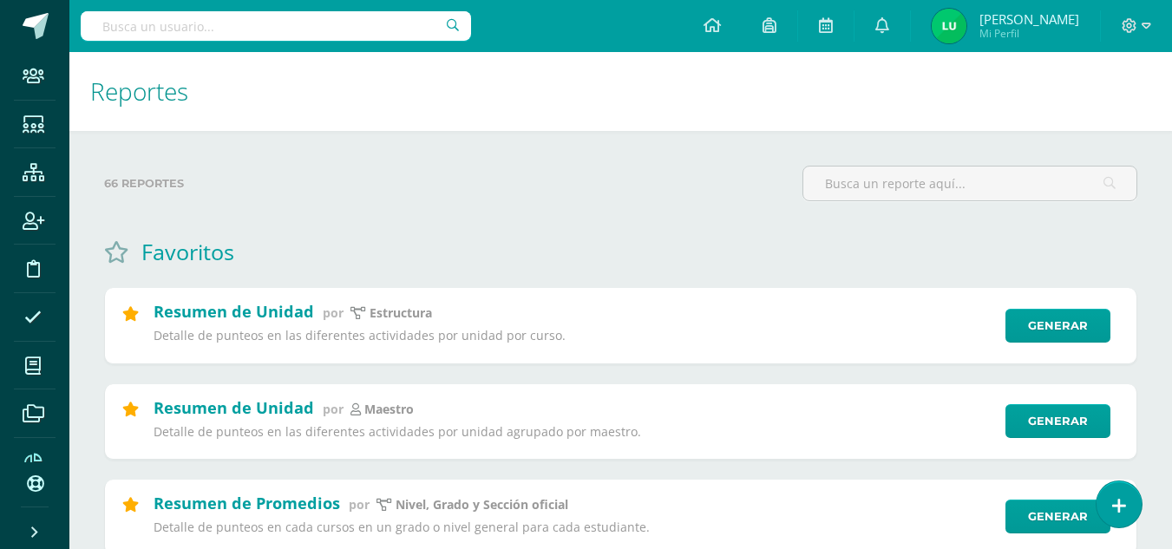
click at [231, 29] on input "text" at bounding box center [276, 25] width 390 height 29
type input "n"
type input "medio social pri 2 A"
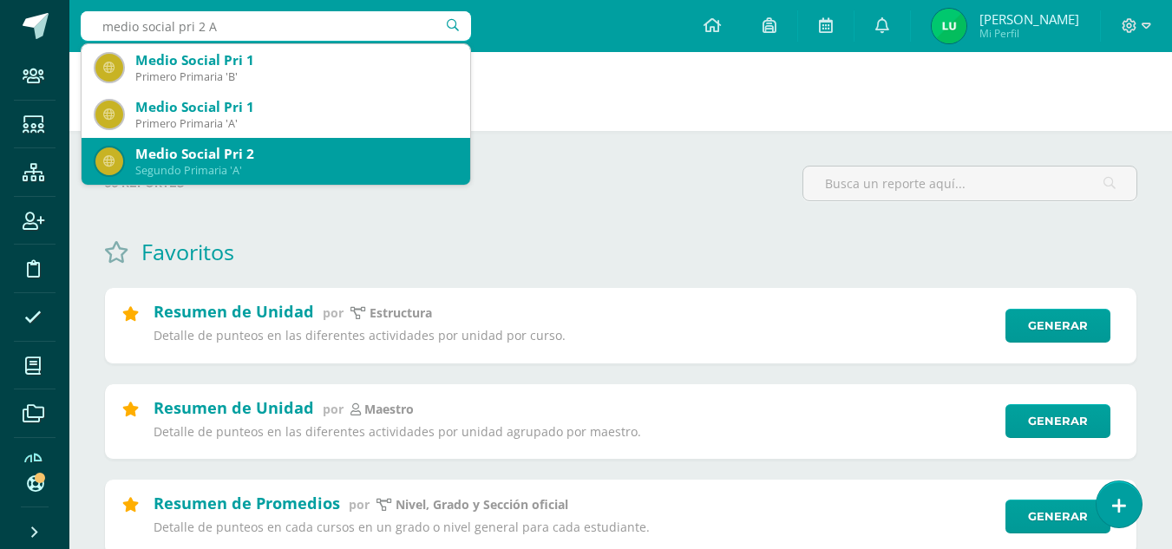
scroll to position [87, 0]
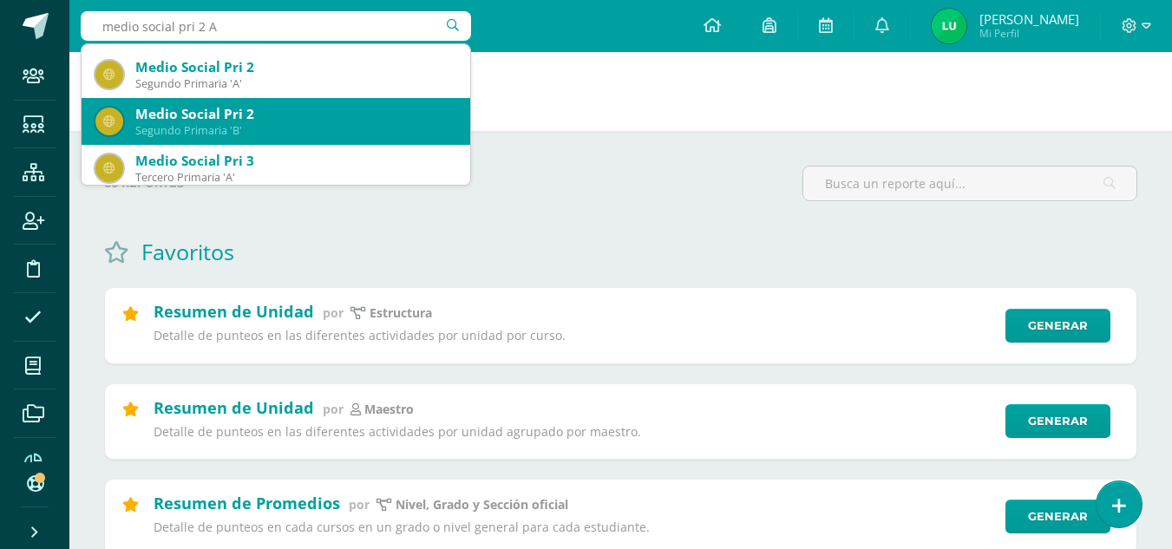
click at [277, 115] on div "Medio Social Pri 2" at bounding box center [295, 114] width 321 height 18
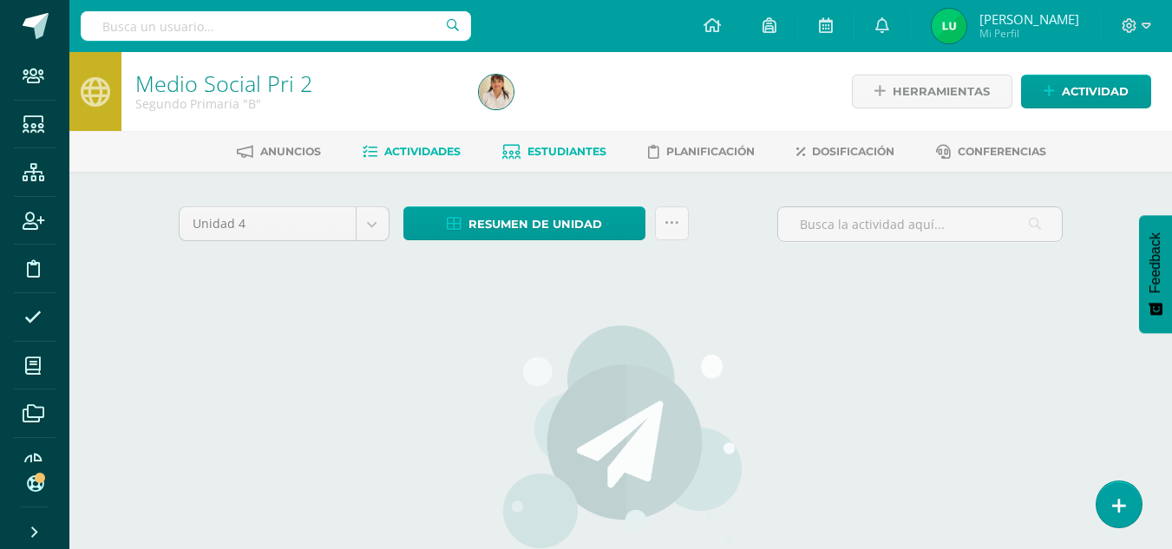
click at [559, 155] on span "Estudiantes" at bounding box center [566, 151] width 79 height 13
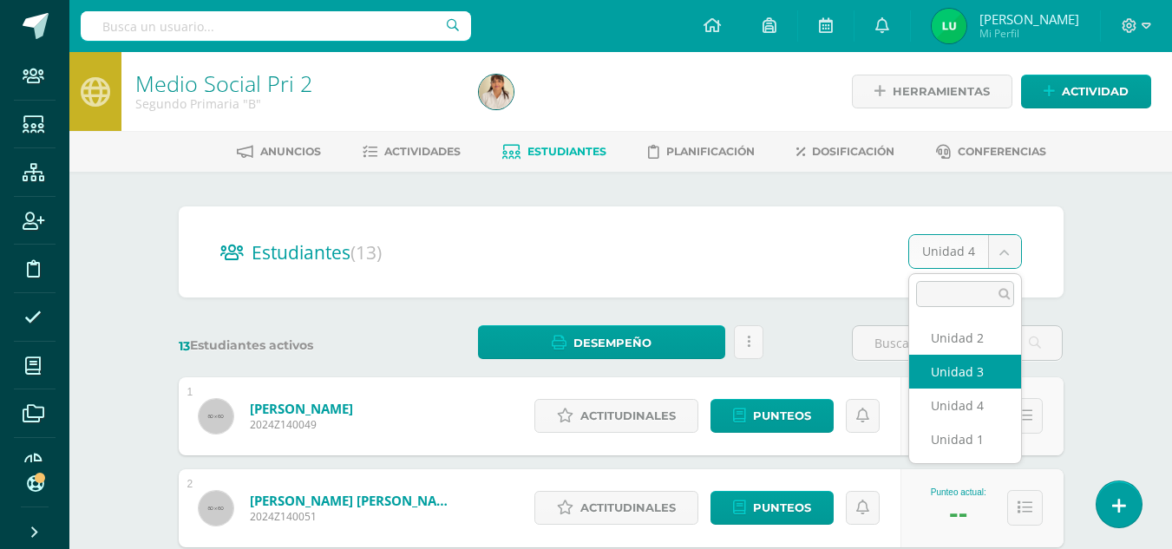
select select "/dashboard/teacher/section/664/students/?unit=19740"
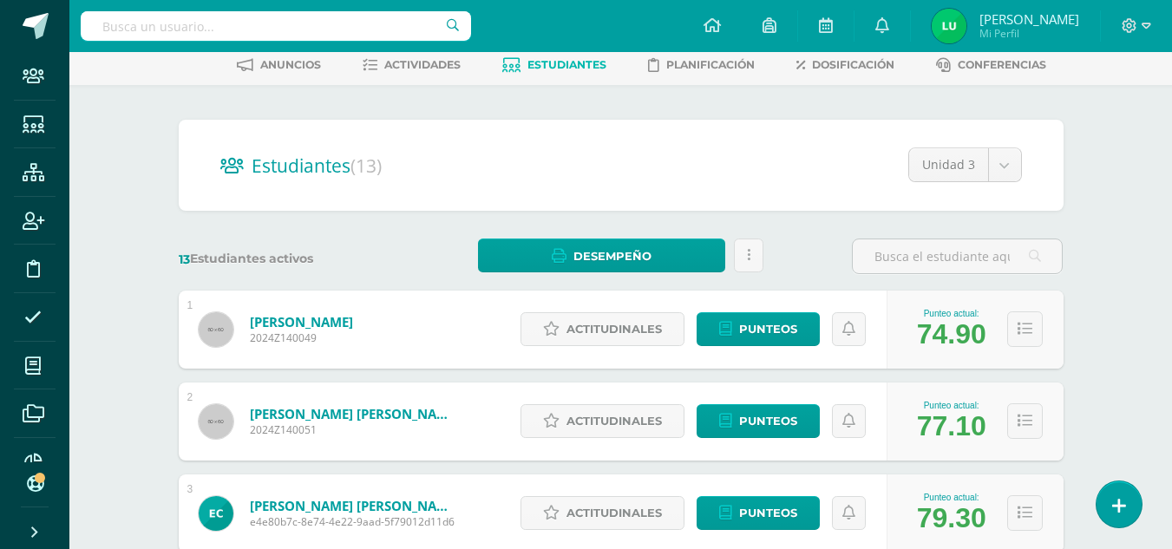
scroll to position [173, 0]
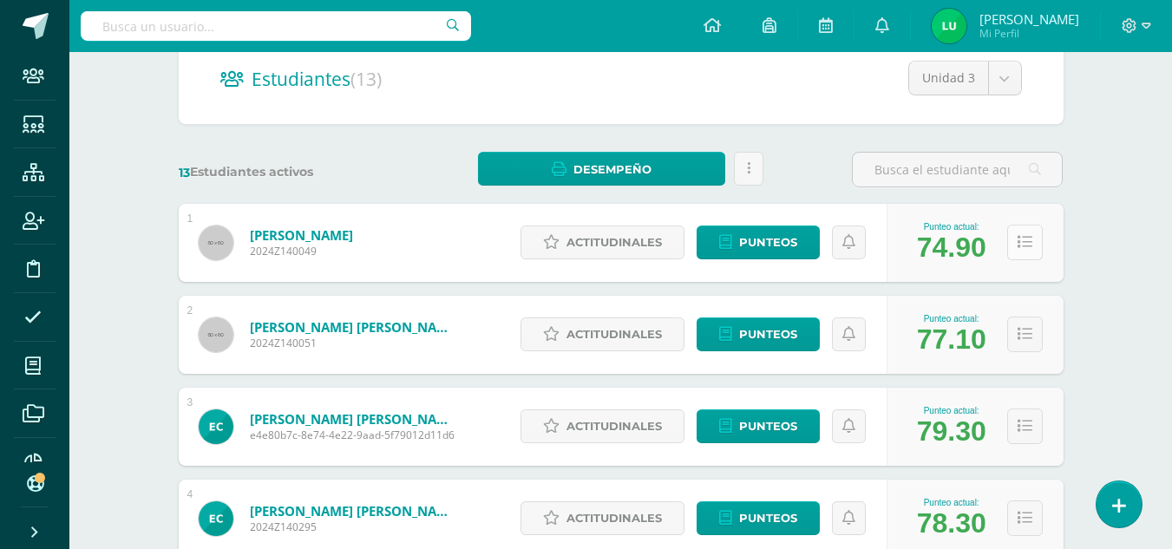
click at [1032, 243] on button at bounding box center [1025, 243] width 36 height 36
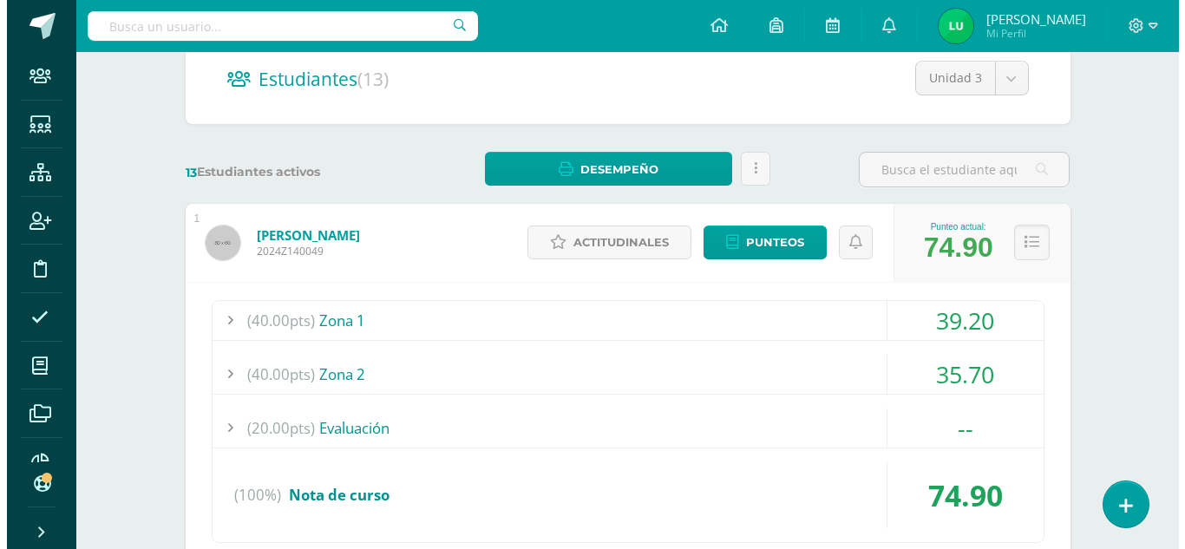
scroll to position [434, 0]
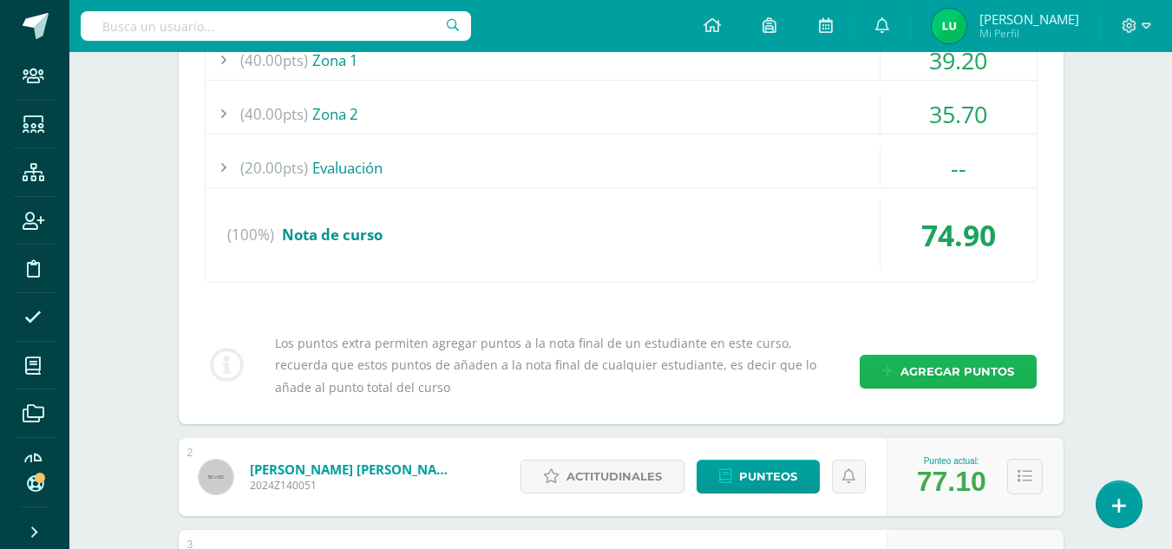
click at [916, 371] on span "Agregar puntos" at bounding box center [957, 372] width 114 height 32
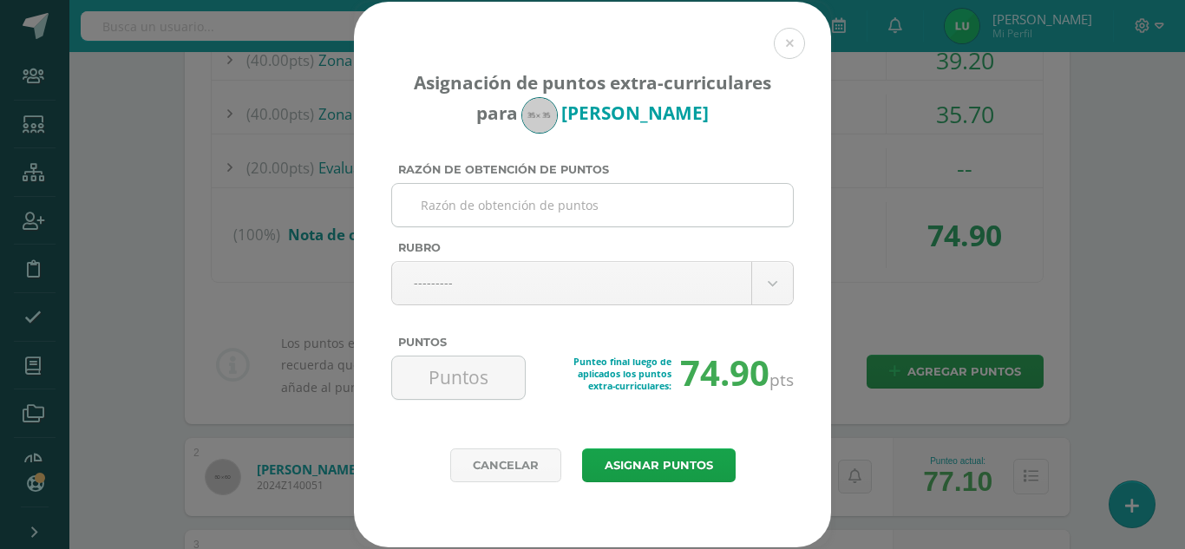
click at [640, 192] on input "Razón de obtención de puntos" at bounding box center [592, 205] width 387 height 42
type input "Evaluación"
click at [656, 264] on div "--------- --------- Evaluativo Conducta Actividades Extracurriculares" at bounding box center [592, 283] width 402 height 44
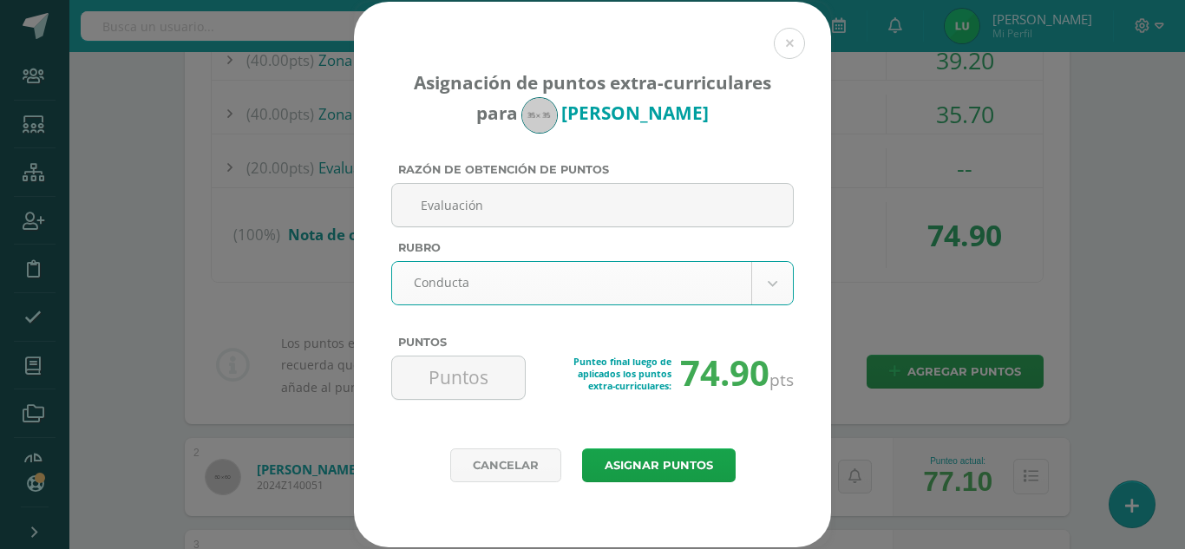
click at [525, 305] on div "Razón de obtención de puntos Evaluación Rubro Conducta --------- Evaluativo Con…" at bounding box center [592, 288] width 416 height 251
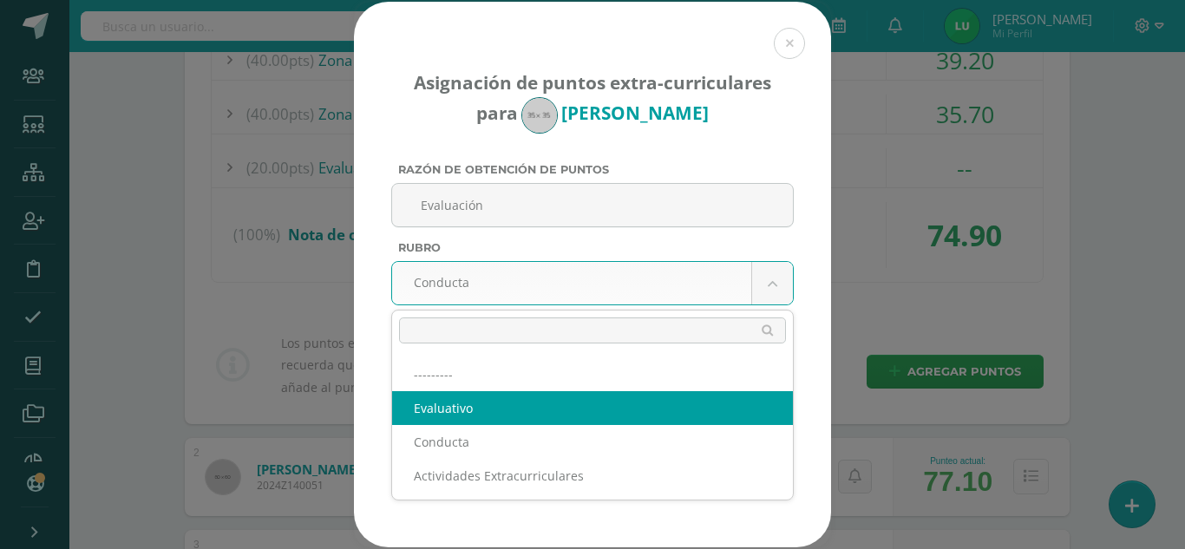
select select "1"
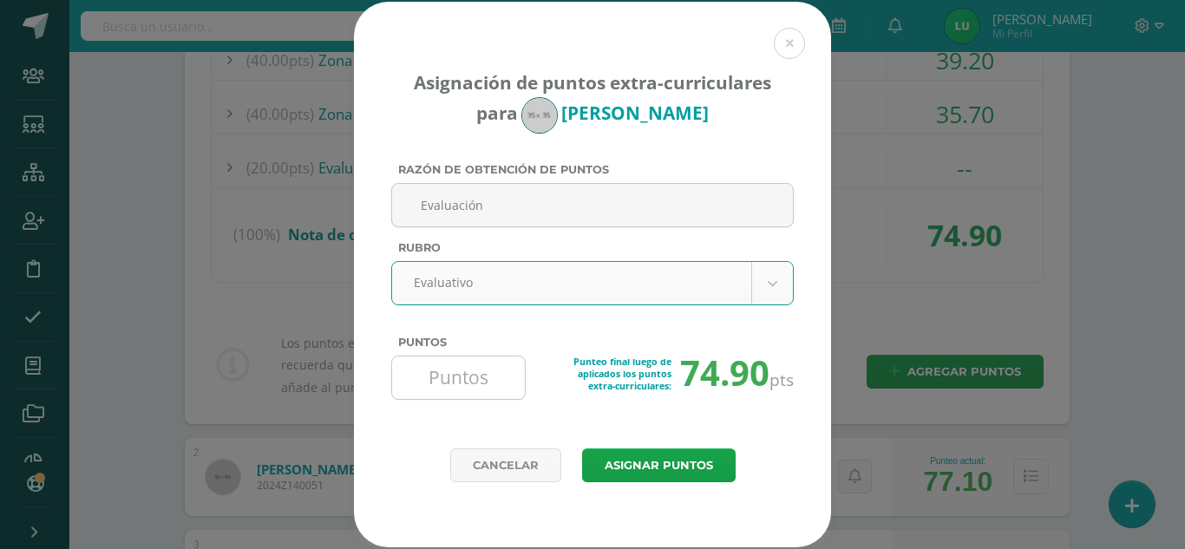
click at [492, 375] on input "Puntos" at bounding box center [458, 377] width 119 height 42
paste input "164"
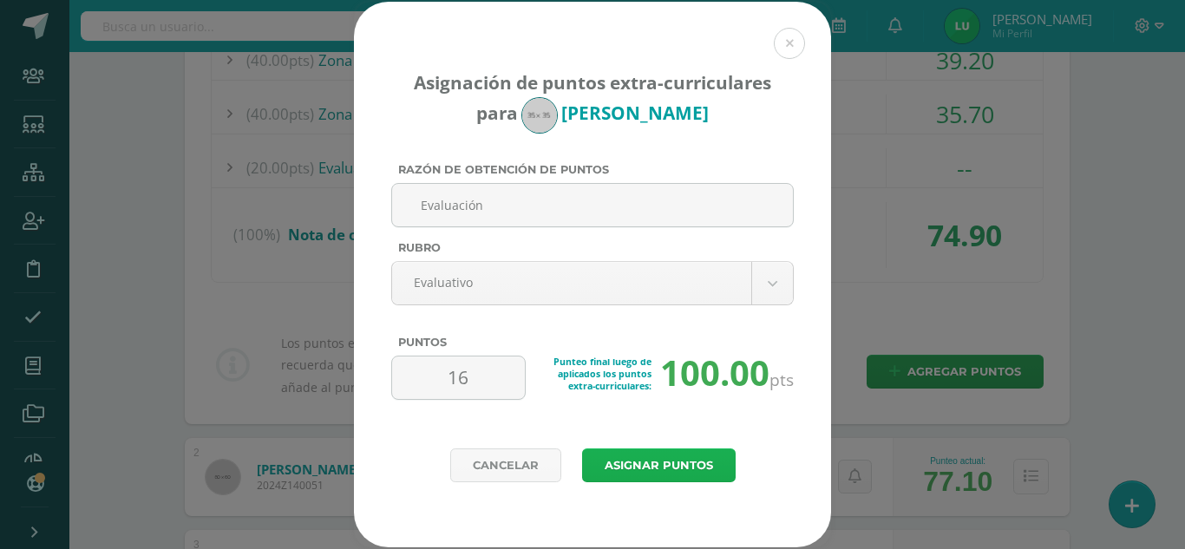
type input "1"
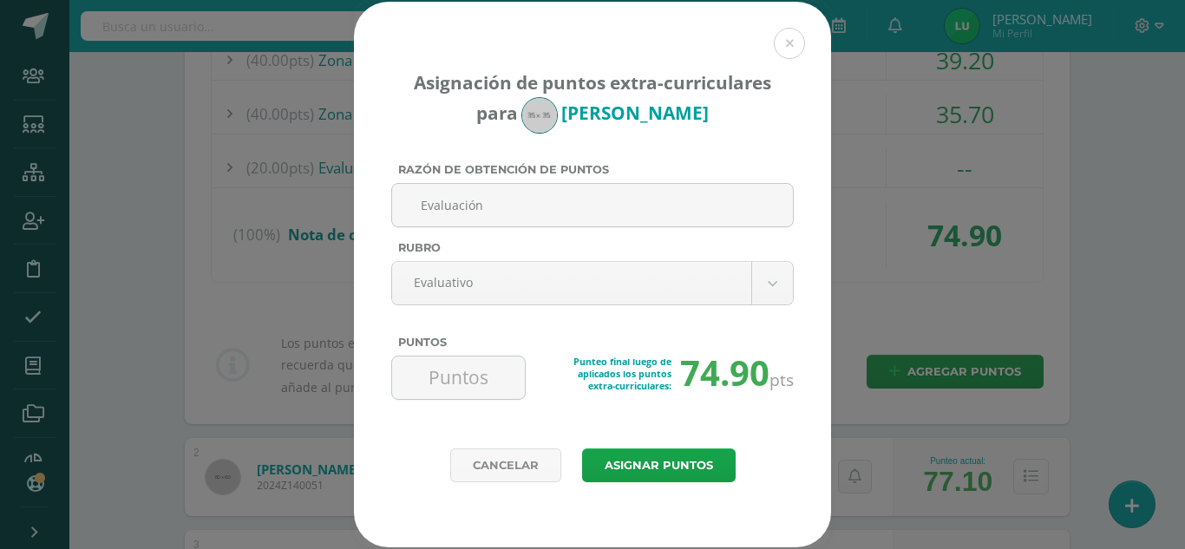
click at [411, 381] on input "Puntos" at bounding box center [458, 377] width 119 height 42
type input "16.4"
click at [656, 459] on button "Asignar puntos" at bounding box center [658, 465] width 153 height 34
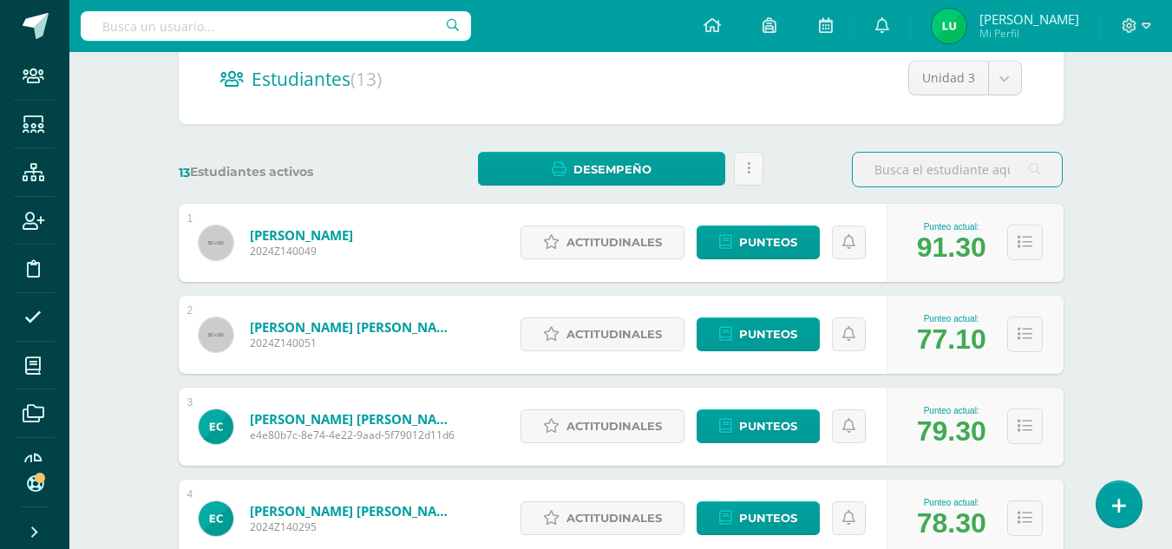
scroll to position [87, 0]
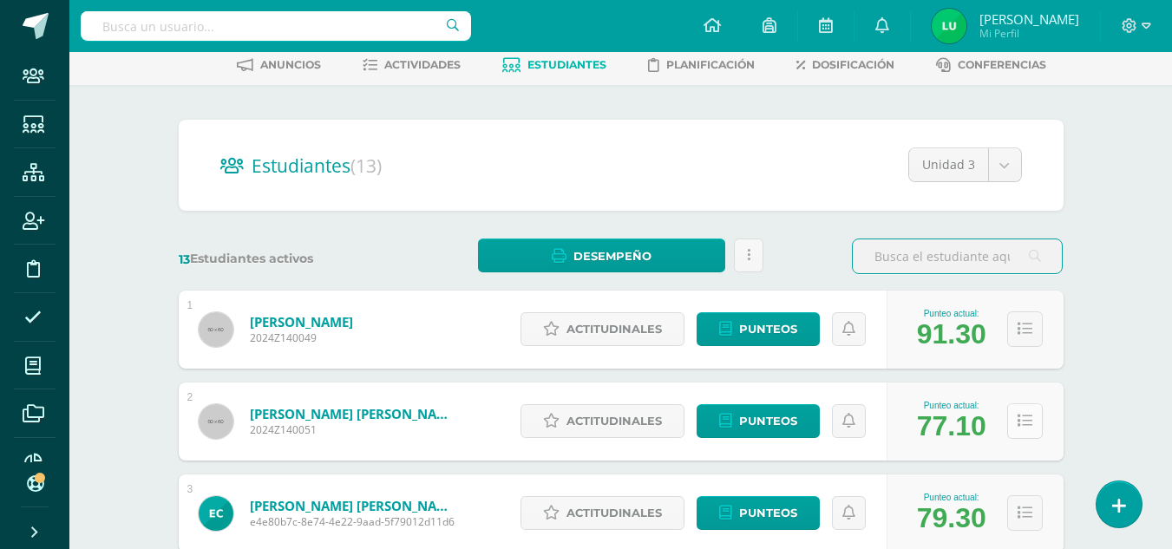
click at [1023, 416] on icon at bounding box center [1024, 421] width 15 height 15
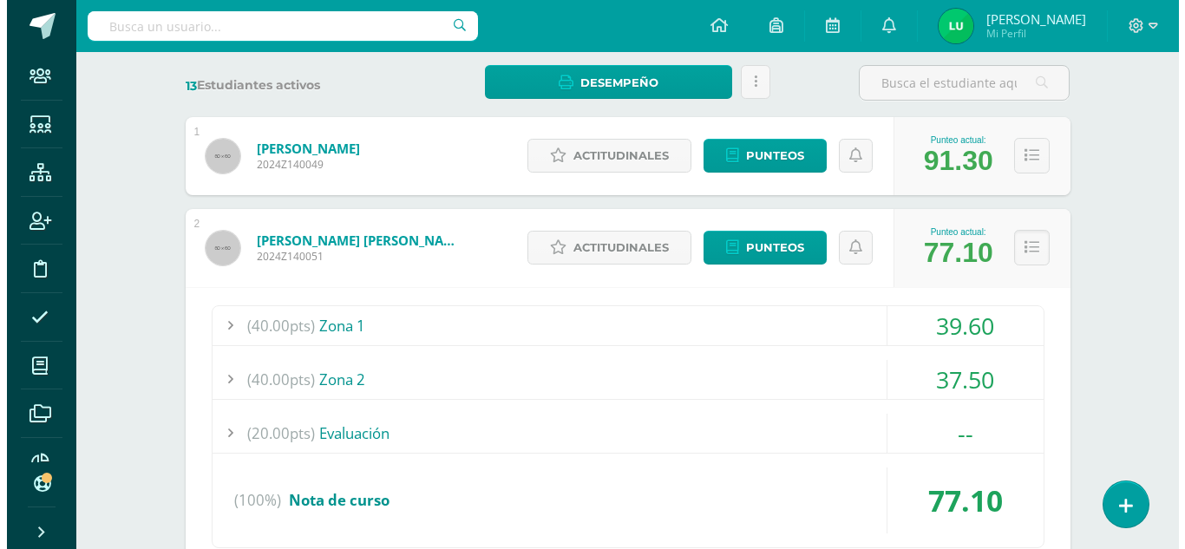
scroll to position [607, 0]
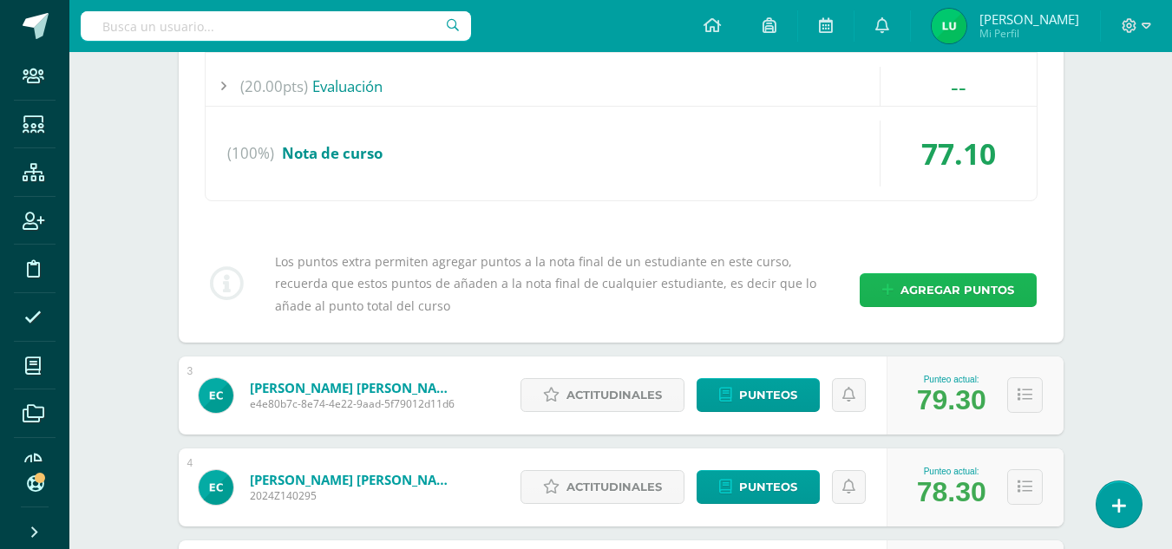
click at [950, 286] on span "Agregar puntos" at bounding box center [957, 290] width 114 height 32
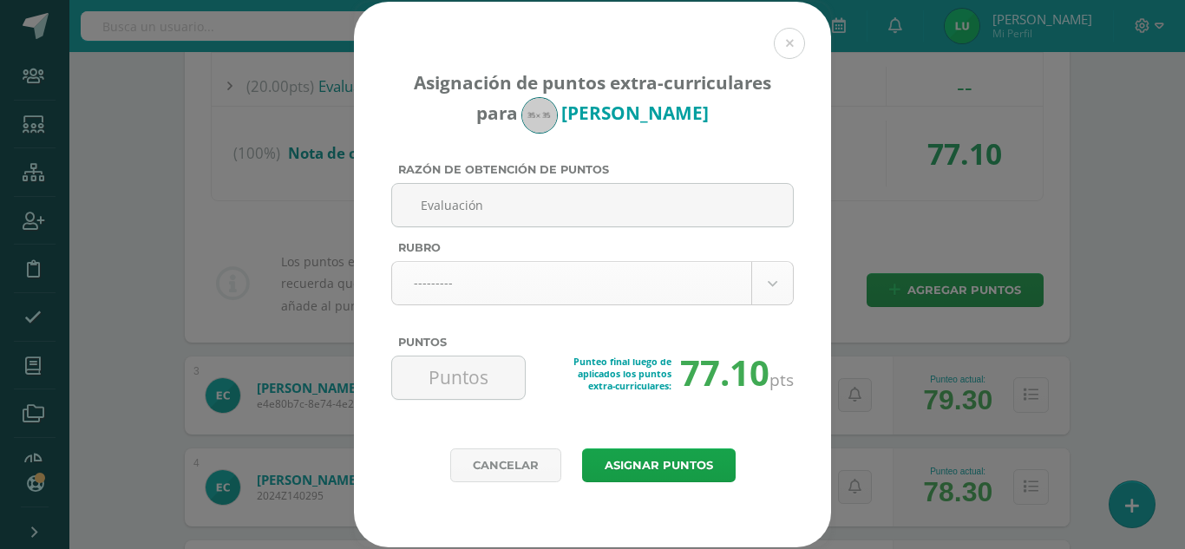
type input "Evaluación"
click at [493, 288] on body "Asignación de puntos extra-curriculares para Mariel Camas Razón de obtención de…" at bounding box center [592, 431] width 1185 height 2076
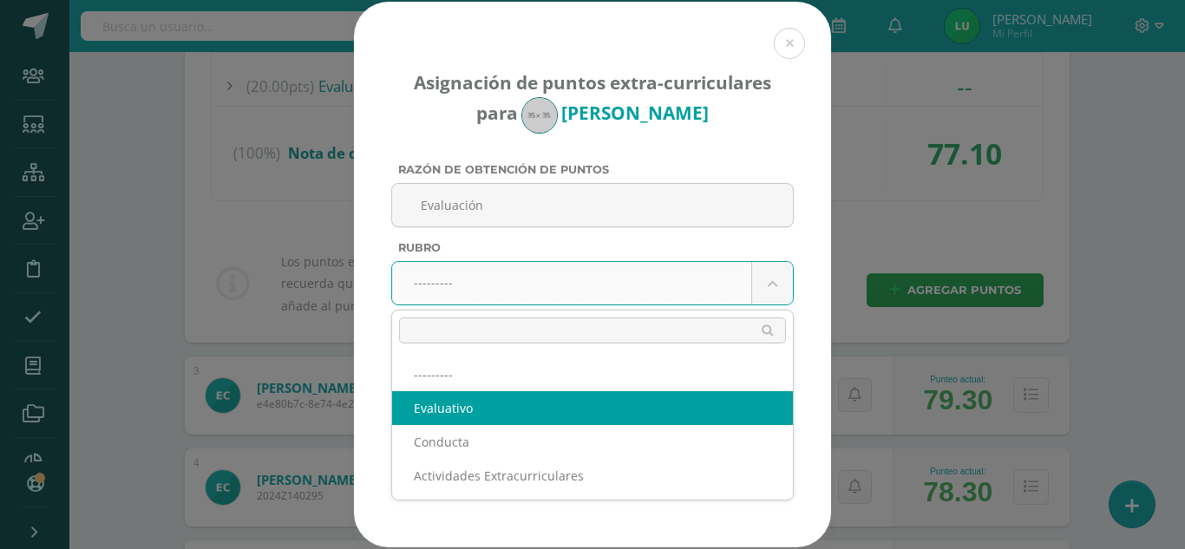
select select "1"
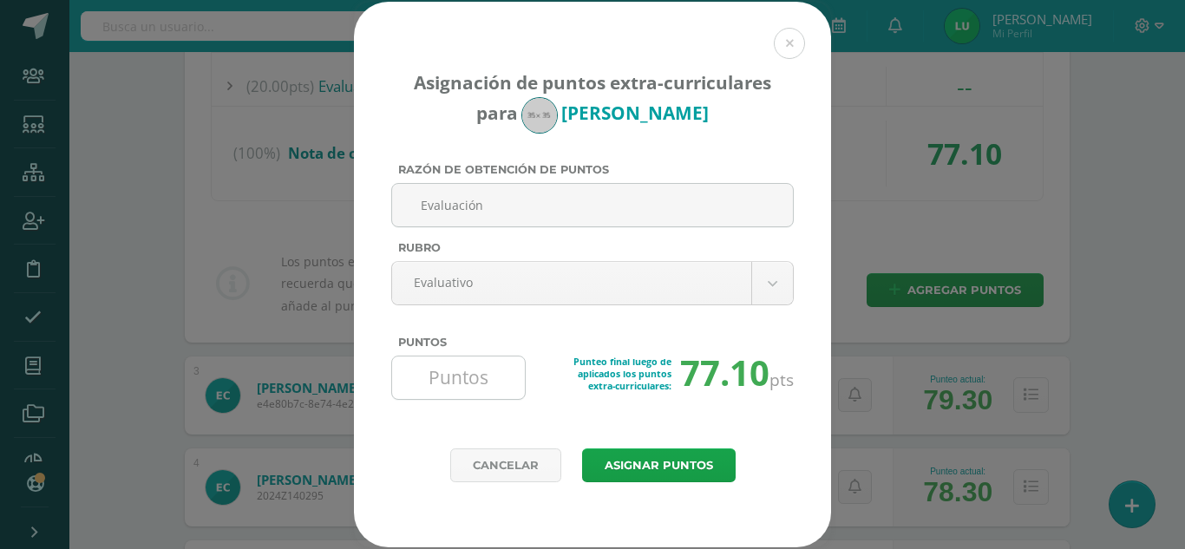
click at [457, 387] on input "Puntos" at bounding box center [458, 377] width 119 height 42
type input "20"
click at [681, 465] on button "Asignar puntos" at bounding box center [658, 465] width 153 height 34
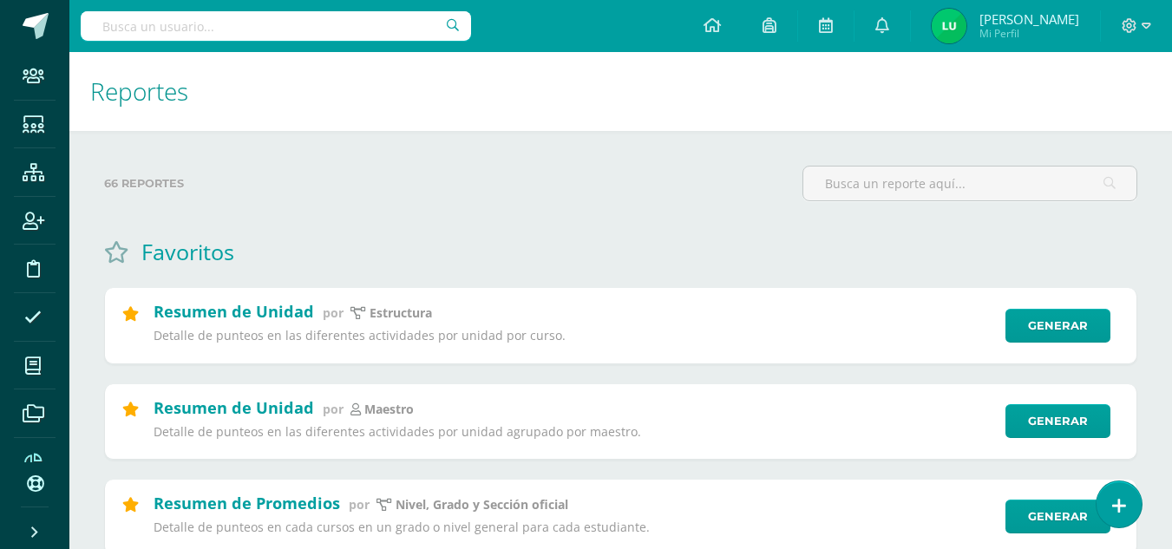
click at [217, 30] on input "text" at bounding box center [276, 25] width 390 height 29
type input "f"
type input "educación física"
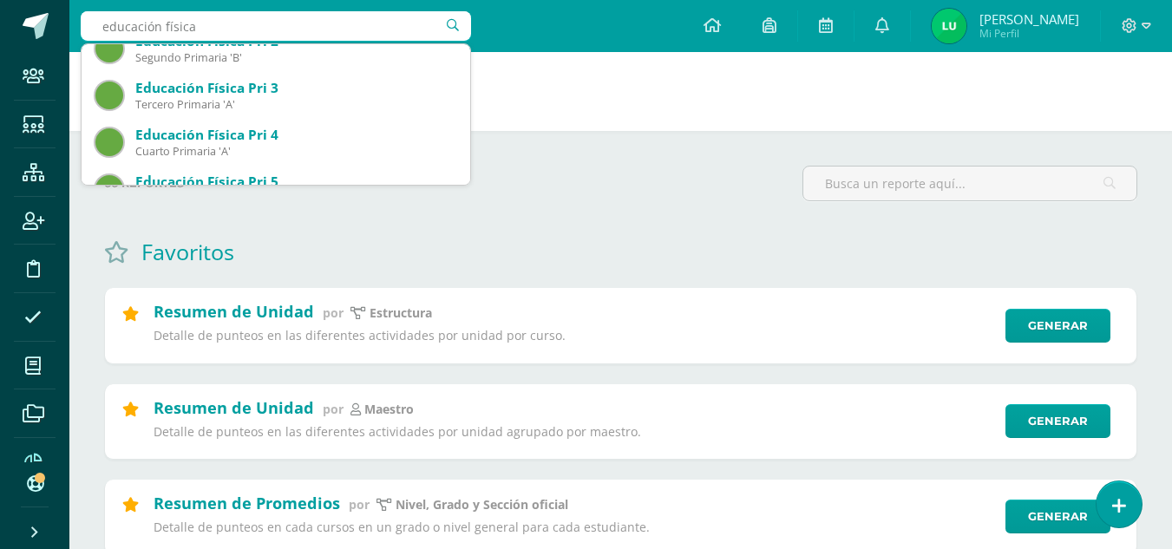
scroll to position [434, 0]
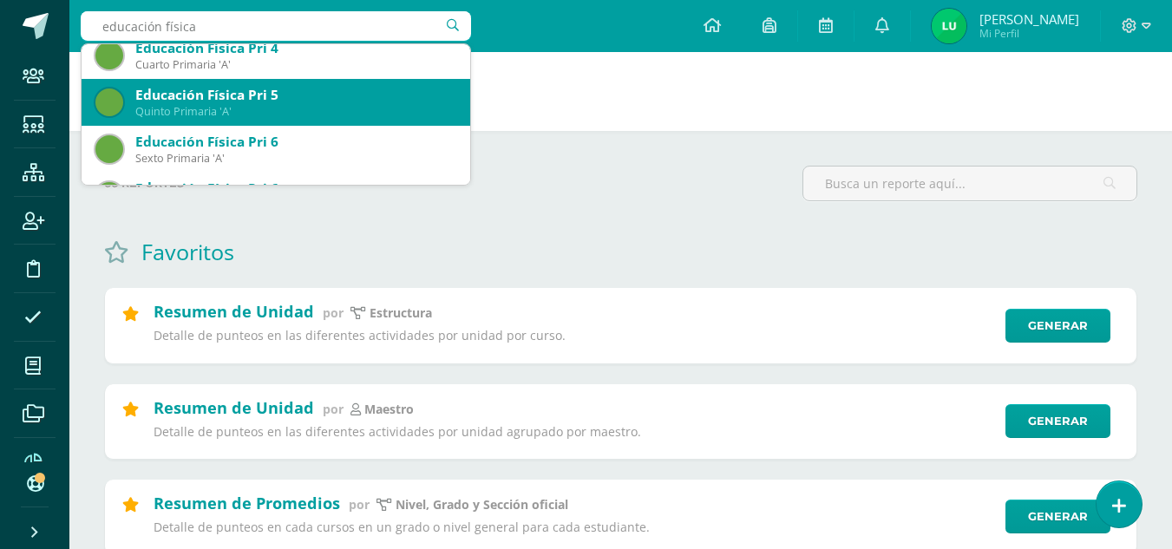
click at [322, 108] on div "Quinto Primaria 'A'" at bounding box center [295, 111] width 321 height 15
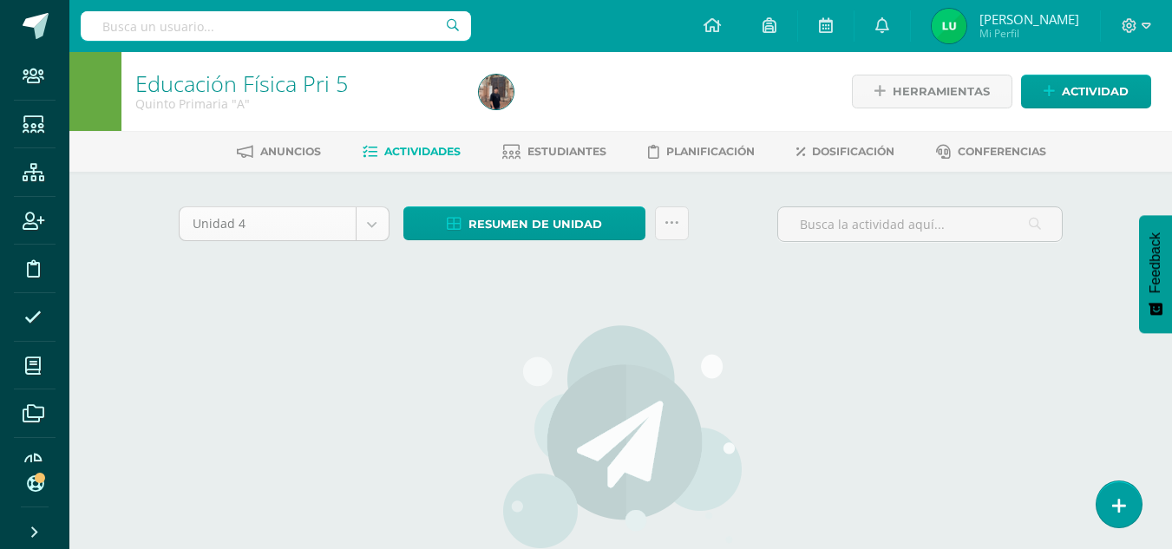
click at [377, 213] on body "Staff Estudiantes Estructura Inscripción Disciplina Asistencia Mis cursos Archi…" at bounding box center [586, 372] width 1172 height 745
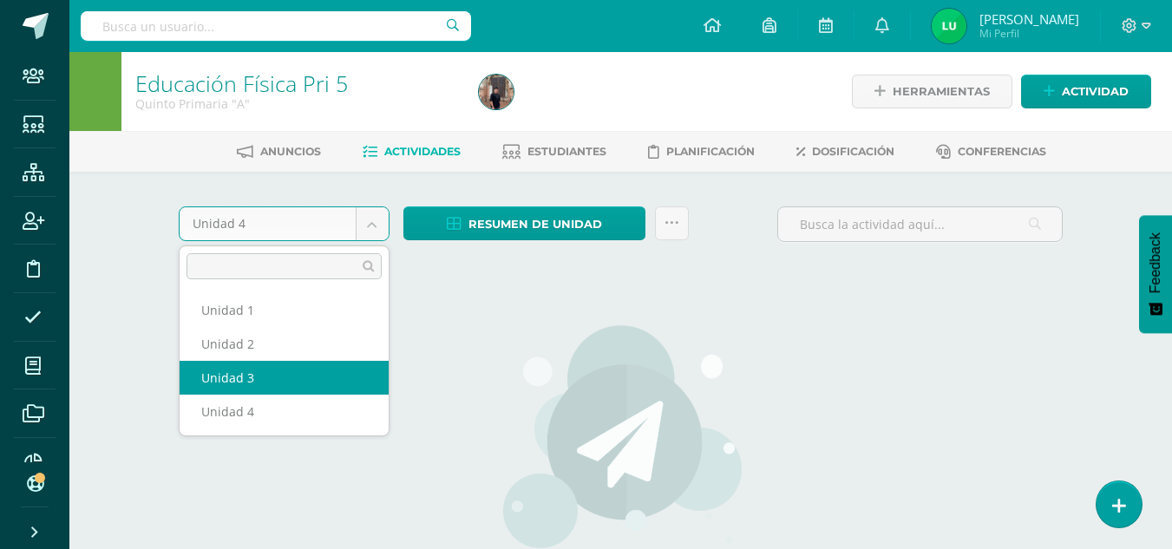
select select "Unidad 3"
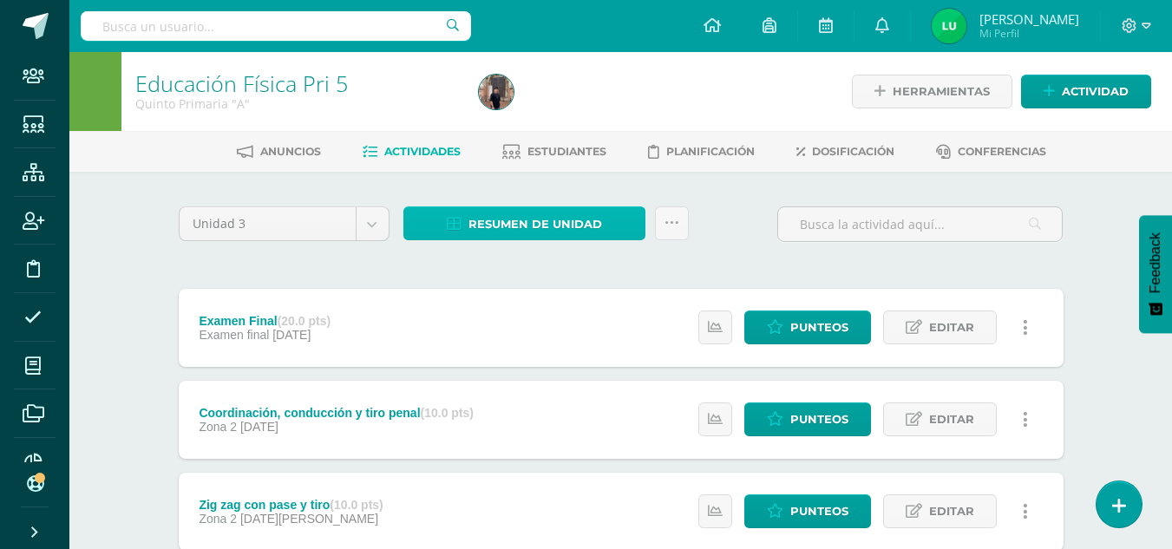
click at [551, 220] on span "Resumen de unidad" at bounding box center [535, 224] width 134 height 32
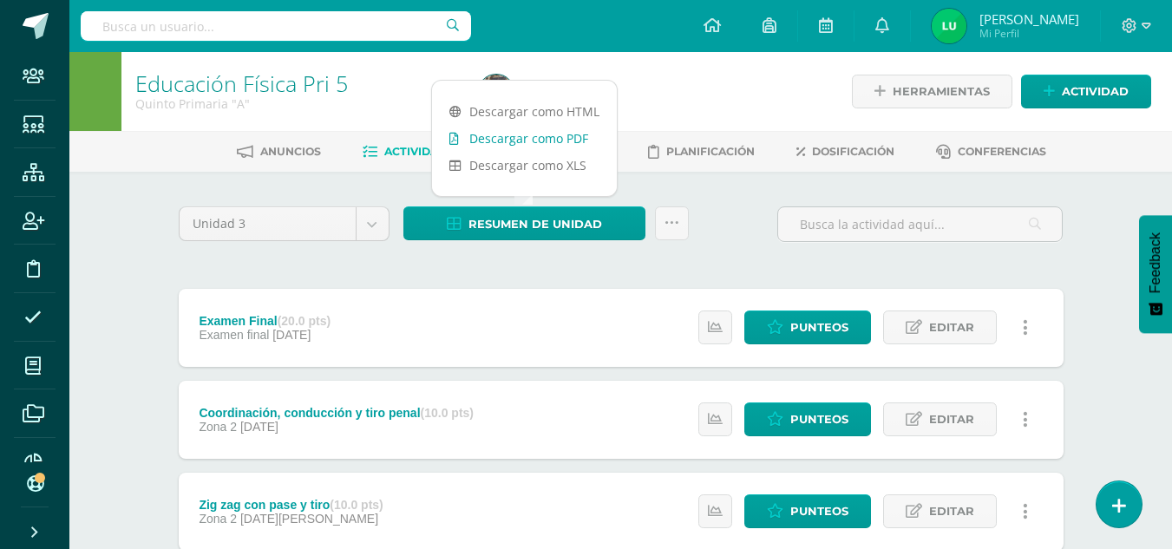
click at [544, 139] on link "Descargar como PDF" at bounding box center [524, 138] width 185 height 27
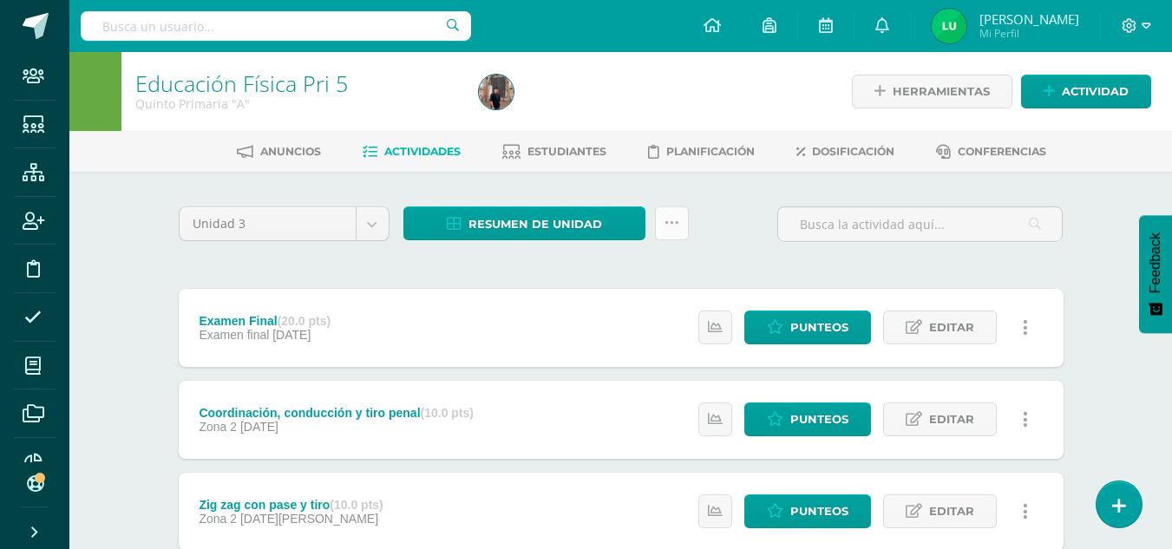
click at [676, 221] on icon at bounding box center [671, 223] width 15 height 15
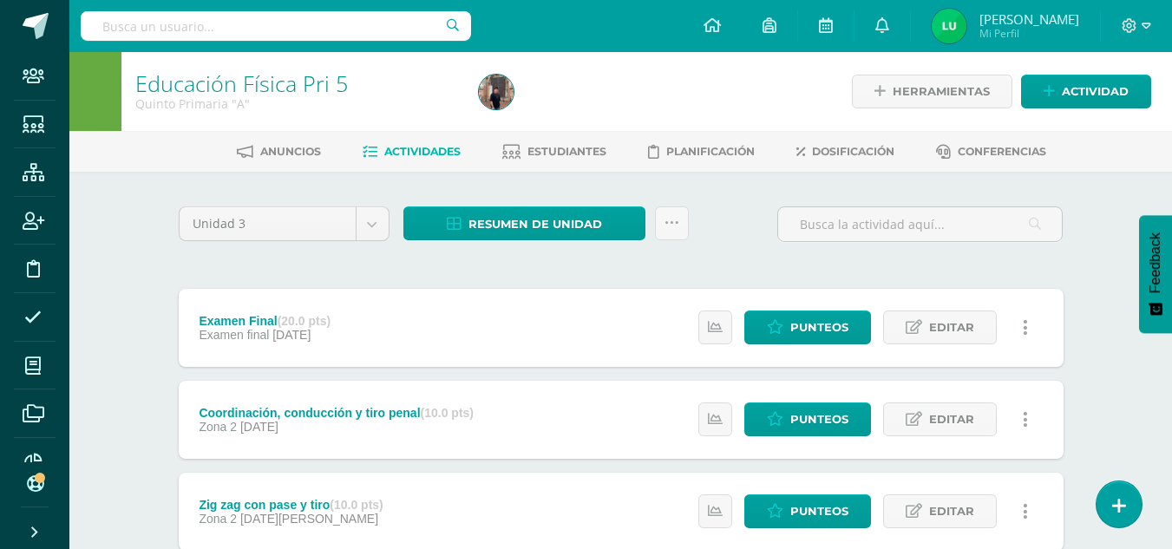
click at [1028, 331] on link at bounding box center [1026, 327] width 34 height 34
click at [1017, 379] on link "Historial de actividad" at bounding box center [991, 383] width 178 height 27
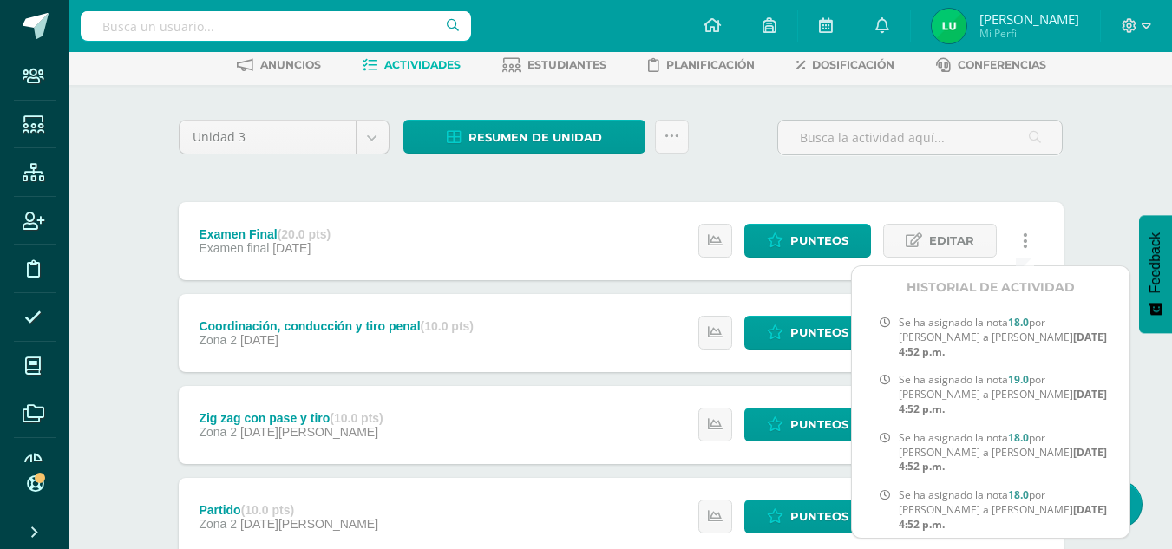
scroll to position [173, 0]
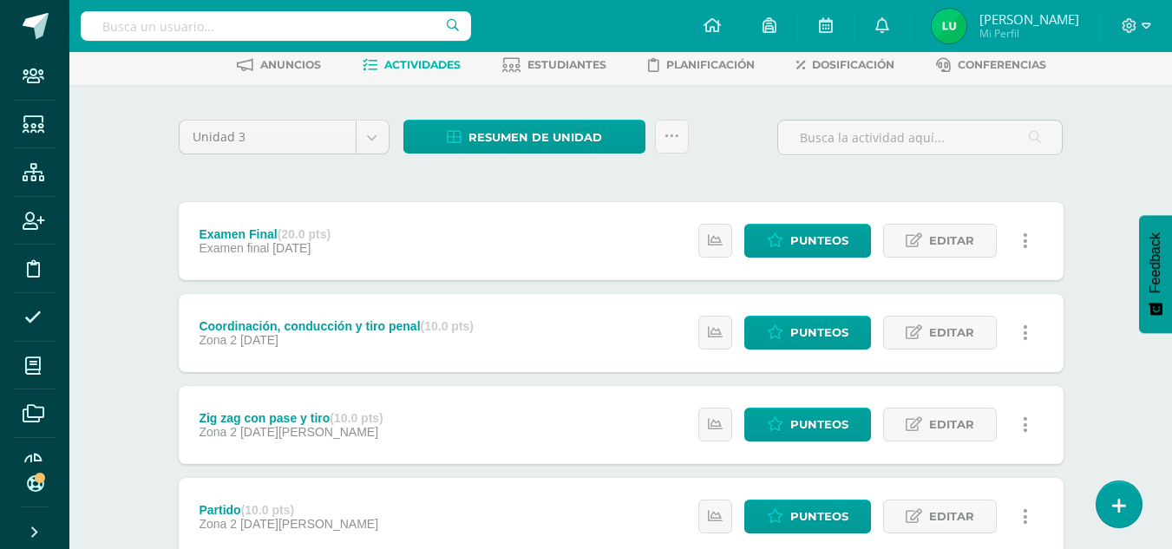
scroll to position [0, 0]
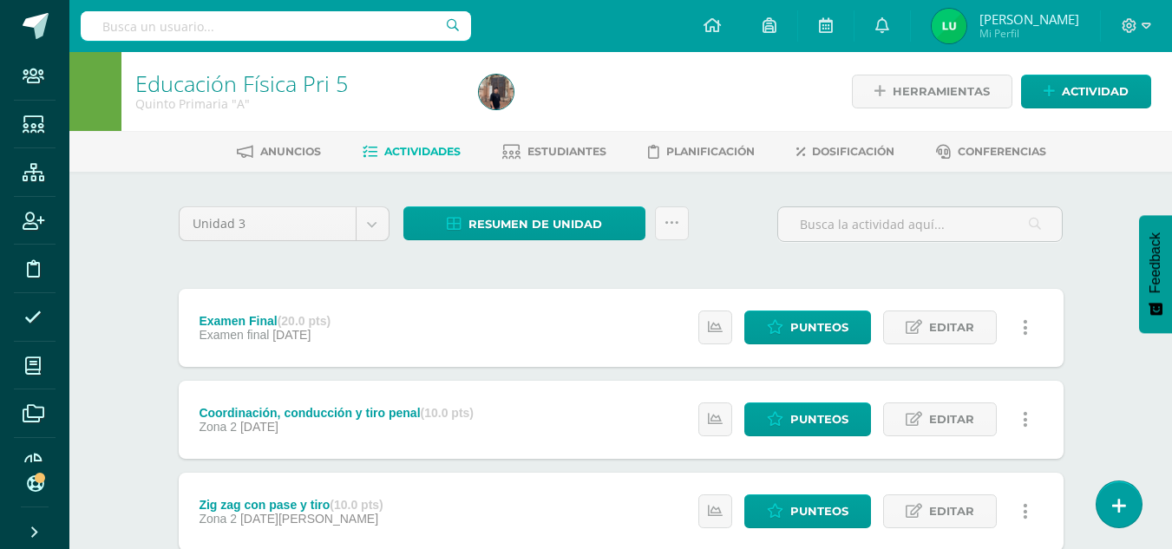
click at [156, 28] on input "text" at bounding box center [276, 25] width 390 height 29
type input "educación física pri 4"
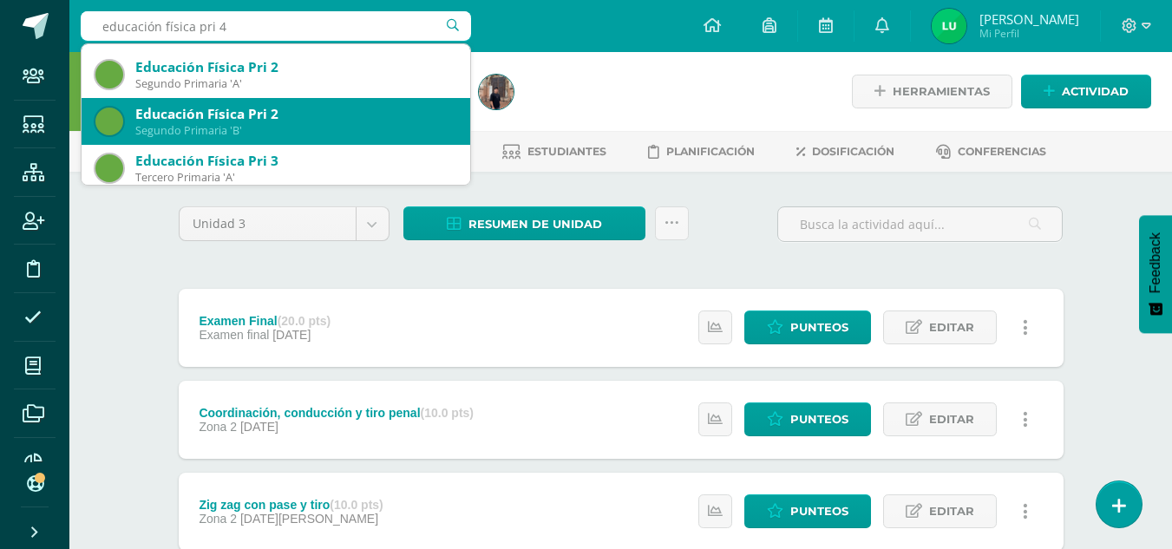
scroll to position [173, 0]
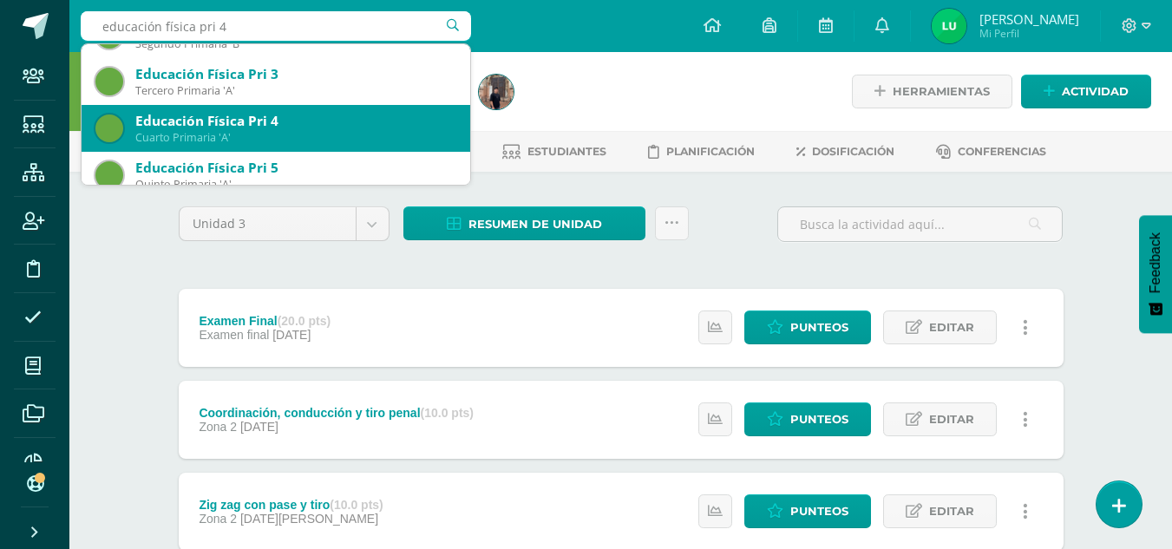
click at [205, 120] on div "Educación Física Pri 4" at bounding box center [295, 121] width 321 height 18
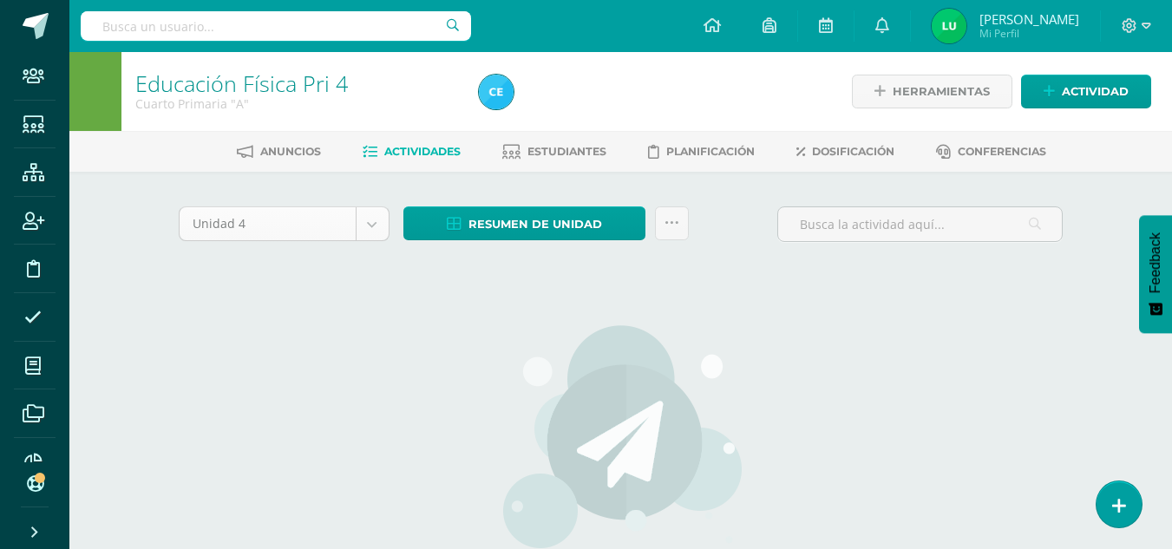
click at [365, 225] on body "Staff Estudiantes Estructura Inscripción Disciplina Asistencia Mis cursos Archi…" at bounding box center [586, 372] width 1172 height 745
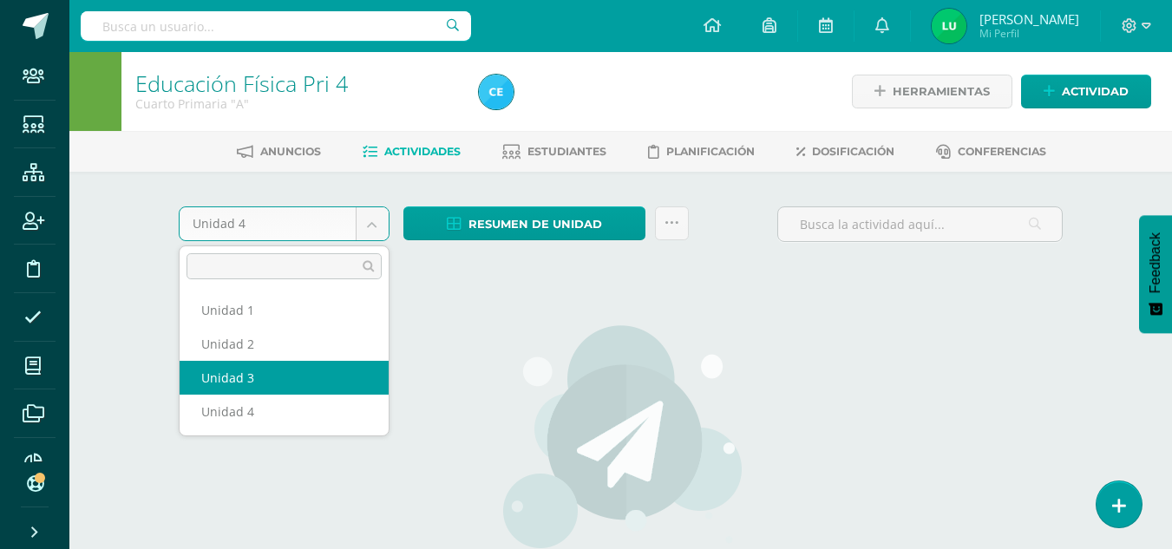
select select "Unidad 3"
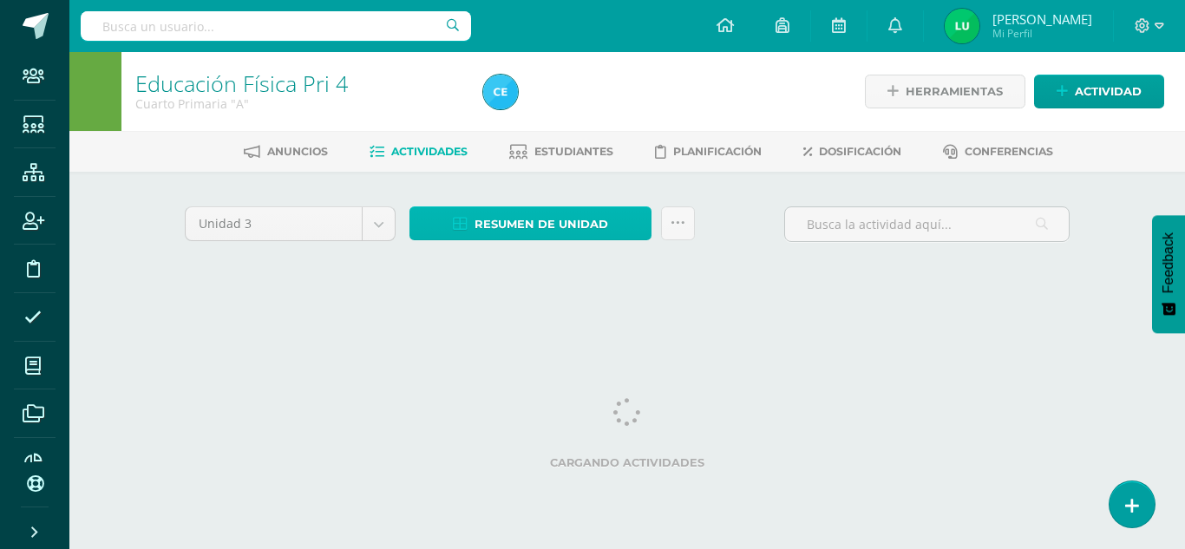
click at [528, 228] on span "Resumen de unidad" at bounding box center [541, 224] width 134 height 32
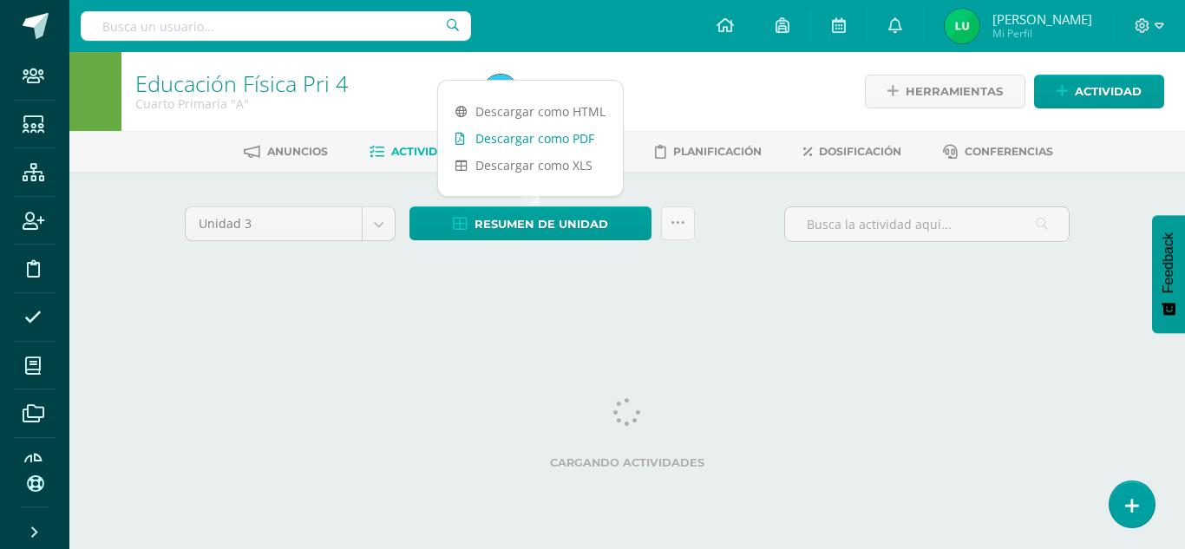
click at [563, 141] on link "Descargar como PDF" at bounding box center [530, 138] width 185 height 27
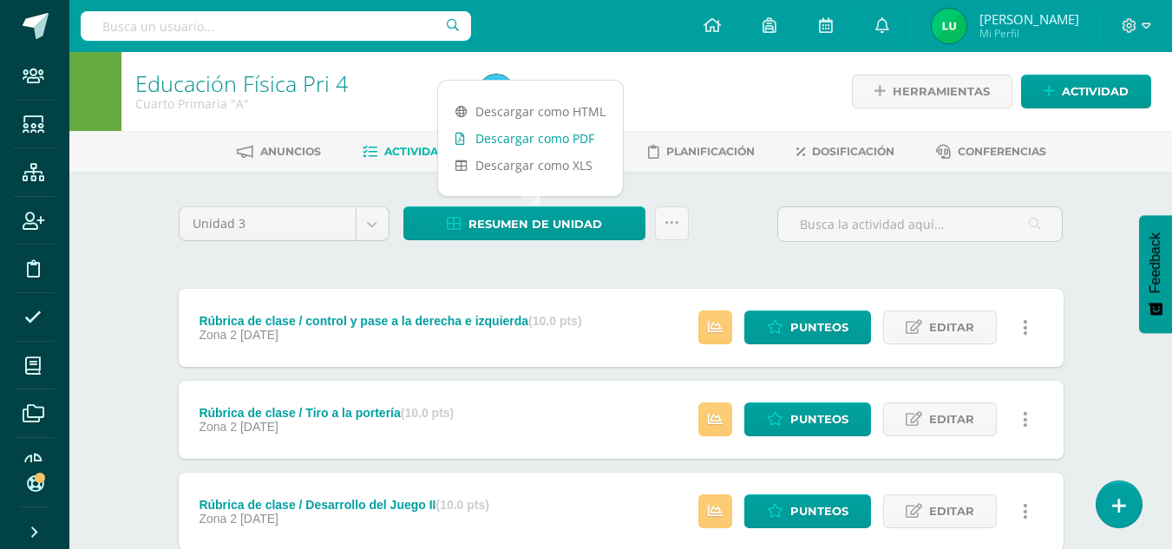
click at [572, 145] on link "Descargar como PDF" at bounding box center [530, 138] width 185 height 27
click at [741, 245] on div "Unidad 3 Unidad 1 Unidad 2 Unidad 3 Unidad 4 Resumen de unidad Subir actividade…" at bounding box center [621, 230] width 898 height 49
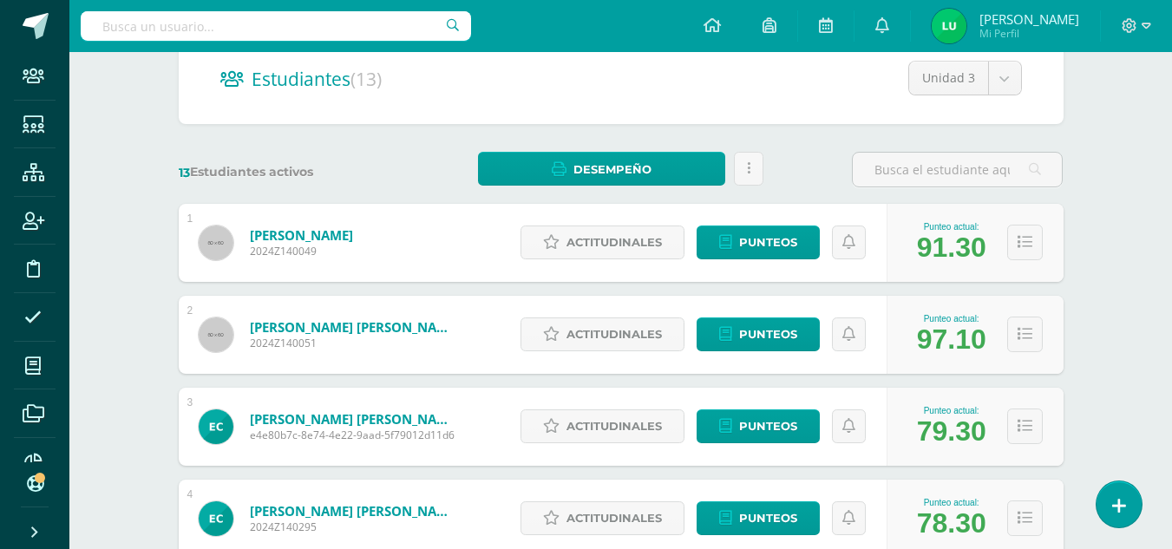
scroll to position [260, 0]
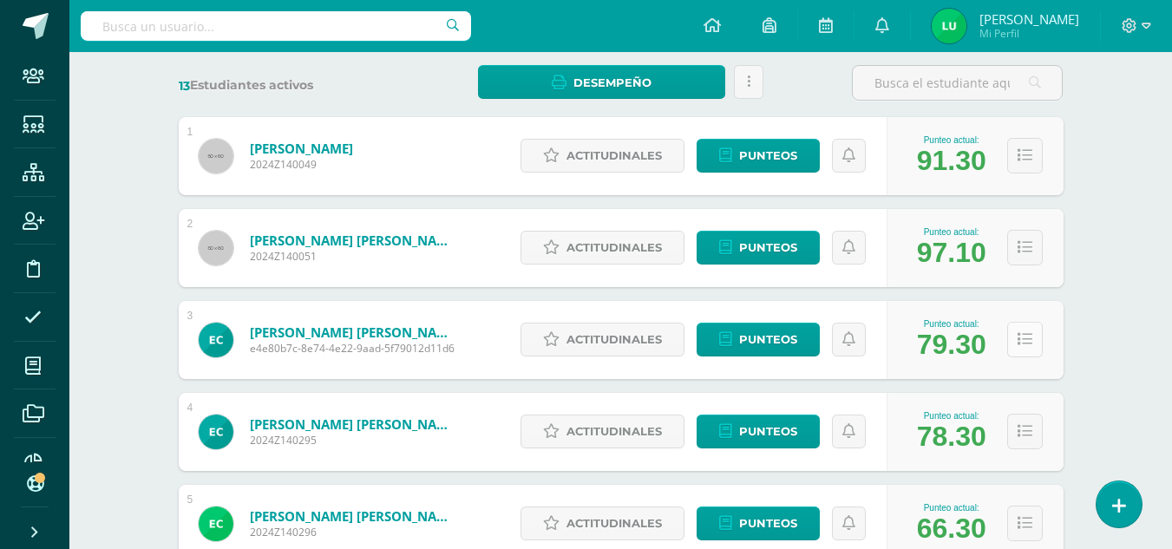
click at [1028, 352] on button at bounding box center [1025, 340] width 36 height 36
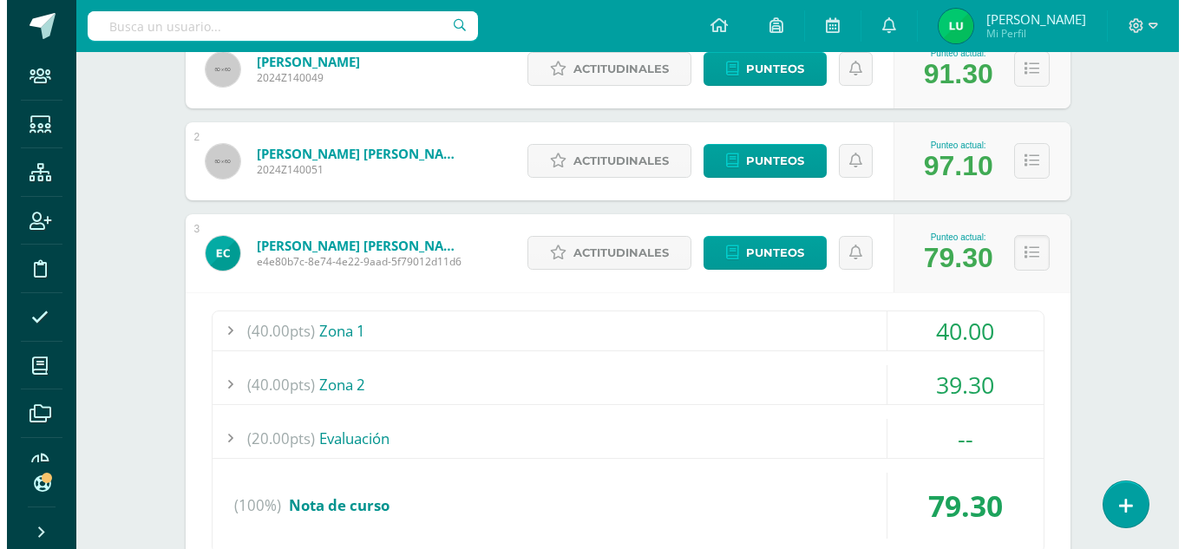
scroll to position [520, 0]
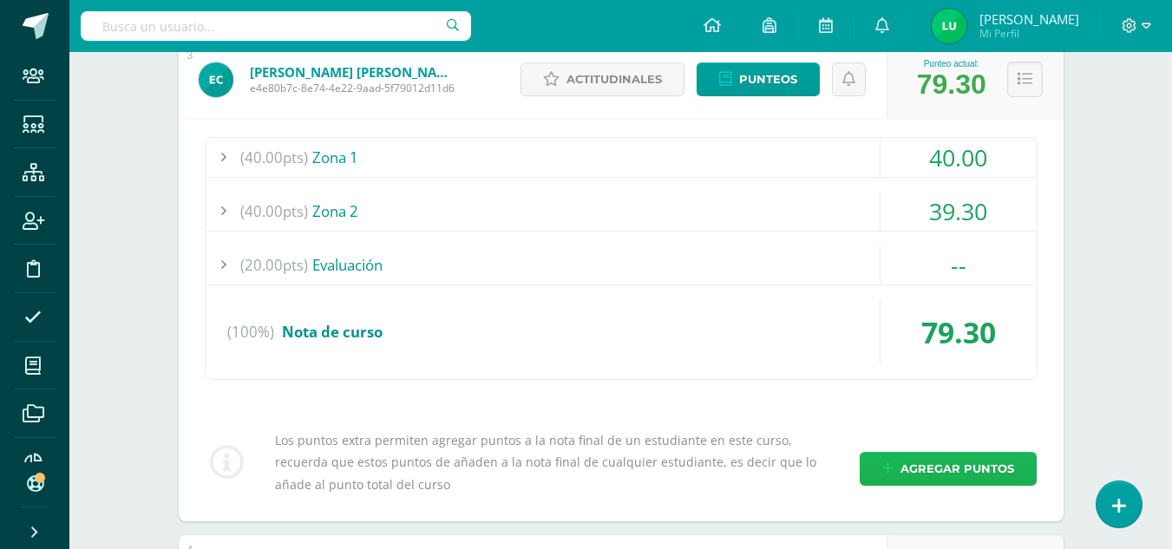
click at [954, 452] on link "Agregar puntos" at bounding box center [947, 469] width 177 height 34
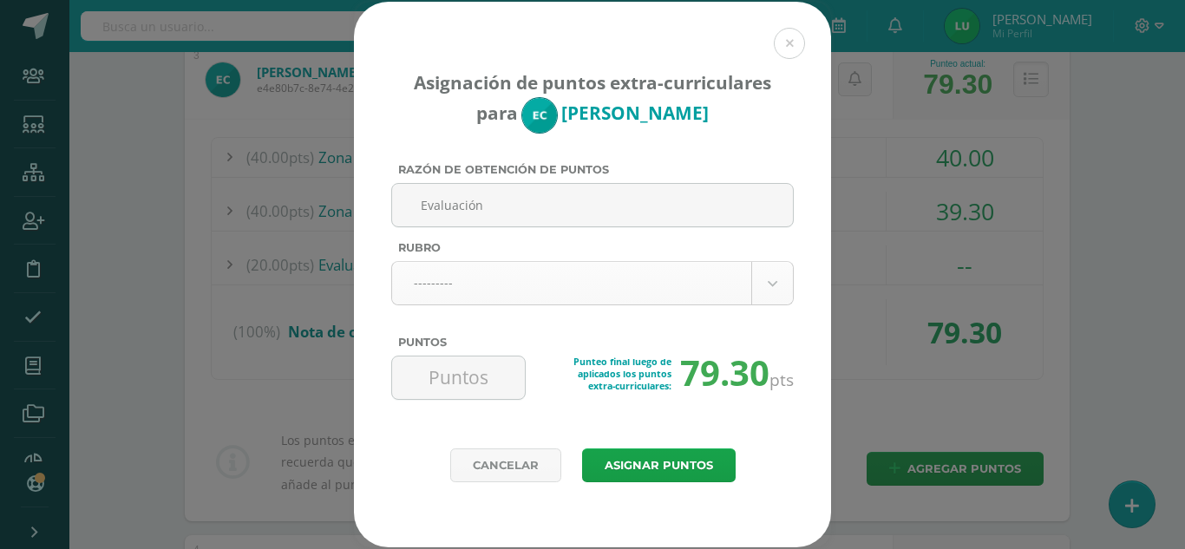
type input "Evaluación"
click at [397, 277] on body "Asignación de puntos extra-curriculares para [PERSON_NAME] Razón de obtención d…" at bounding box center [592, 518] width 1185 height 2076
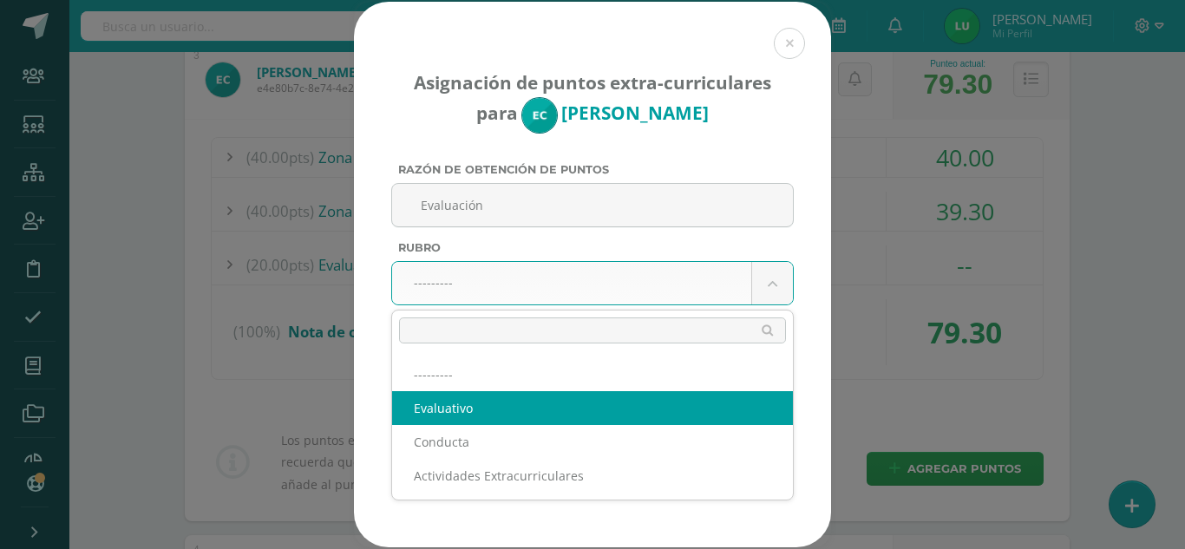
select select "1"
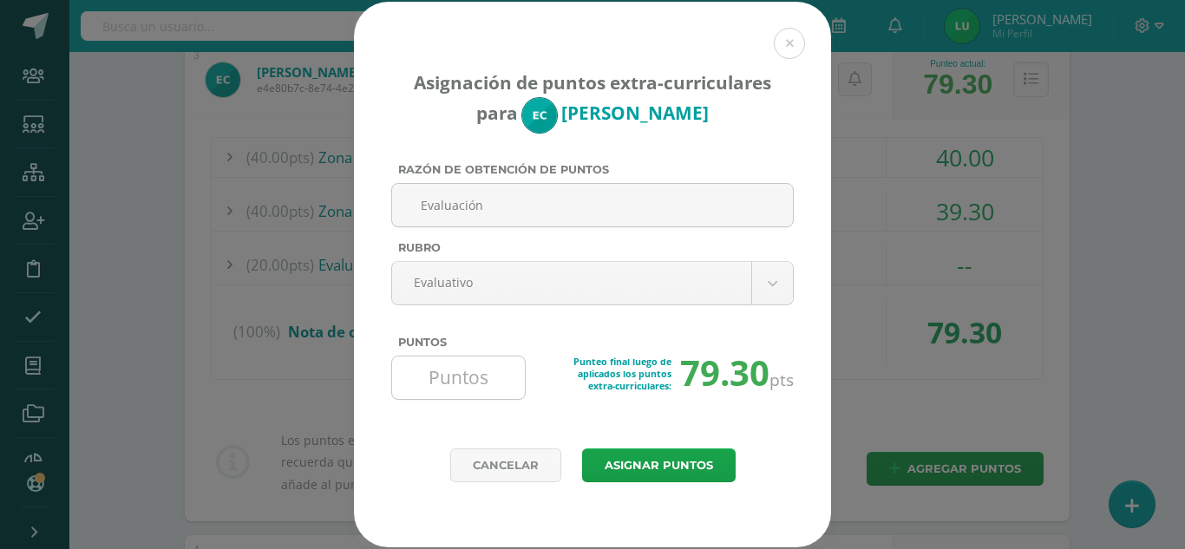
click at [447, 378] on input "Puntos" at bounding box center [458, 377] width 119 height 42
type input "20"
click at [633, 470] on button "Asignar puntos" at bounding box center [658, 465] width 153 height 34
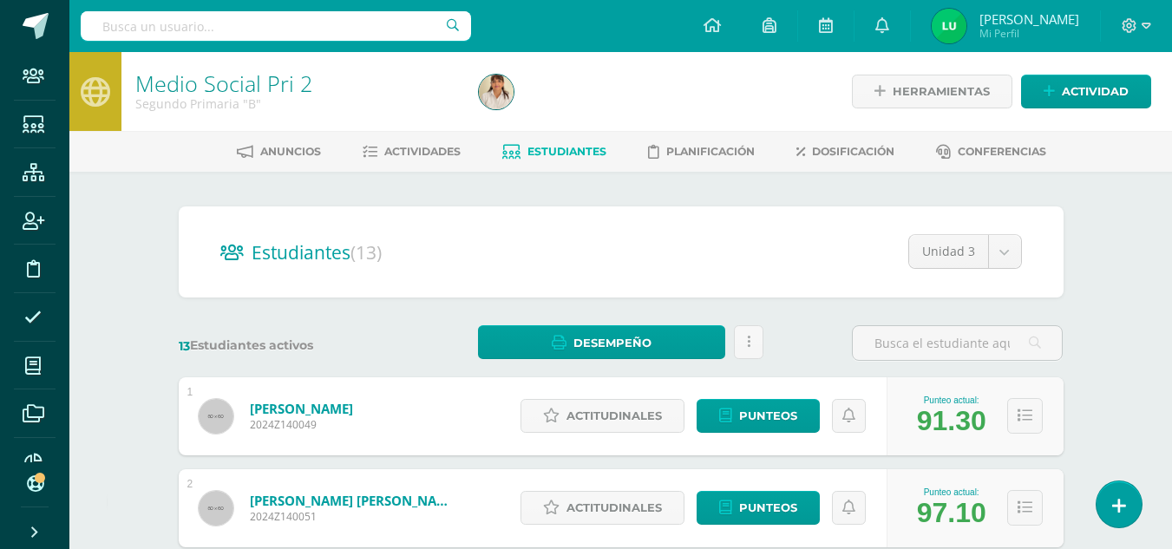
scroll to position [260, 0]
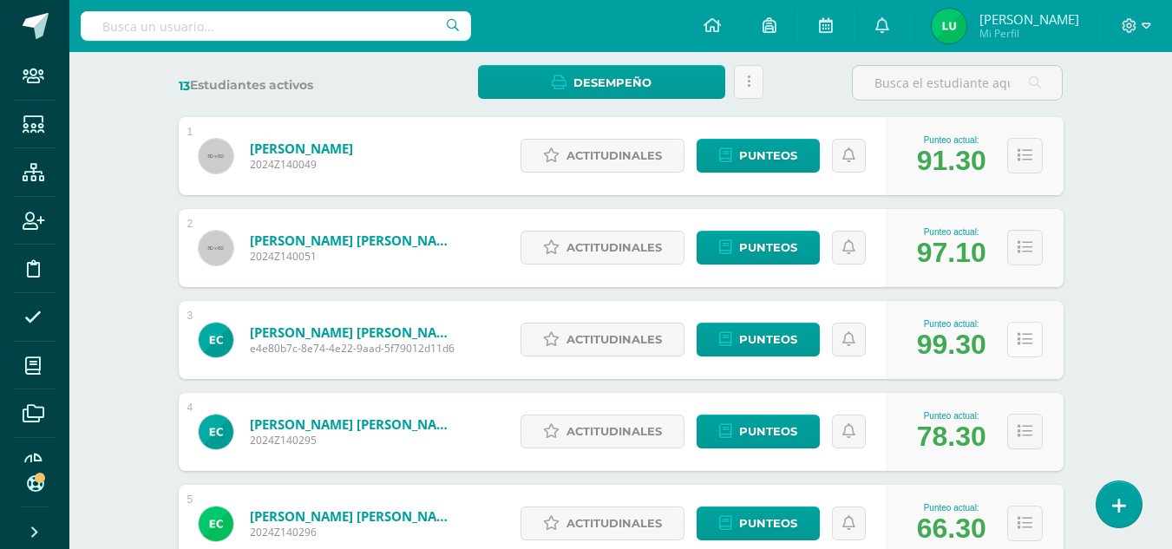
click at [1024, 341] on icon at bounding box center [1024, 339] width 15 height 15
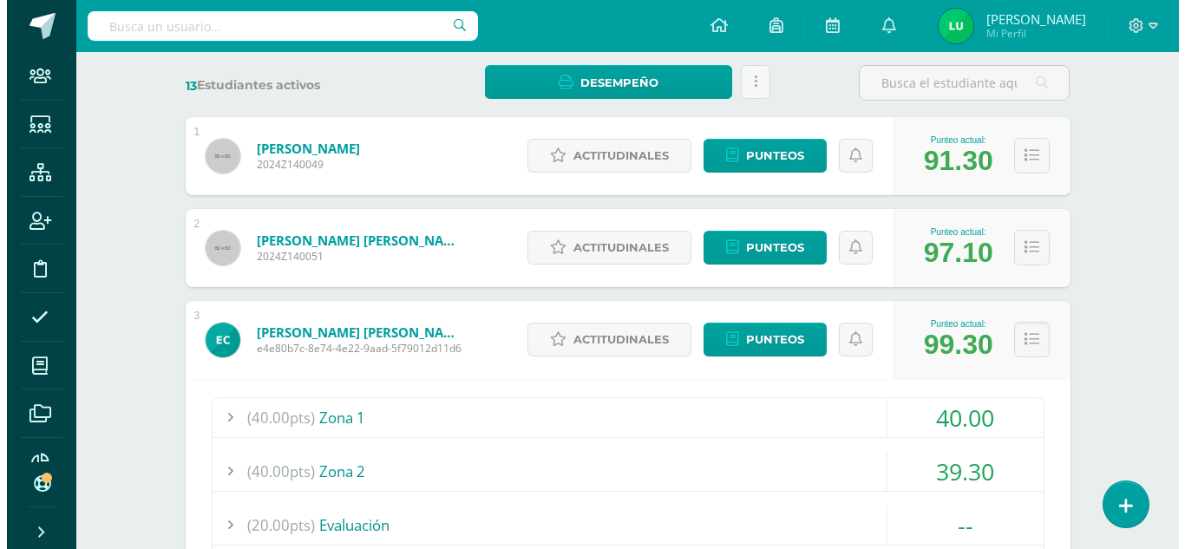
scroll to position [607, 0]
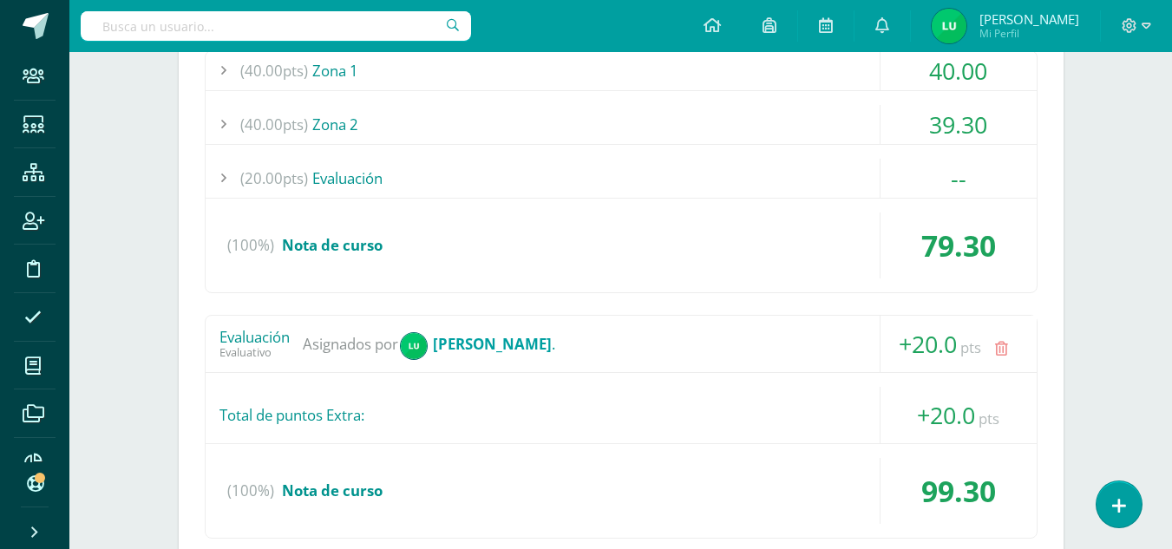
click at [996, 346] on icon at bounding box center [1001, 349] width 13 height 15
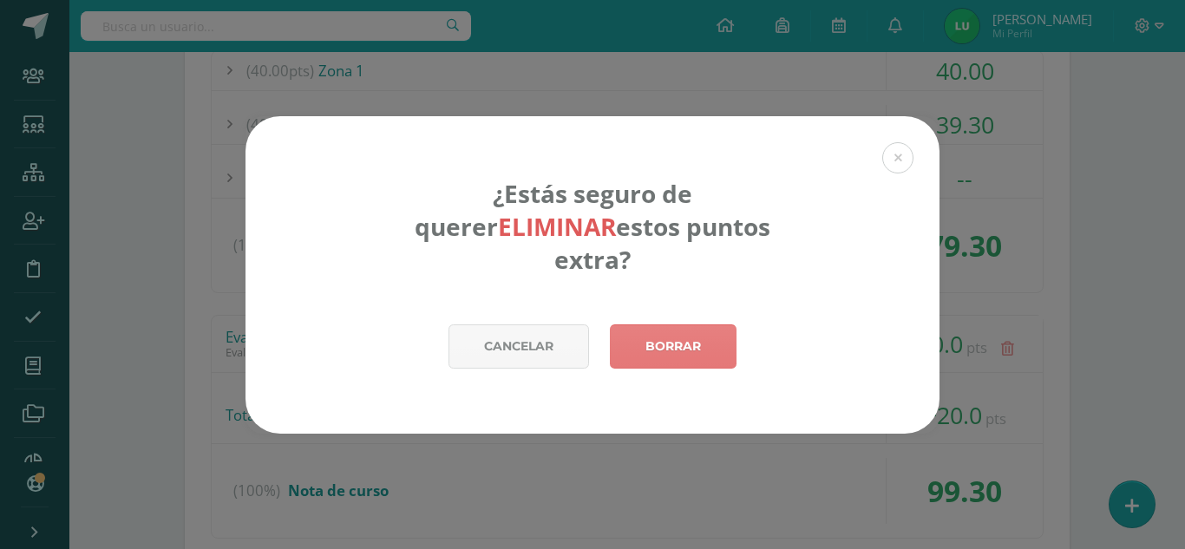
click at [676, 324] on link "Borrar" at bounding box center [673, 346] width 127 height 44
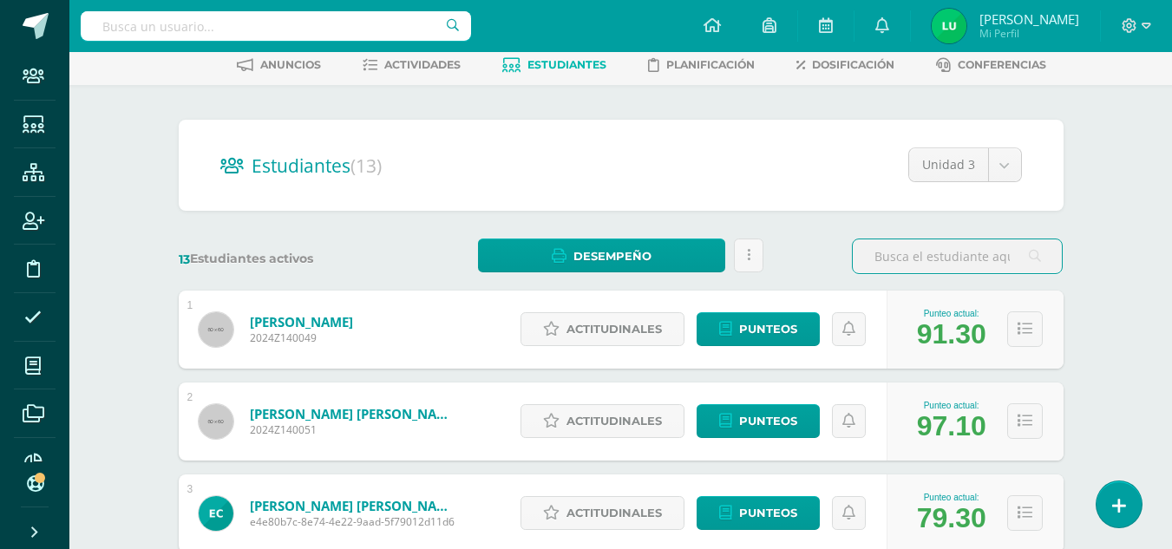
scroll to position [260, 0]
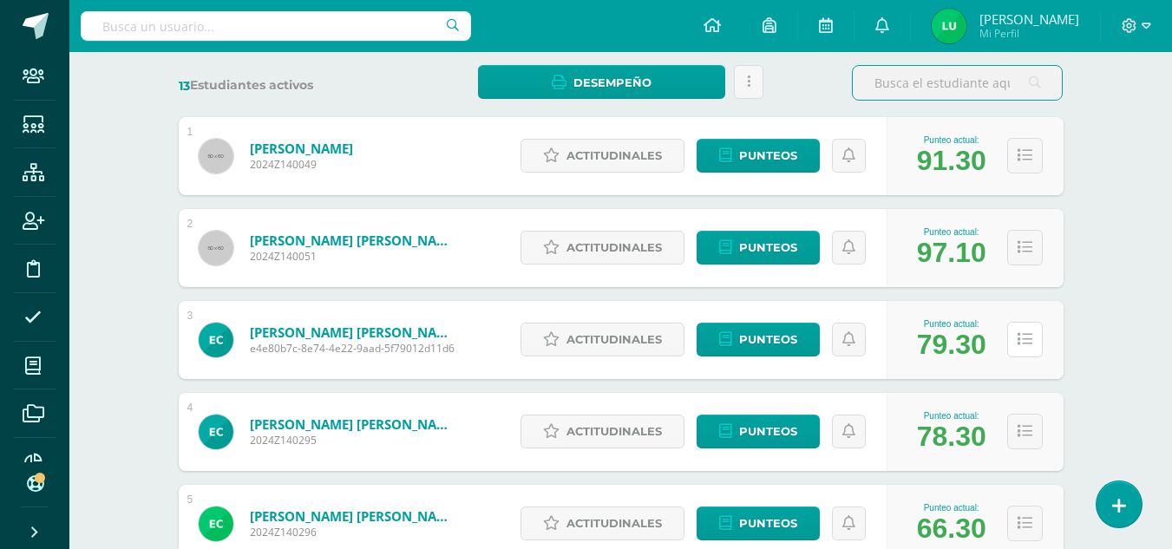
click at [1023, 340] on icon at bounding box center [1024, 339] width 15 height 15
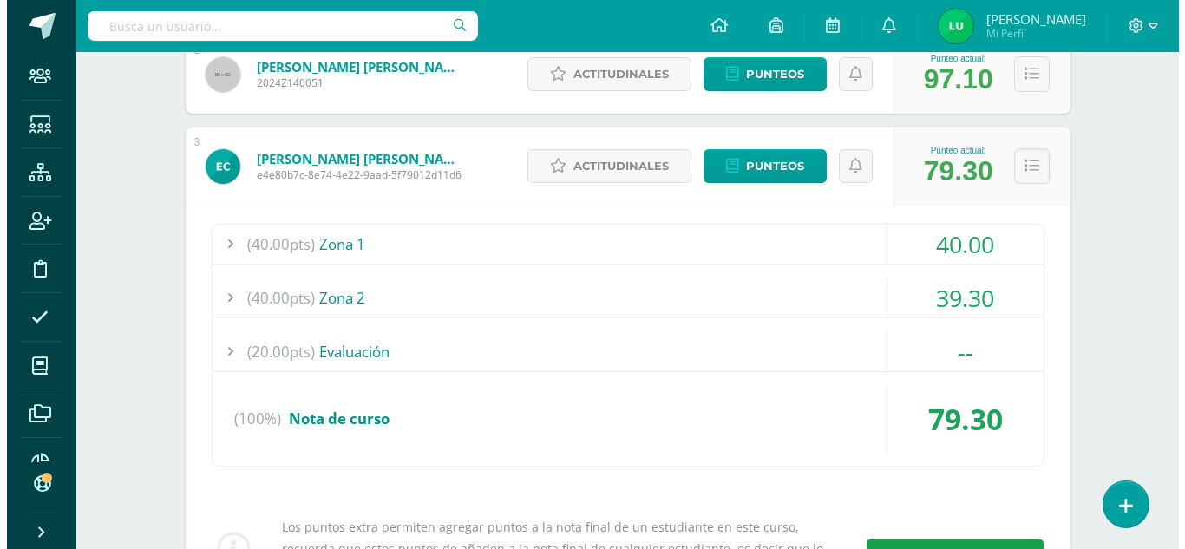
scroll to position [520, 0]
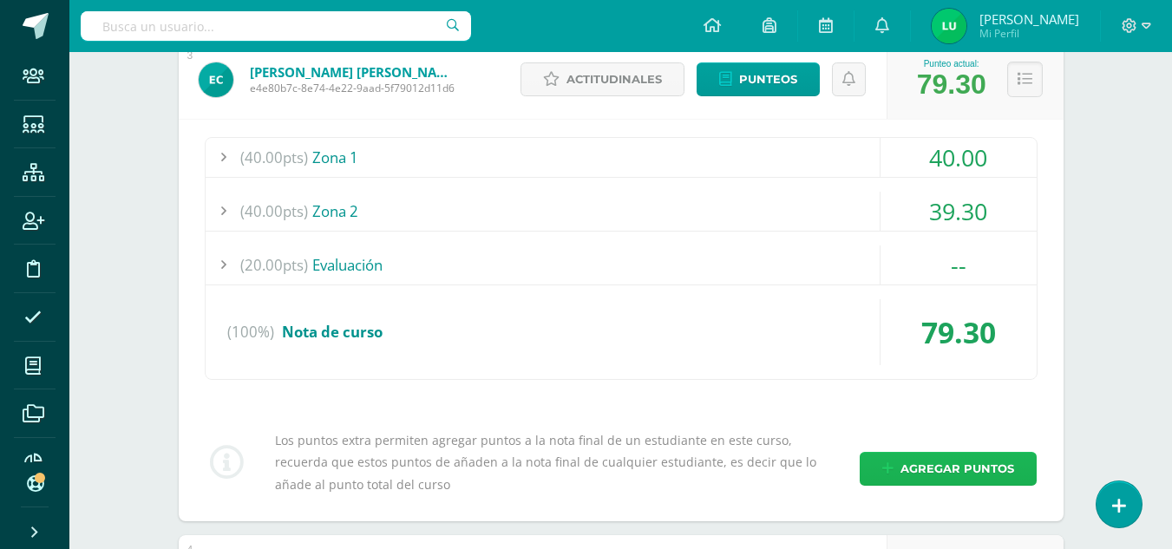
click at [946, 462] on span "Agregar puntos" at bounding box center [957, 469] width 114 height 32
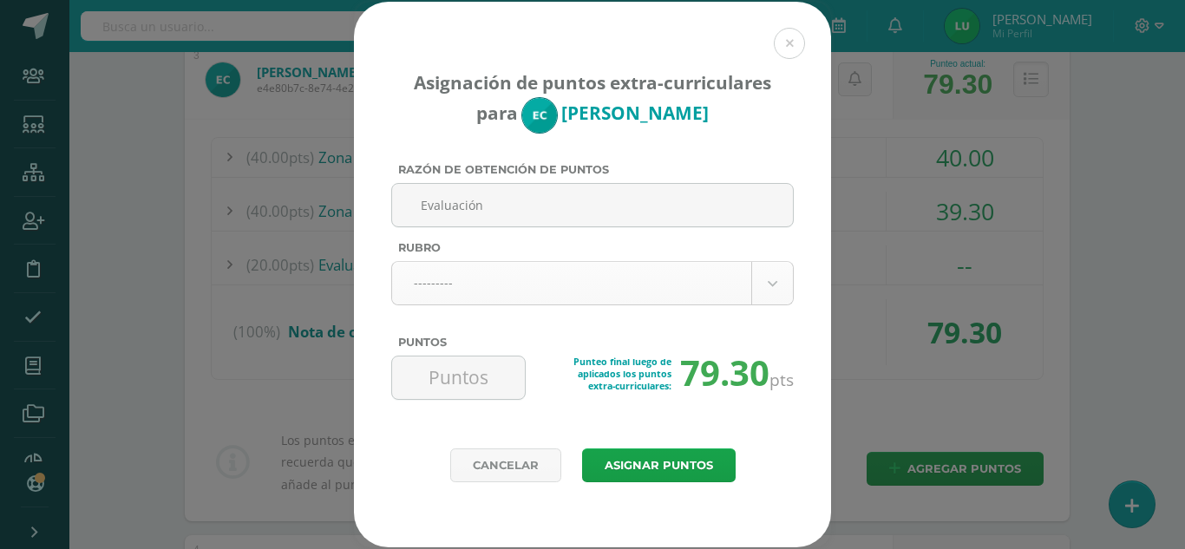
type input "Evaluación"
click at [550, 277] on body "Asignación de puntos extra-curriculares para Esteban Campos Razón de obtención …" at bounding box center [592, 518] width 1185 height 2076
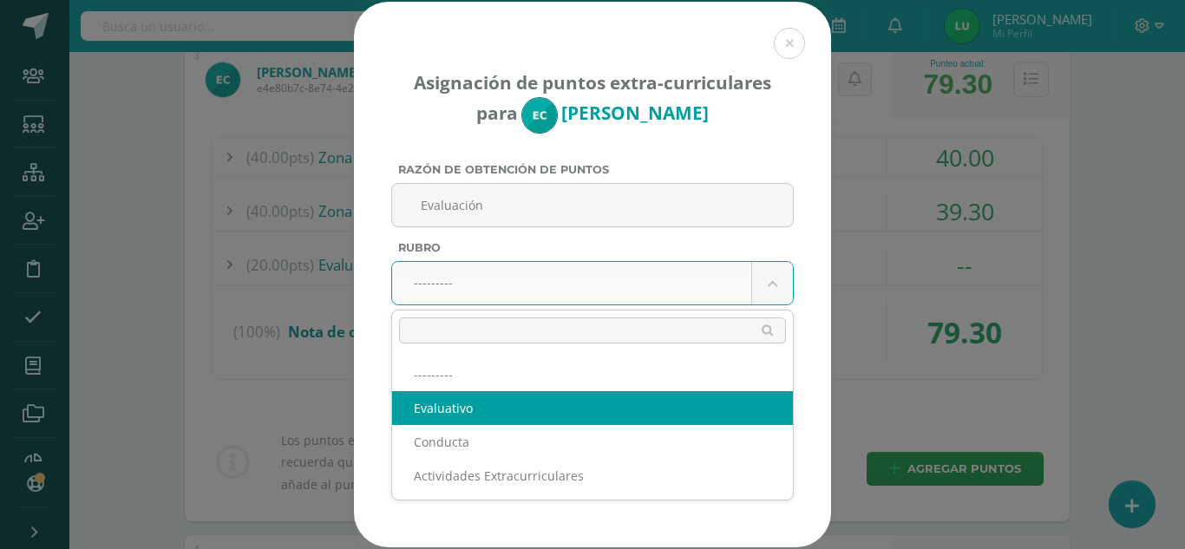
select select "1"
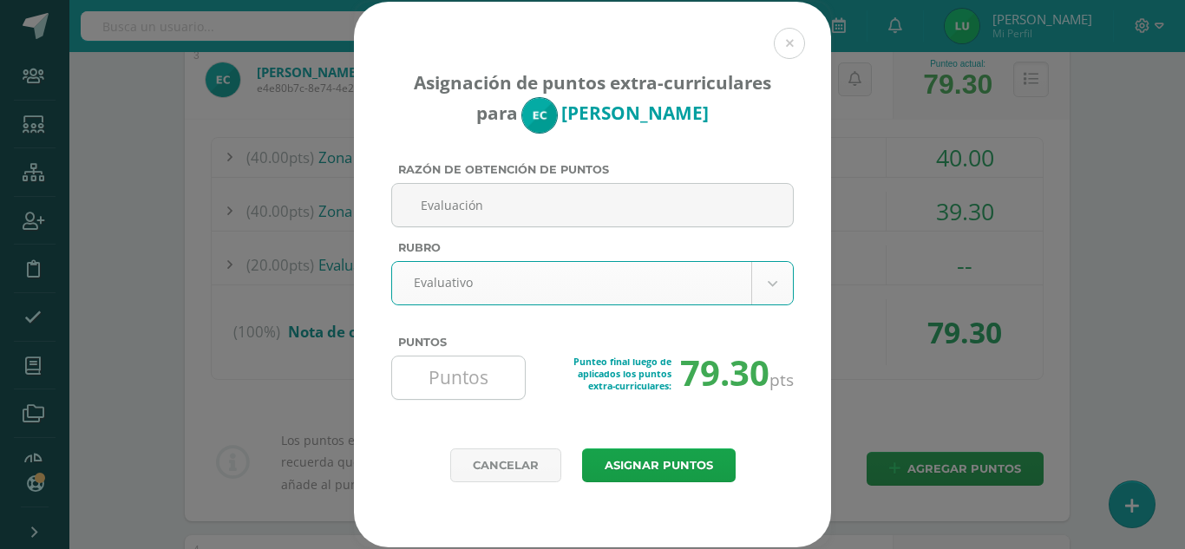
click at [440, 385] on input "Puntos" at bounding box center [458, 377] width 119 height 42
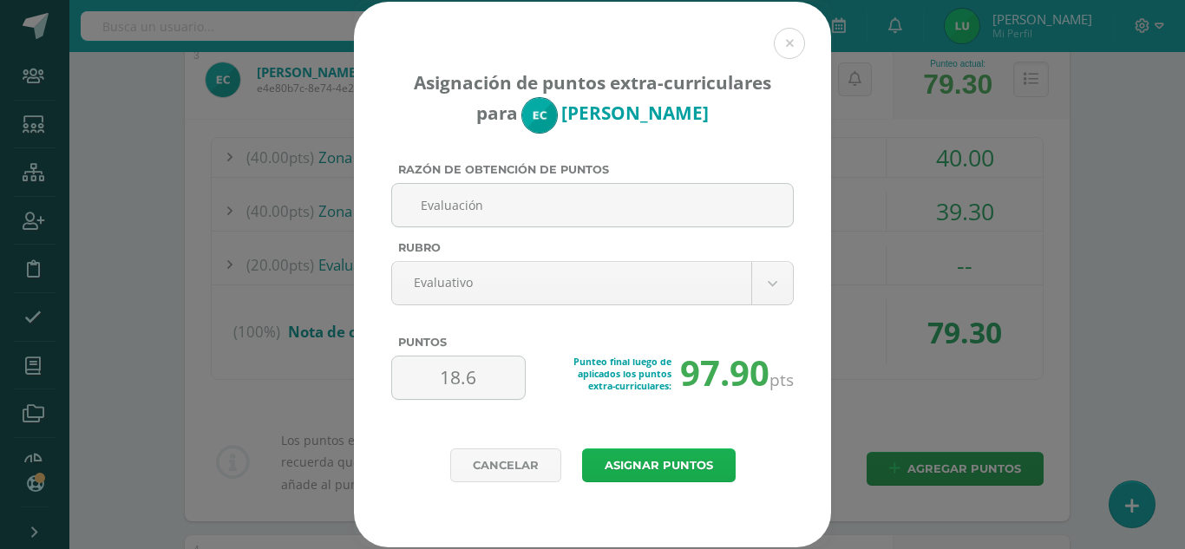
type input "18.6"
click at [662, 460] on button "Asignar puntos" at bounding box center [658, 465] width 153 height 34
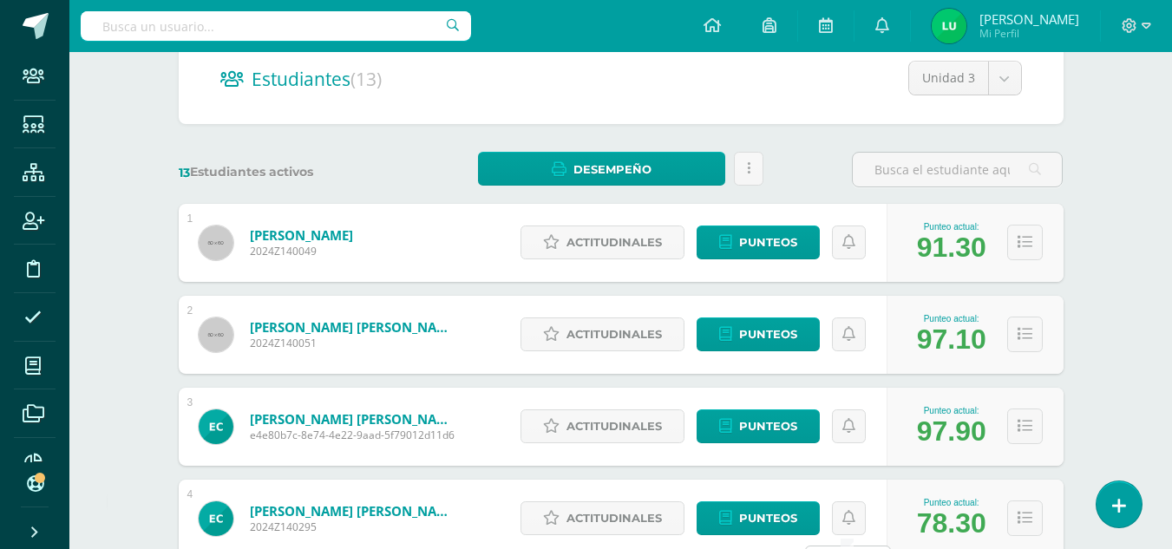
scroll to position [260, 0]
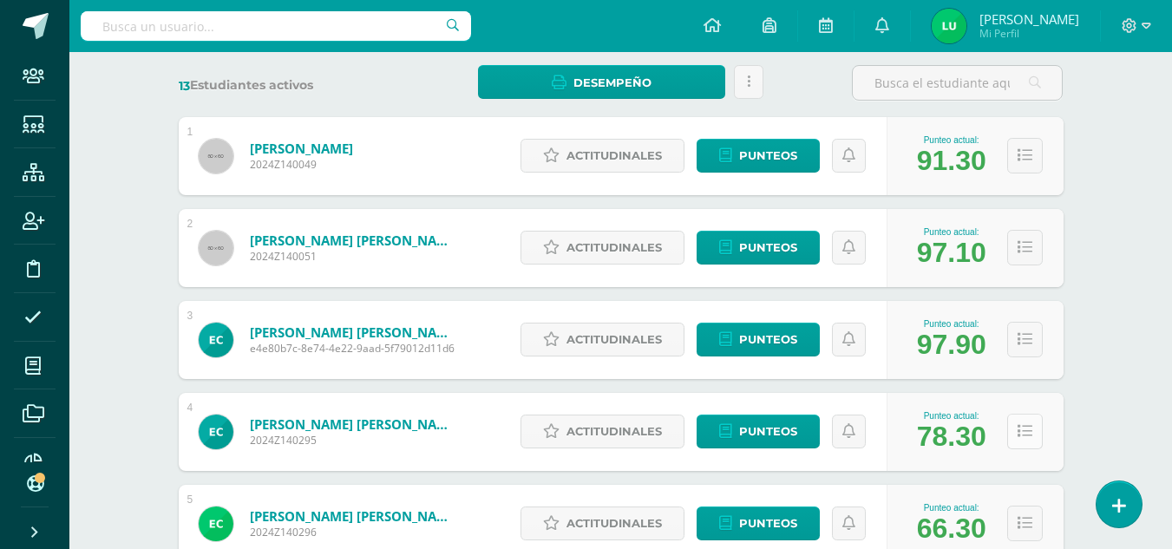
click at [1028, 435] on icon at bounding box center [1024, 431] width 15 height 15
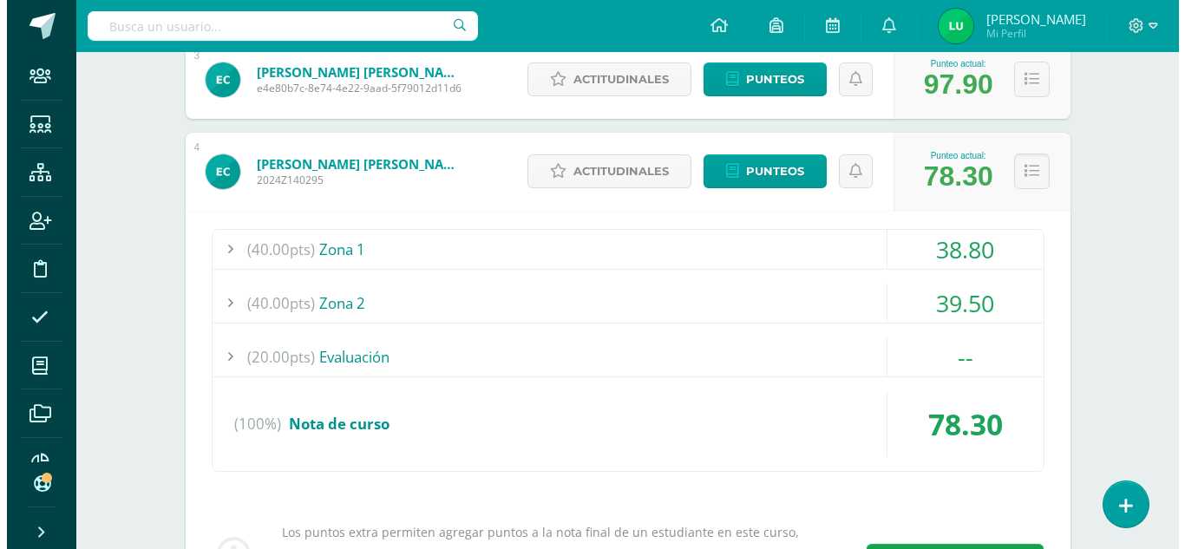
scroll to position [607, 0]
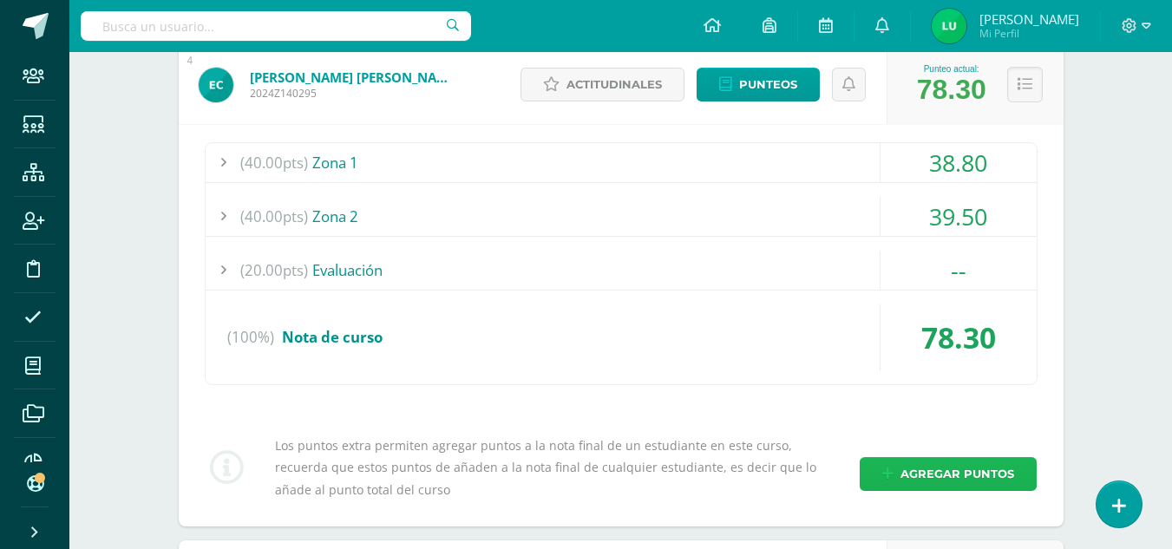
click at [879, 488] on link "Agregar puntos" at bounding box center [947, 474] width 177 height 34
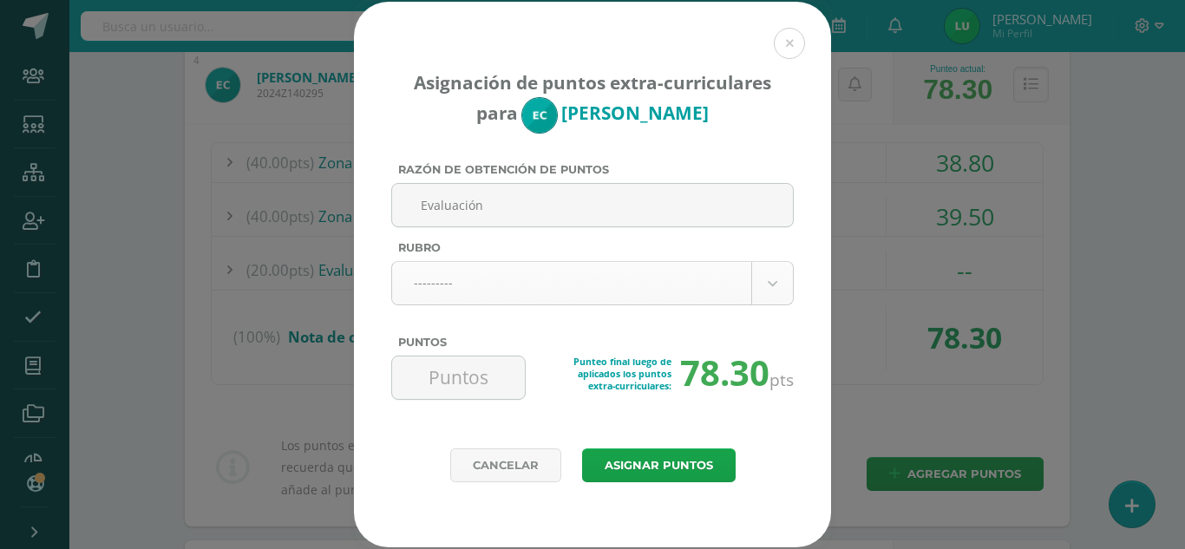
type input "Evaluación"
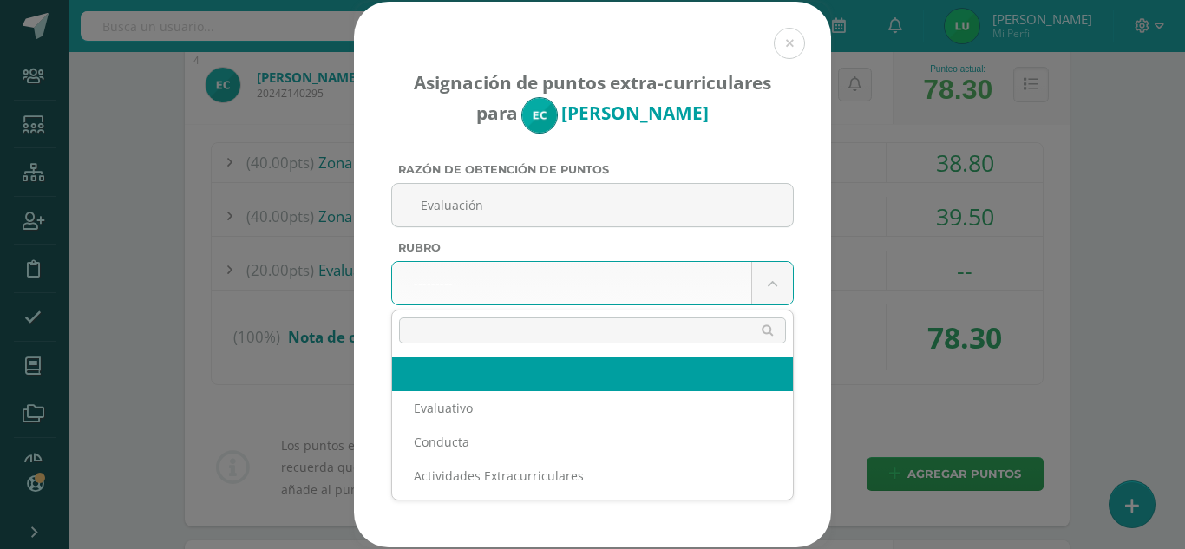
click at [530, 303] on body "Asignación de puntos extra-curriculares para Estuardo Castañeda Razón de obtenc…" at bounding box center [592, 431] width 1185 height 2076
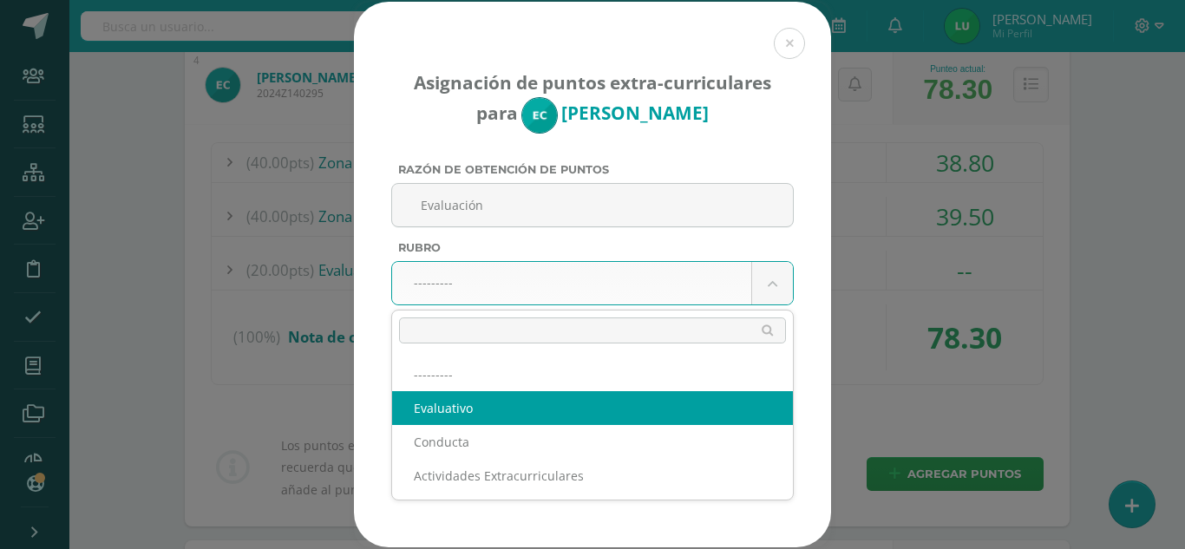
select select "1"
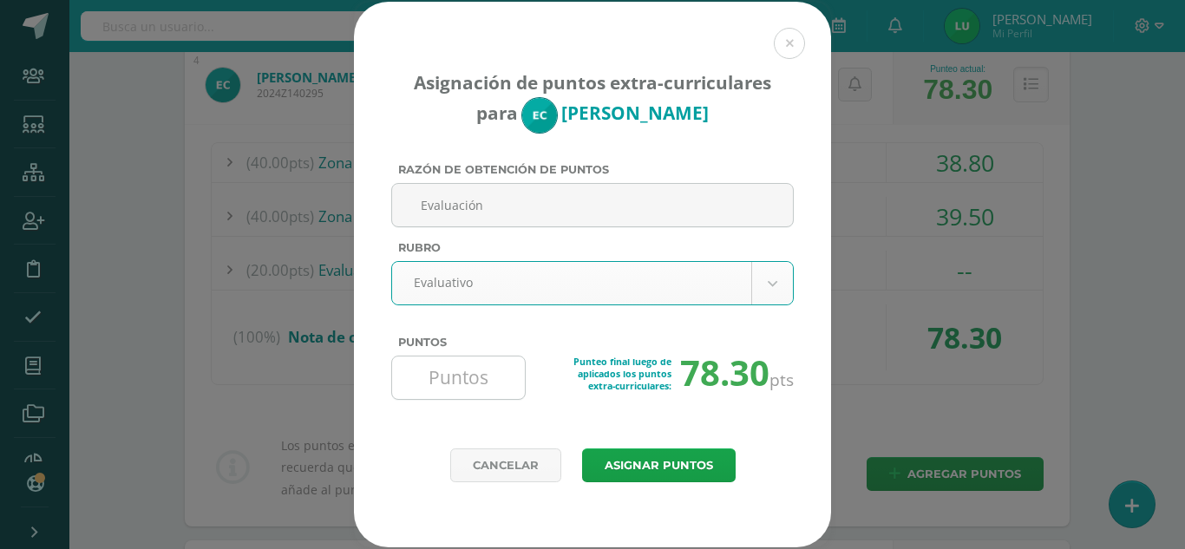
click at [476, 385] on input "Puntos" at bounding box center [458, 377] width 119 height 42
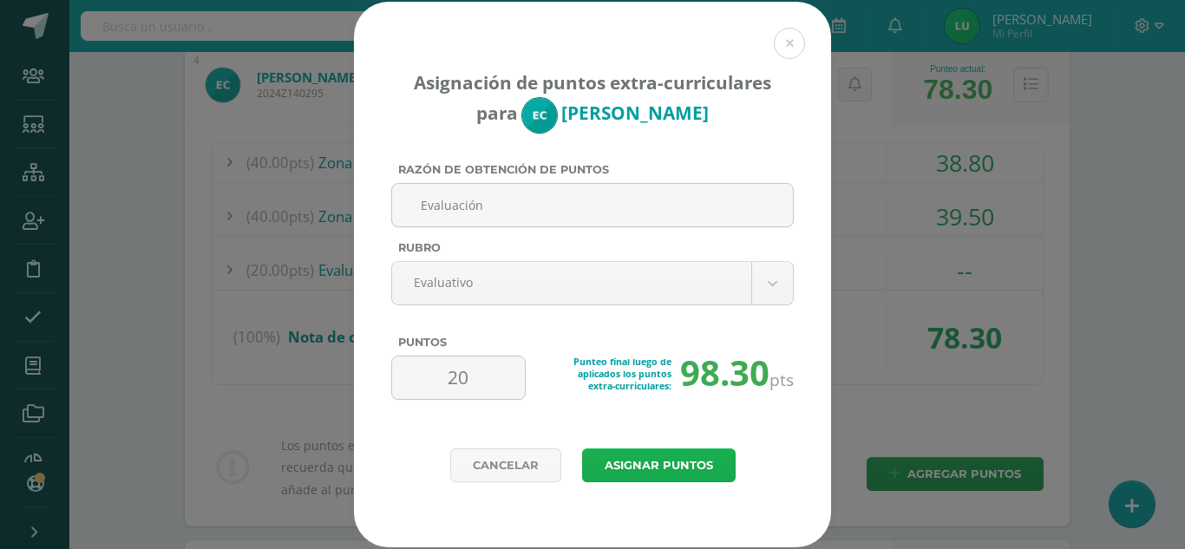
type input "20"
click at [644, 475] on button "Asignar puntos" at bounding box center [658, 465] width 153 height 34
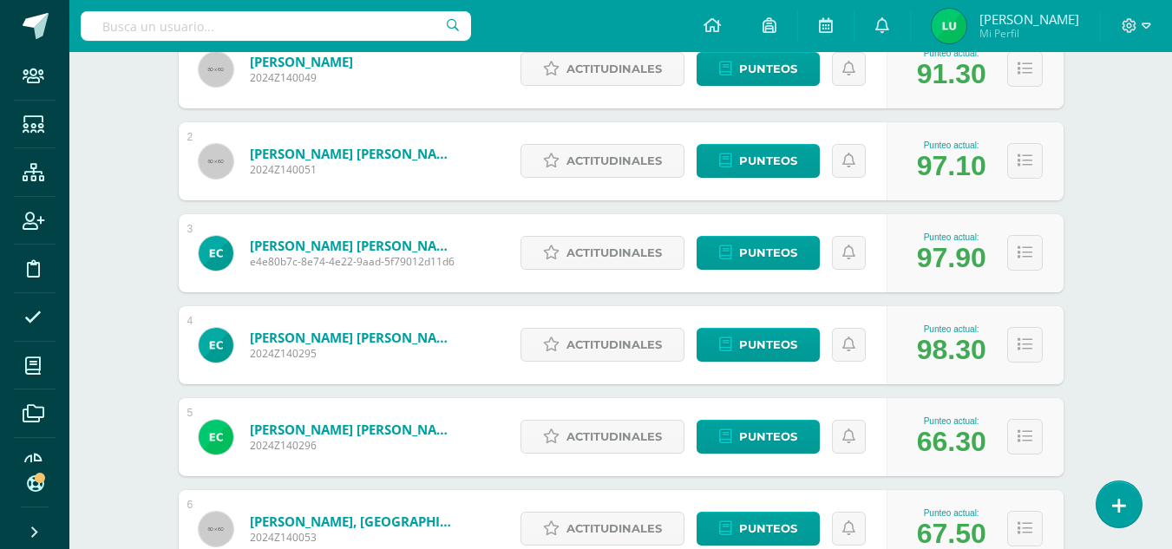
scroll to position [434, 0]
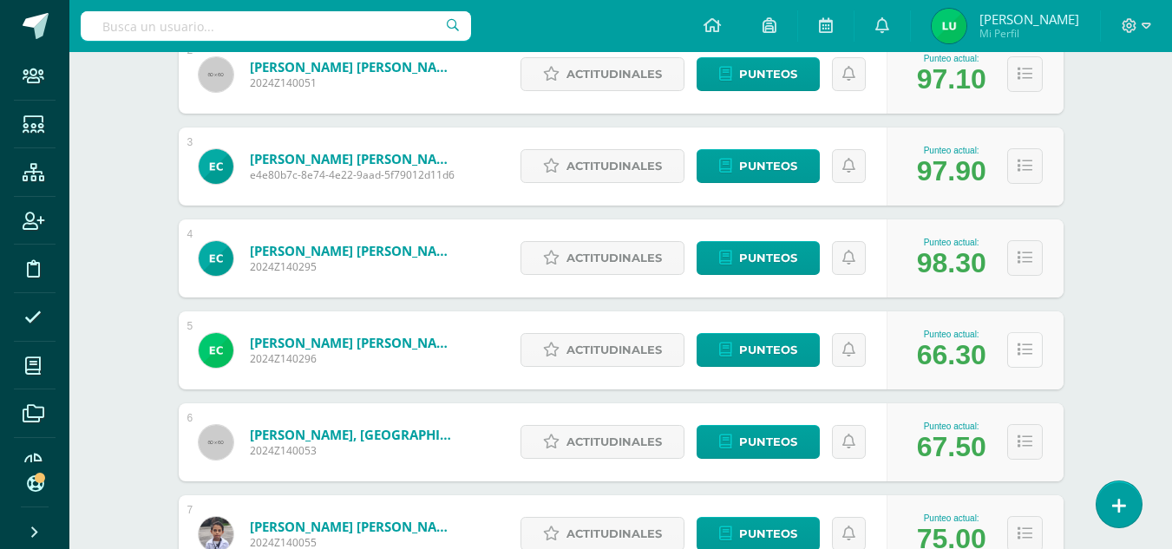
click at [1022, 356] on icon at bounding box center [1024, 350] width 15 height 15
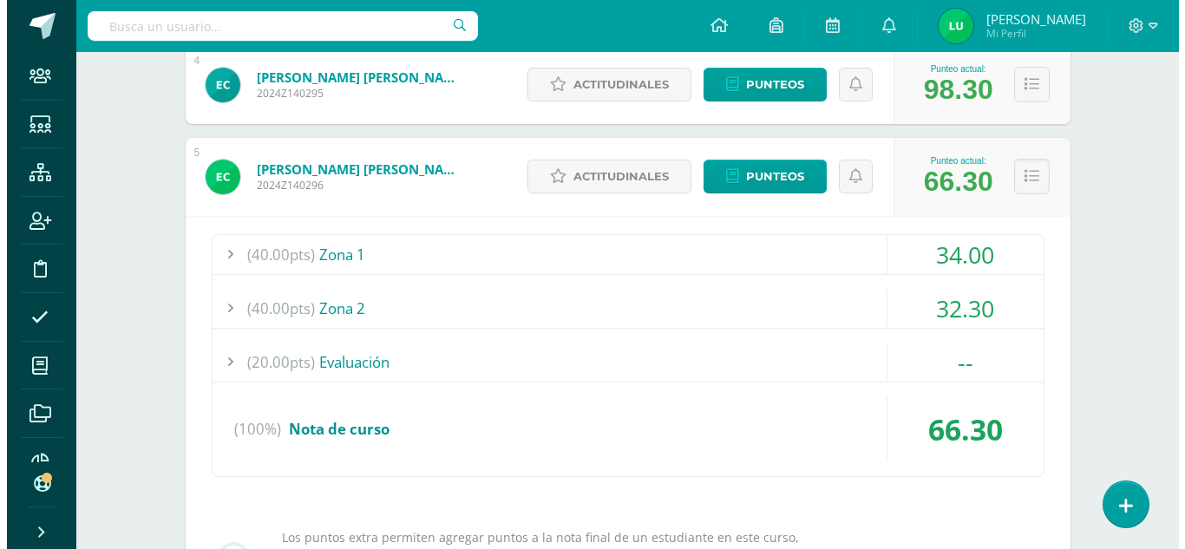
scroll to position [694, 0]
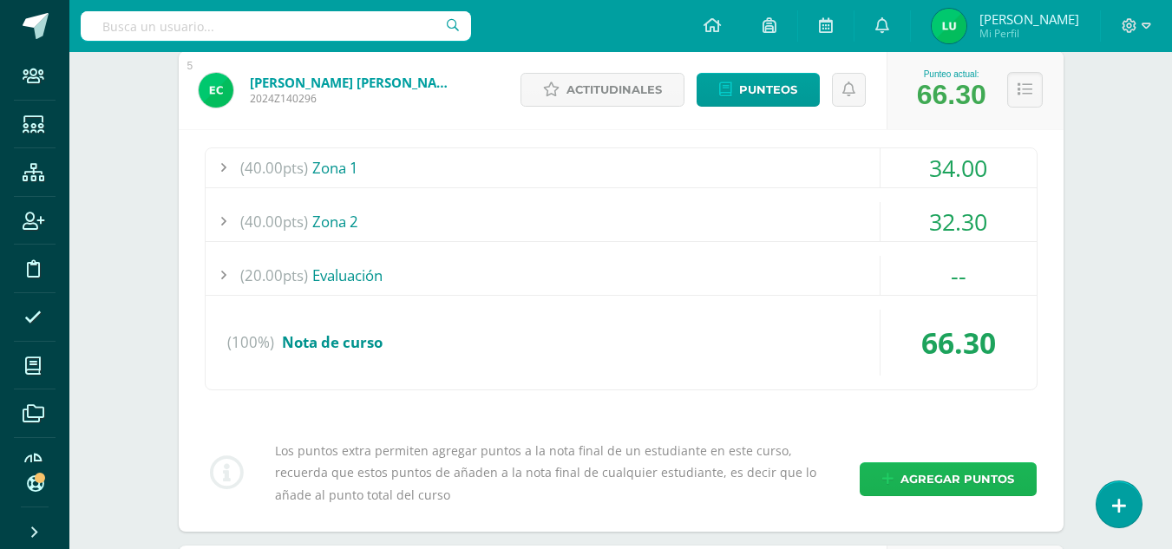
click at [944, 483] on span "Agregar puntos" at bounding box center [957, 479] width 114 height 32
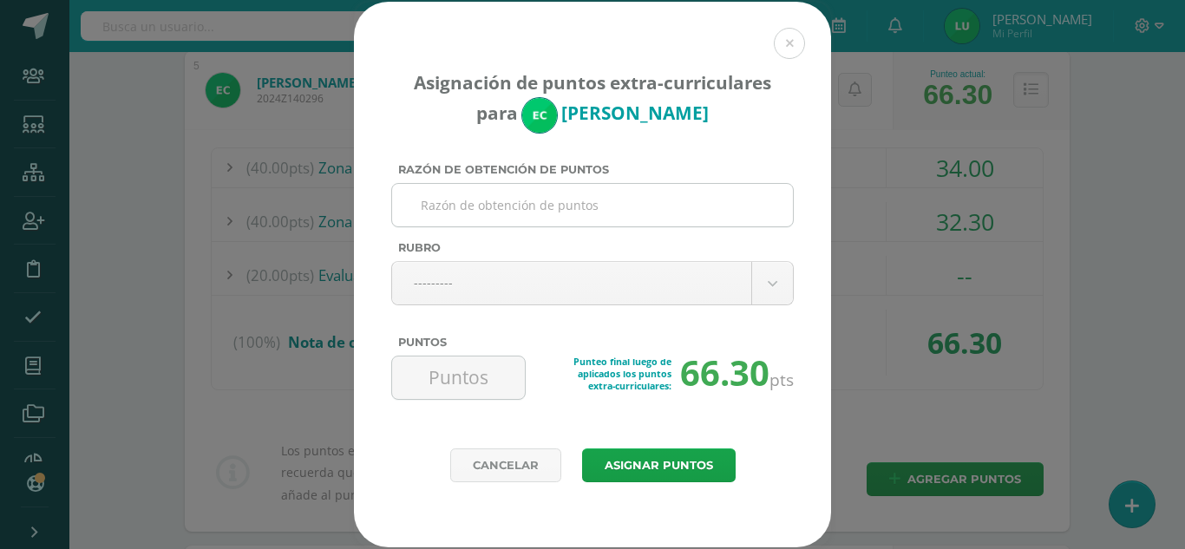
click at [507, 199] on input "Razón de obtención de puntos" at bounding box center [592, 205] width 387 height 42
type input "Evaluación"
click at [458, 272] on body "Asignación de puntos extra-curriculares para Emma Catalán Razón de obtención de…" at bounding box center [592, 344] width 1185 height 2076
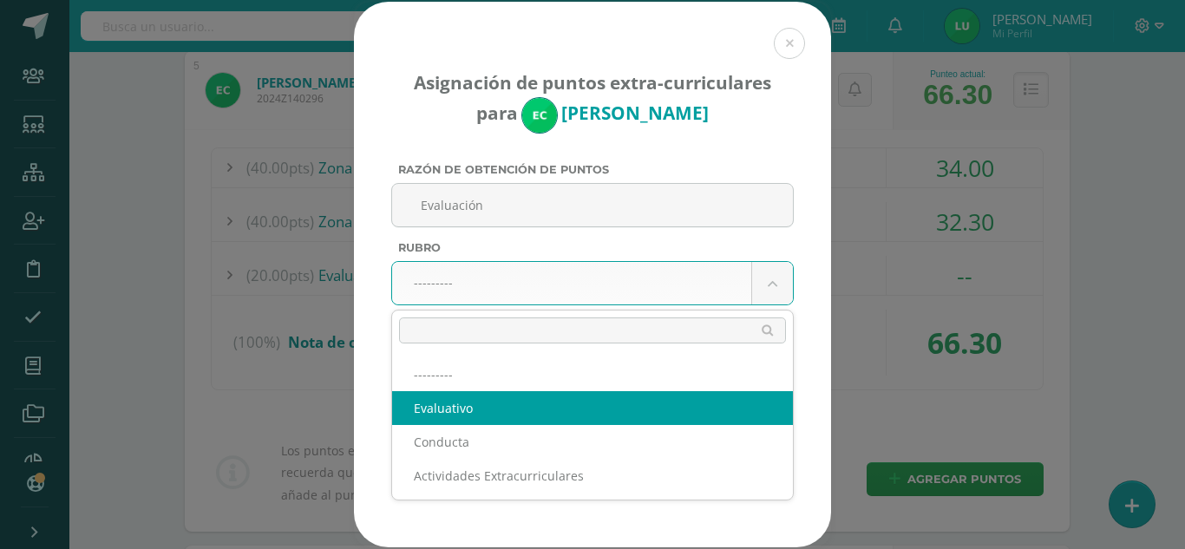
select select "1"
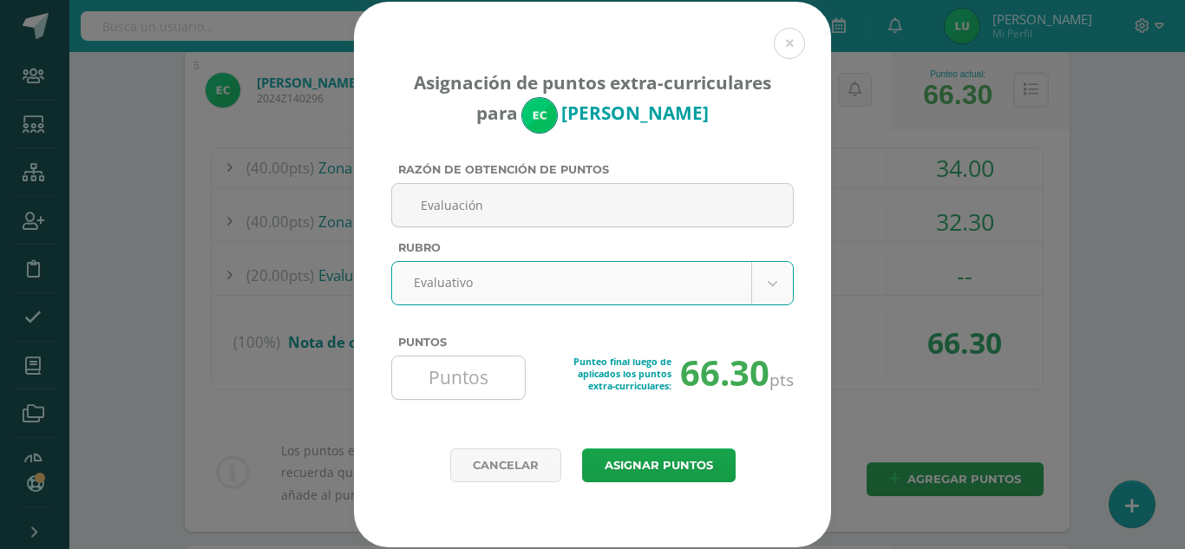
click at [467, 380] on input "Puntos" at bounding box center [458, 377] width 119 height 42
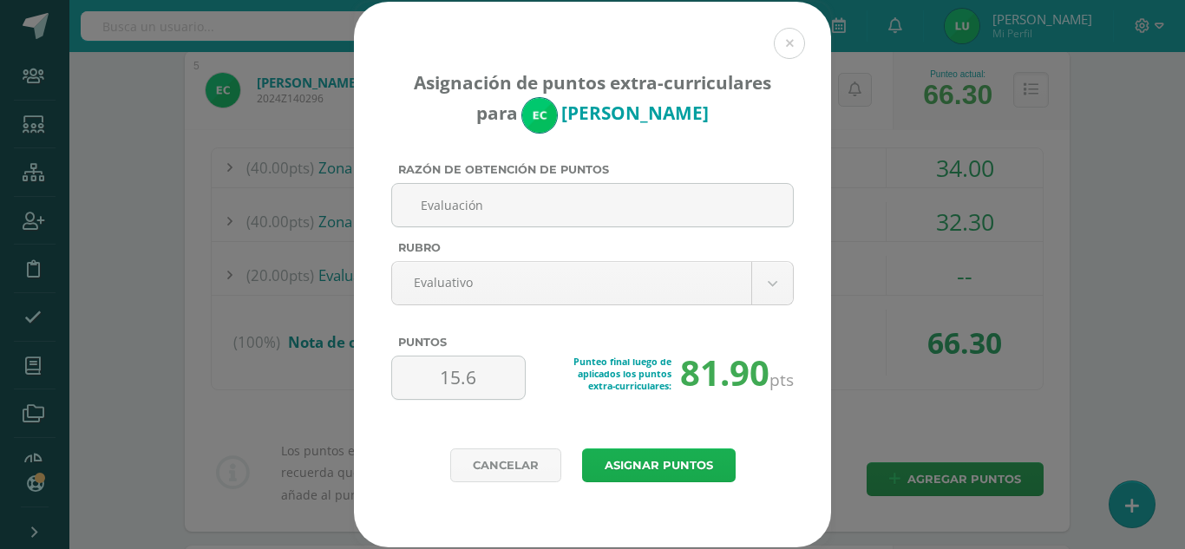
type input "15.6"
click at [634, 450] on button "Asignar puntos" at bounding box center [658, 465] width 153 height 34
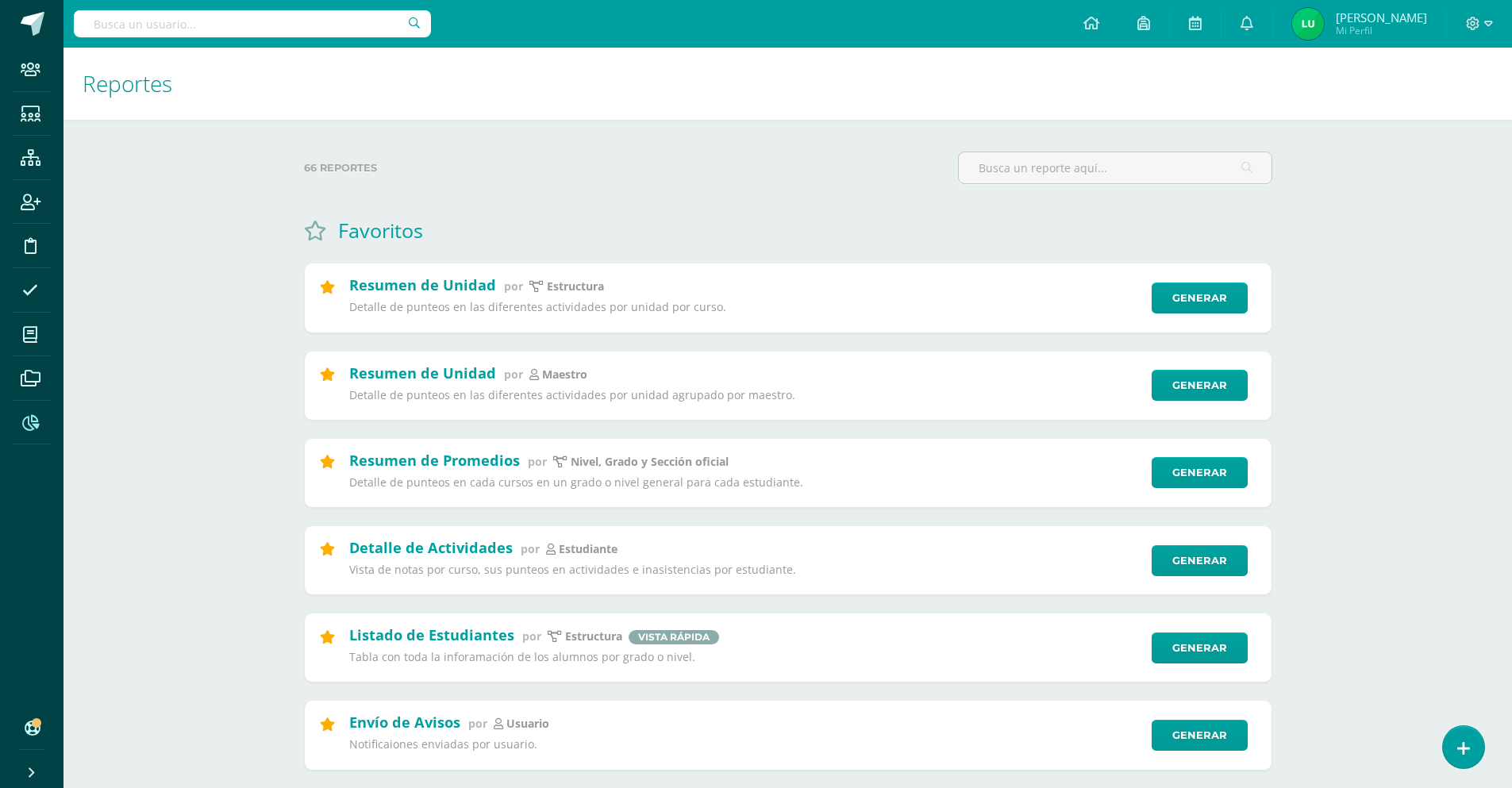
click at [269, 23] on input "text" at bounding box center [253, 23] width 357 height 27
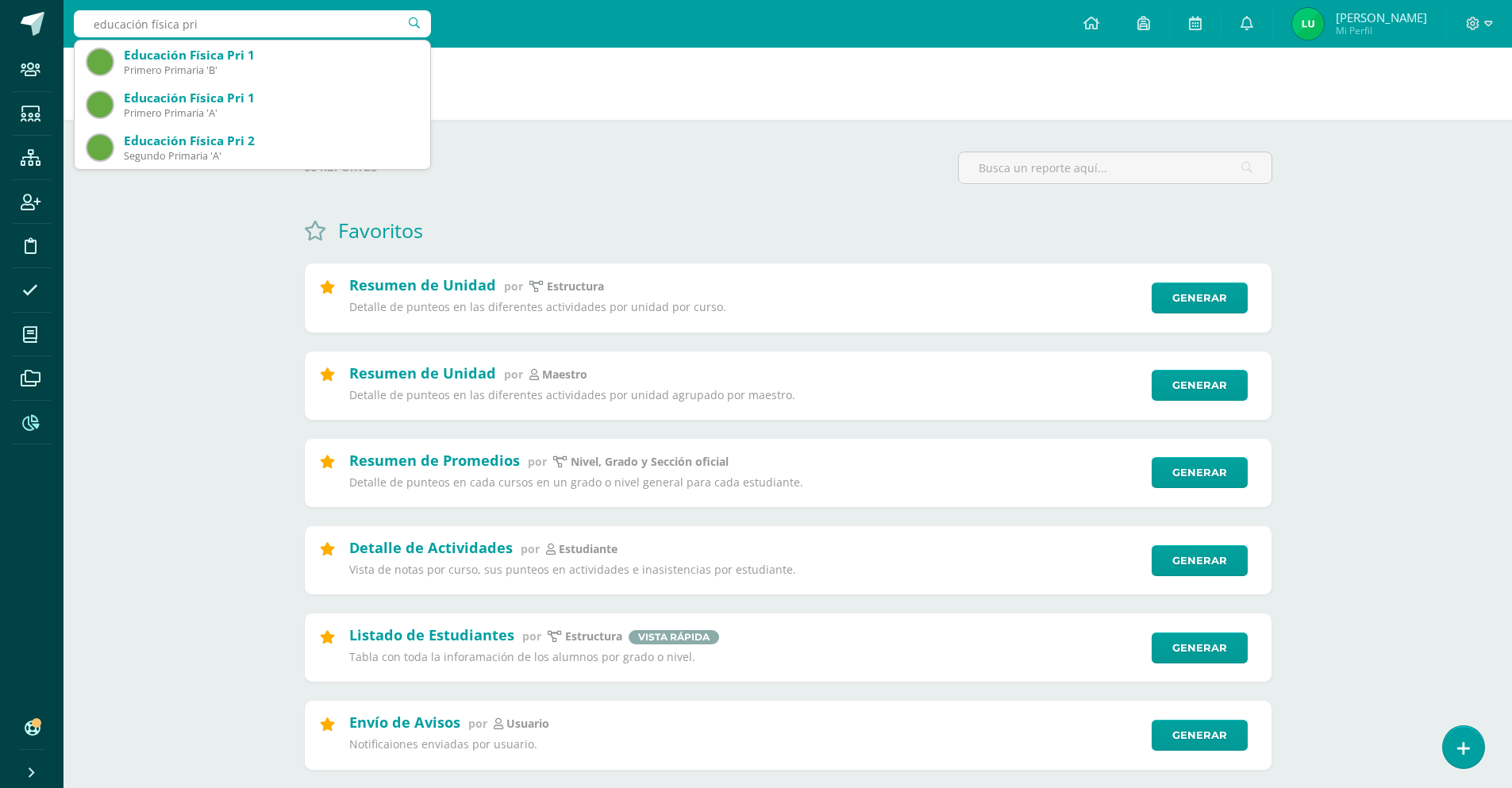
type input "educación física pri 4"
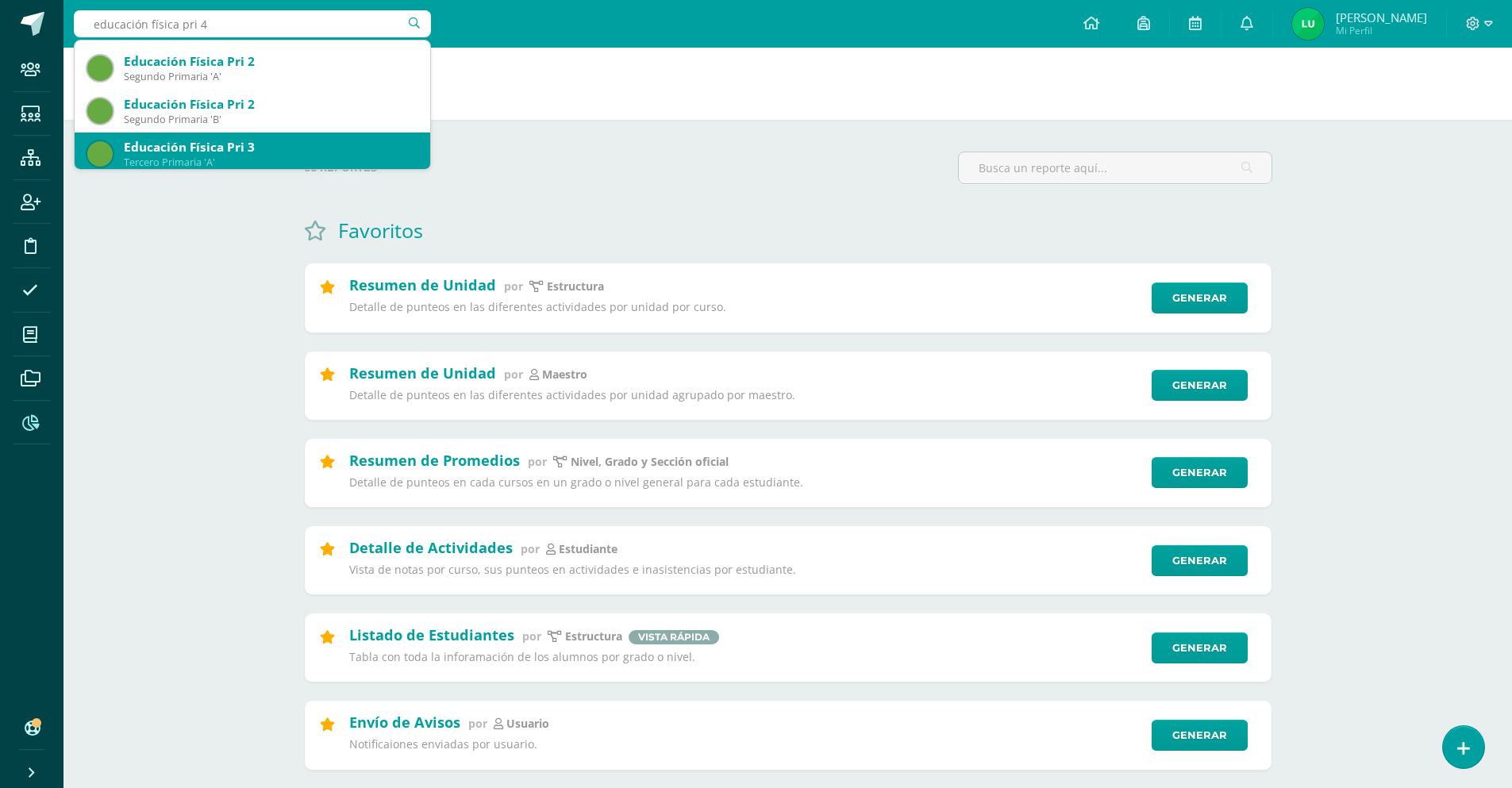
scroll to position [158, 0]
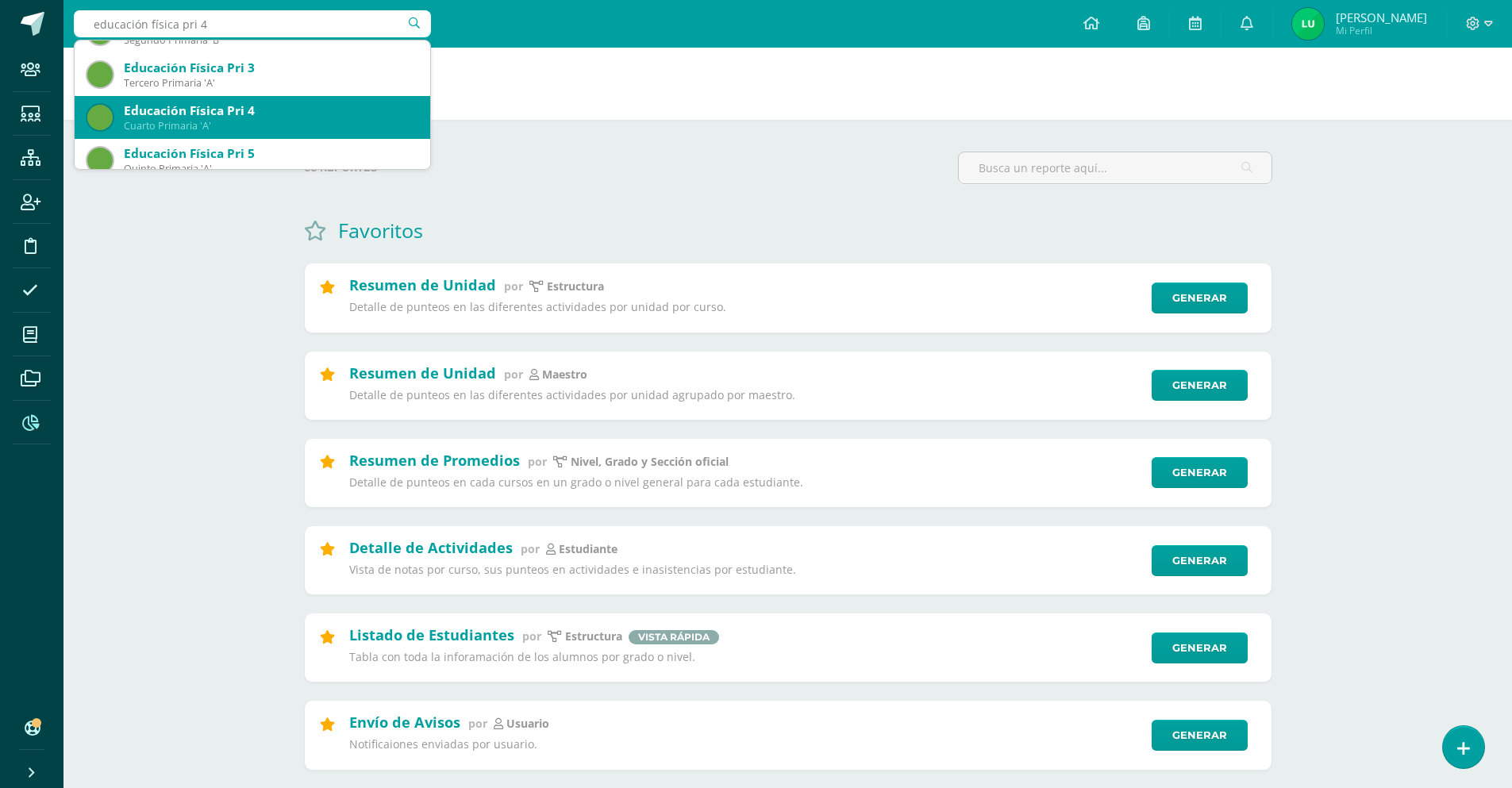
click at [314, 114] on div "Educación Física Pri 4" at bounding box center [270, 111] width 294 height 16
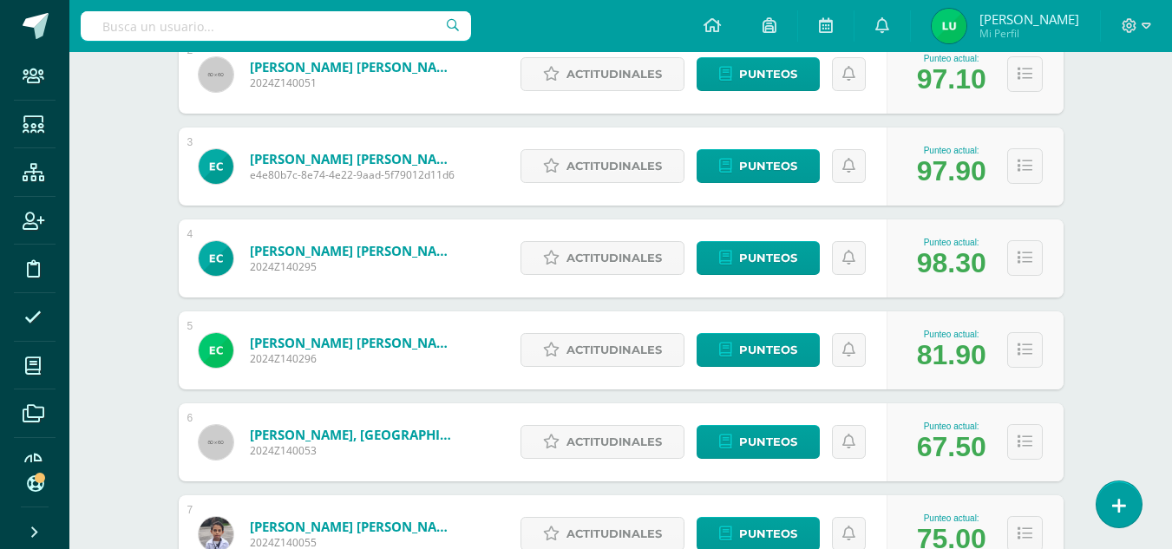
scroll to position [520, 0]
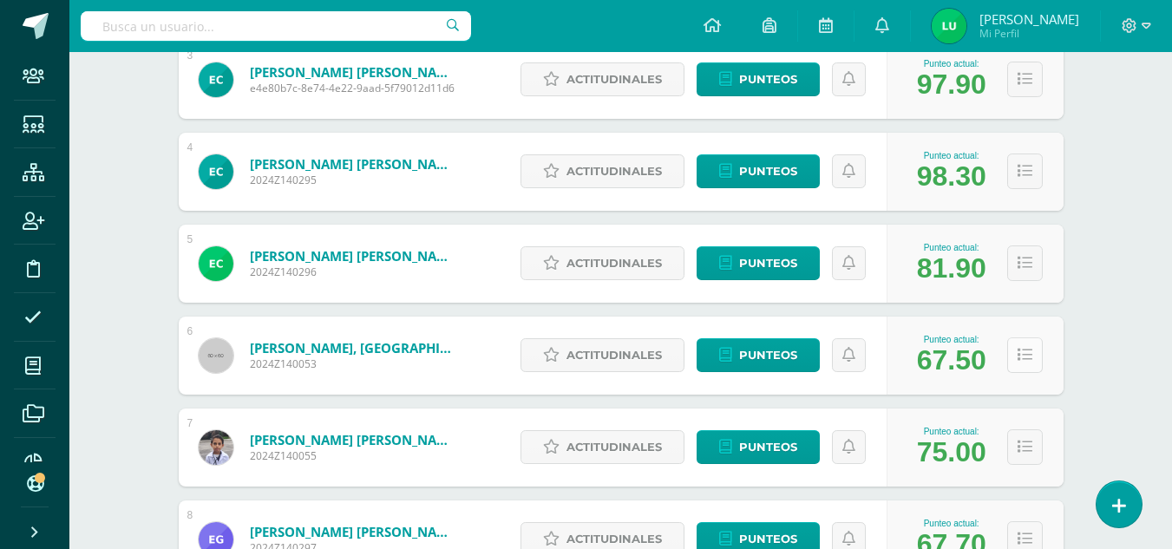
click at [1015, 352] on button at bounding box center [1025, 355] width 36 height 36
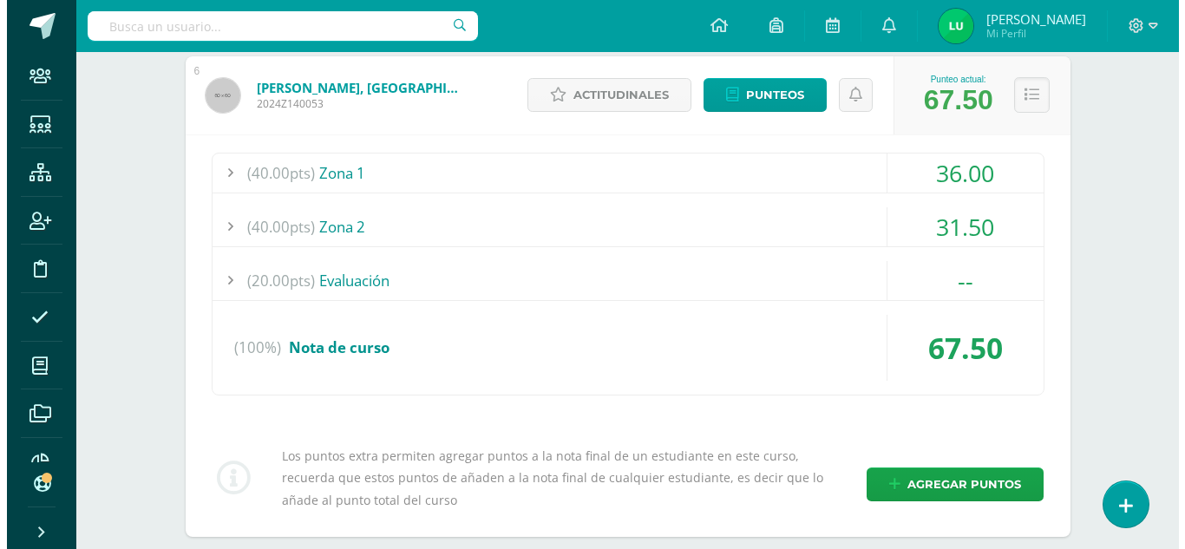
scroll to position [867, 0]
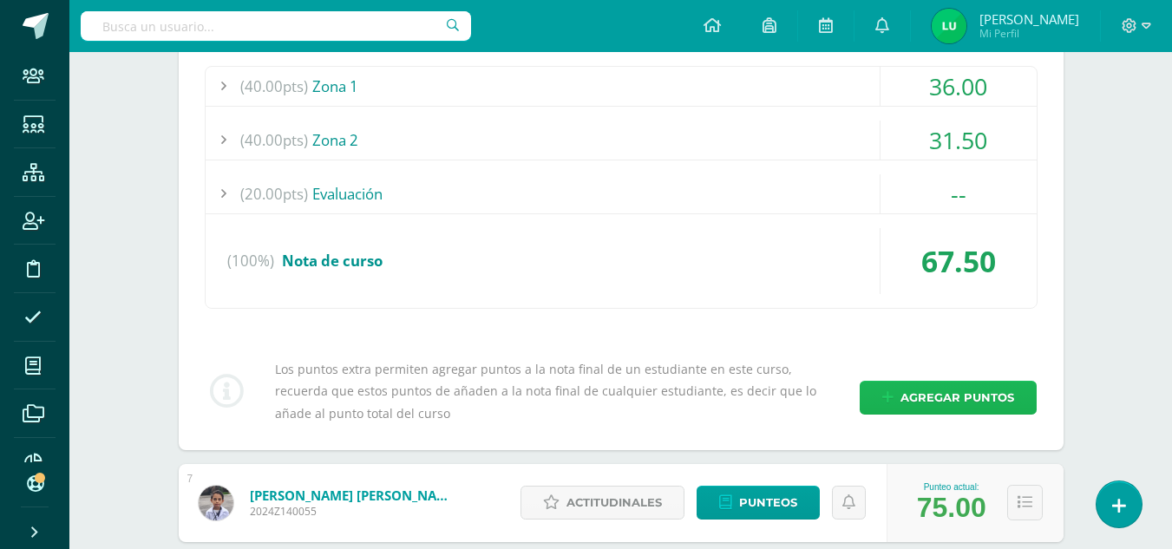
click at [959, 396] on span "Agregar puntos" at bounding box center [957, 398] width 114 height 32
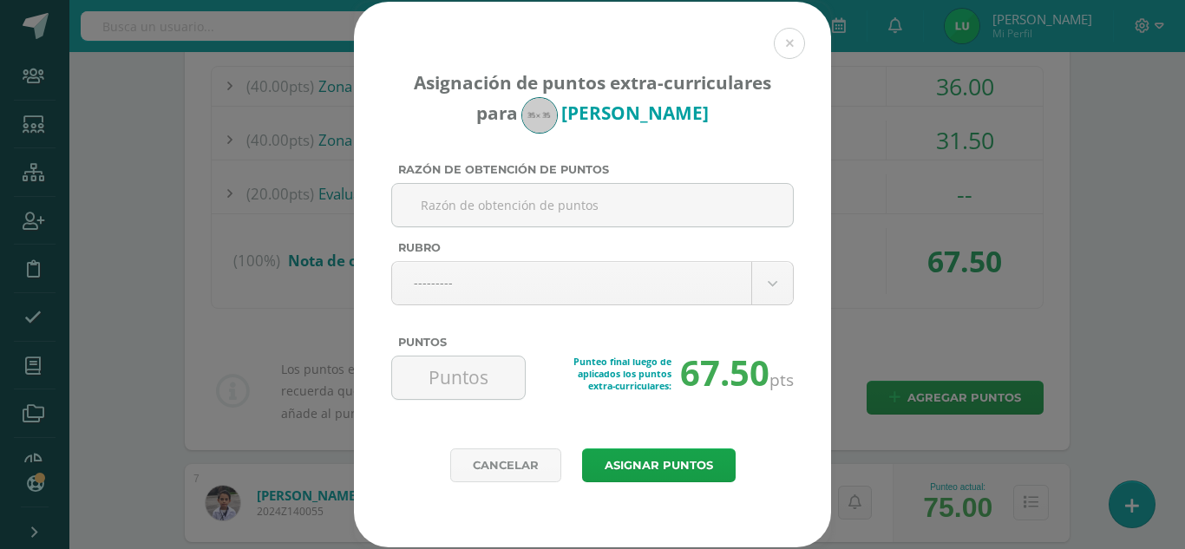
paste input "Evaluación"
type input "Evaluación"
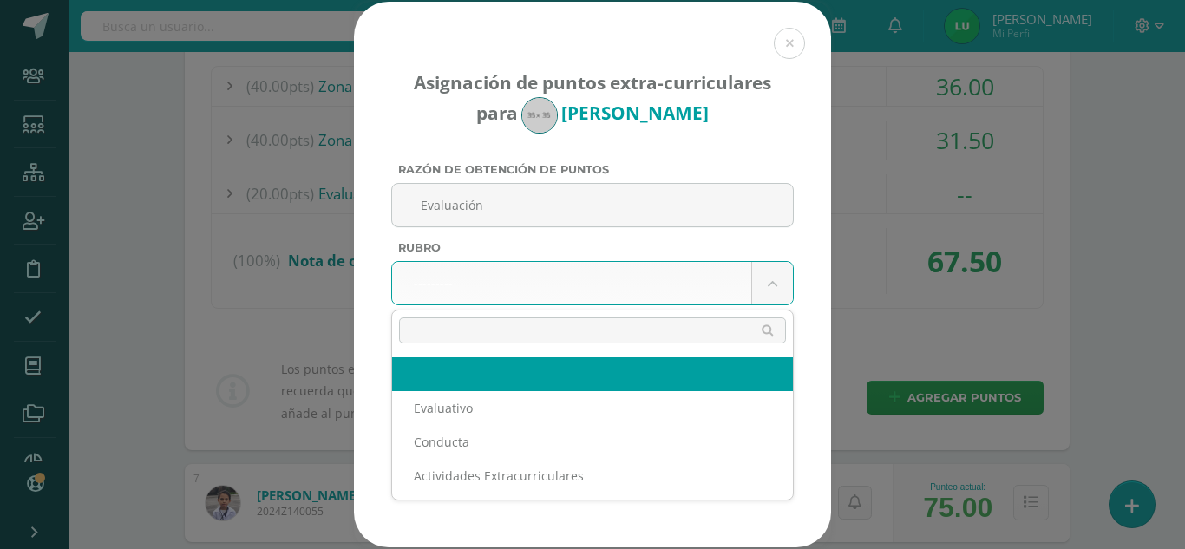
click at [557, 270] on body "Asignación de puntos extra-curriculares para Santiago Dervishi Razón de obtenci…" at bounding box center [592, 171] width 1185 height 2076
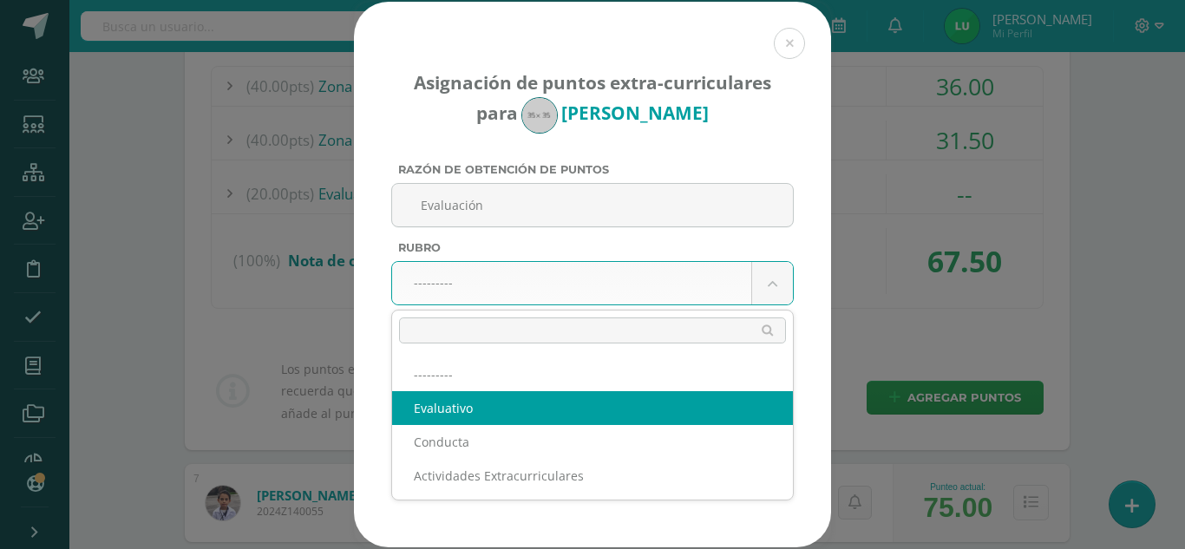
select select "1"
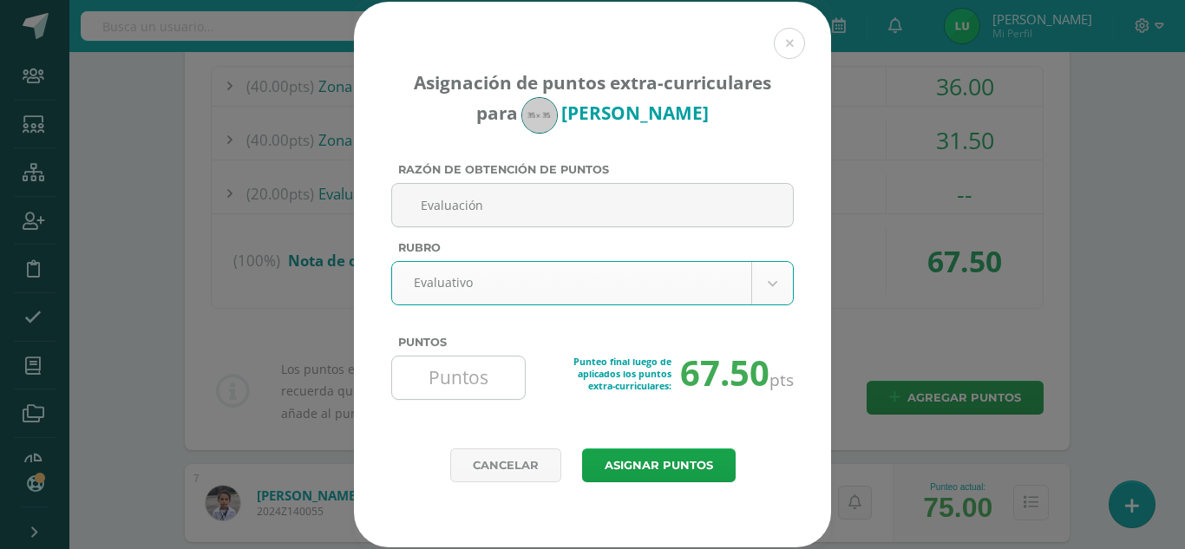
click at [463, 374] on input "Puntos" at bounding box center [458, 377] width 119 height 42
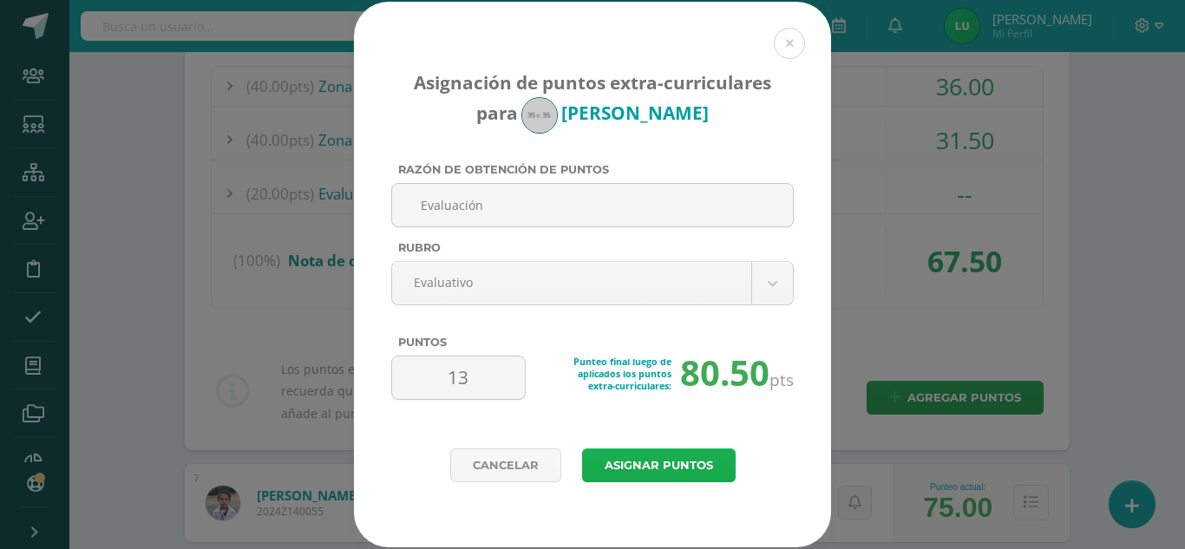
type input "13"
click at [657, 463] on button "Asignar puntos" at bounding box center [658, 465] width 153 height 34
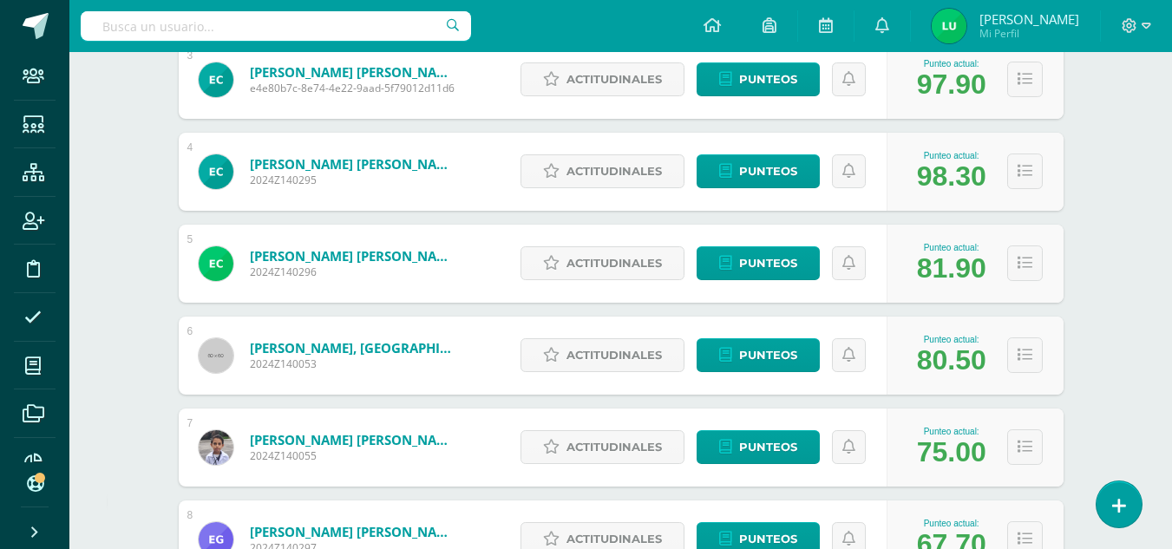
scroll to position [607, 0]
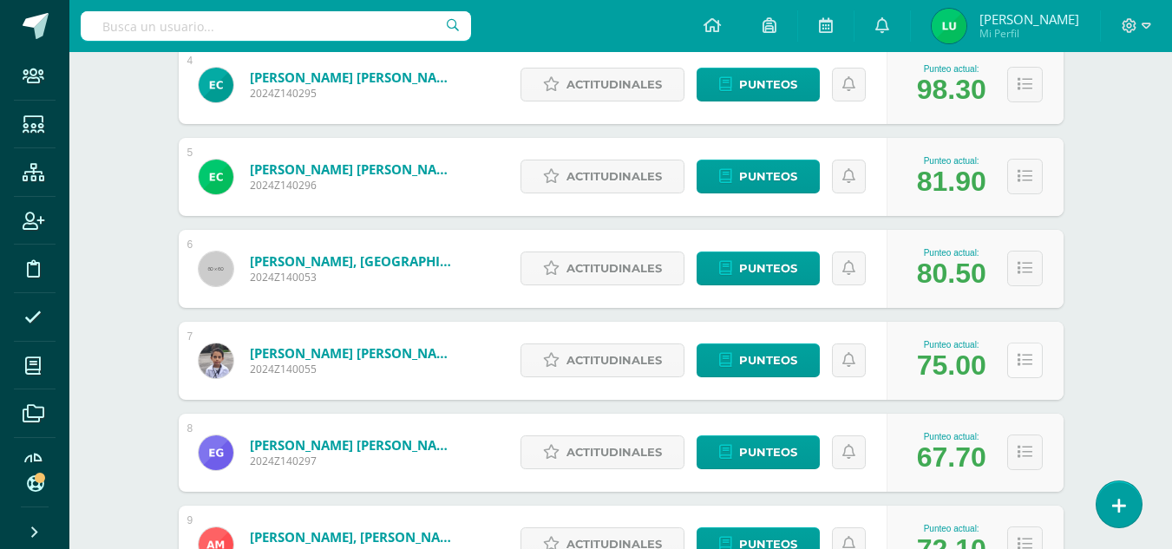
click at [1007, 361] on button at bounding box center [1025, 361] width 36 height 36
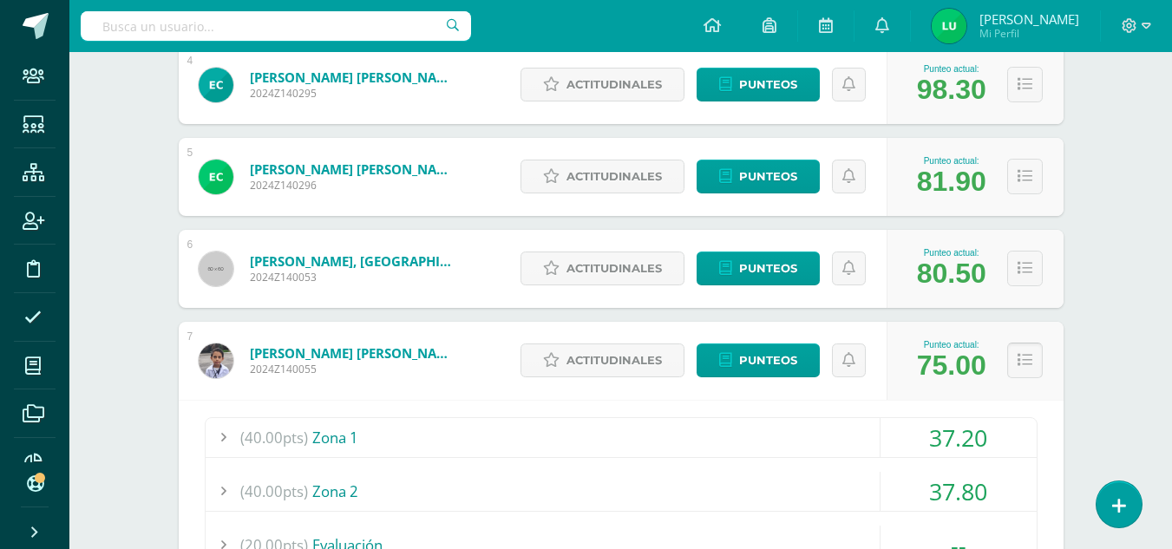
click at [1020, 360] on icon at bounding box center [1024, 360] width 15 height 15
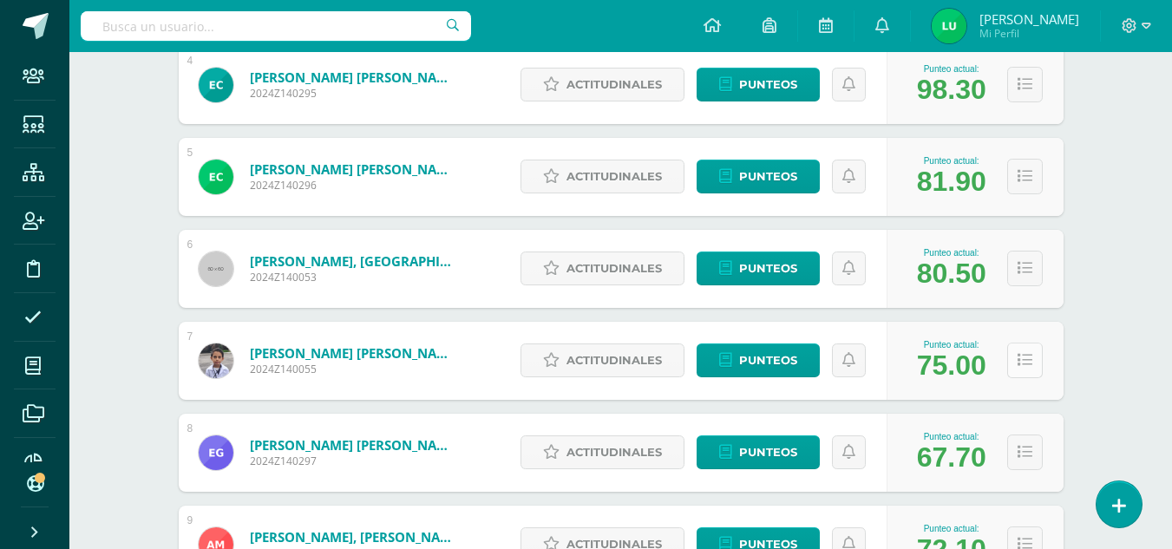
click at [1020, 360] on icon at bounding box center [1024, 360] width 15 height 15
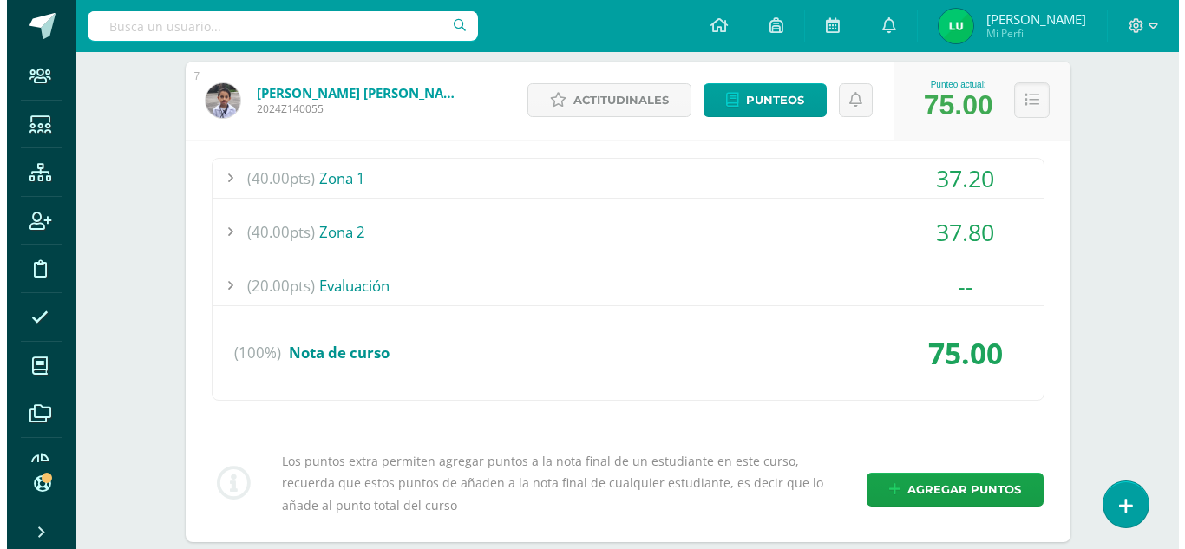
scroll to position [954, 0]
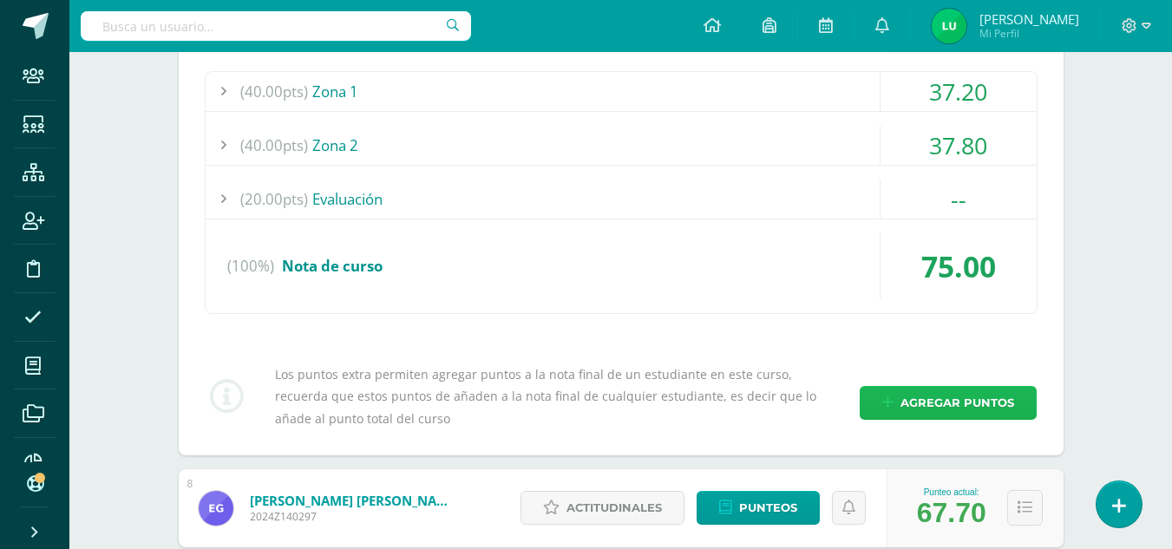
click at [952, 415] on span "Agregar puntos" at bounding box center [957, 403] width 114 height 32
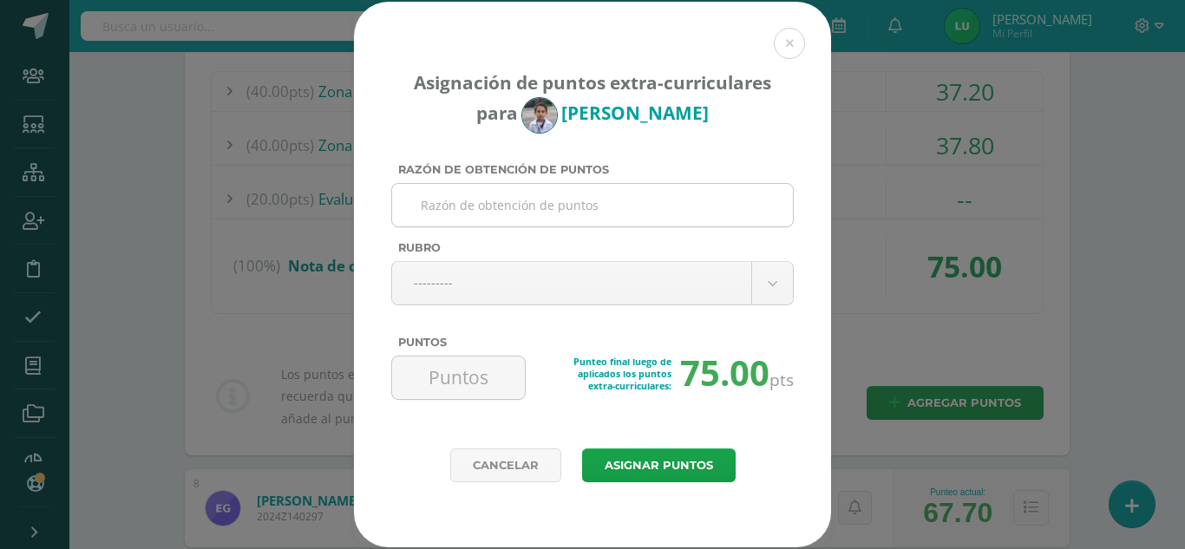
click at [536, 206] on input "Razón de obtención de puntos" at bounding box center [592, 205] width 387 height 42
paste input "Evaluación"
type input "Evaluación"
click at [512, 291] on body "Asignación de puntos extra-curriculares para Pablo Díaz Razón de obtención de p…" at bounding box center [592, 84] width 1185 height 2076
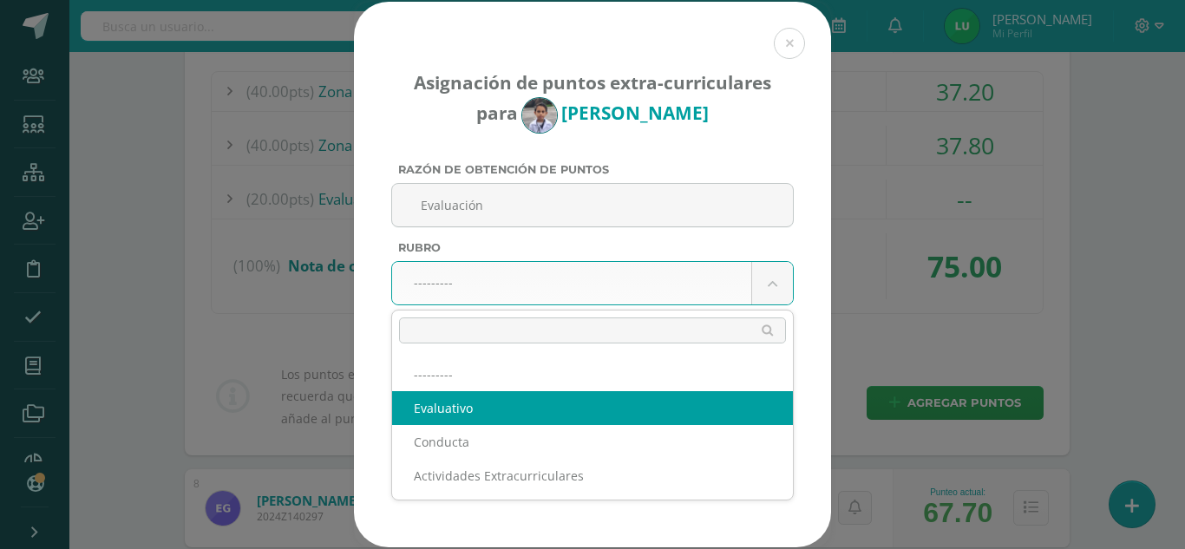
select select "1"
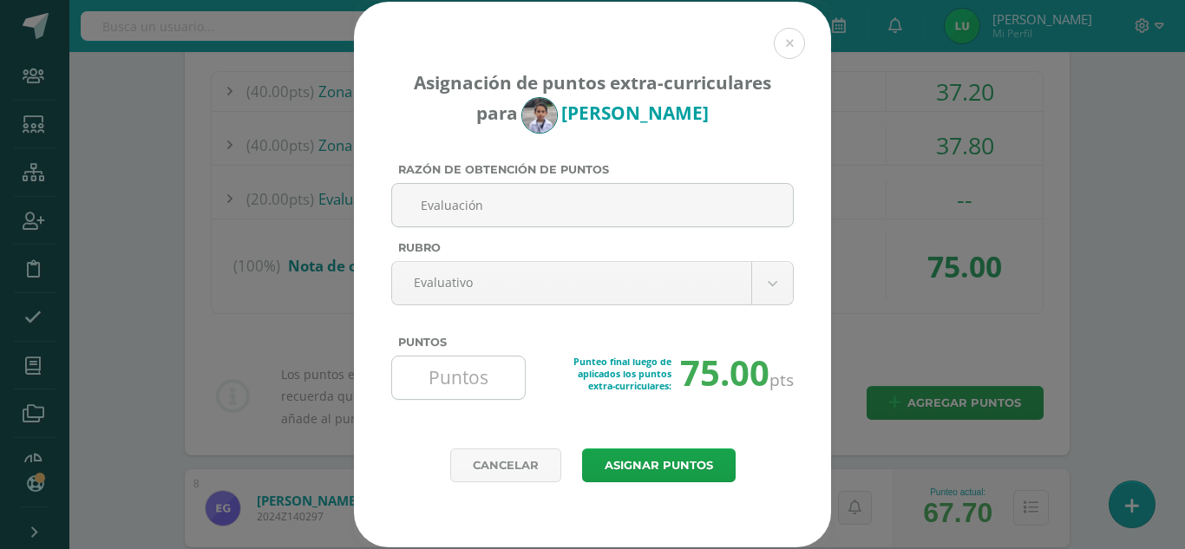
click at [498, 380] on input "Puntos" at bounding box center [458, 377] width 119 height 42
type input "19.6"
click at [663, 457] on button "Asignar puntos" at bounding box center [658, 465] width 153 height 34
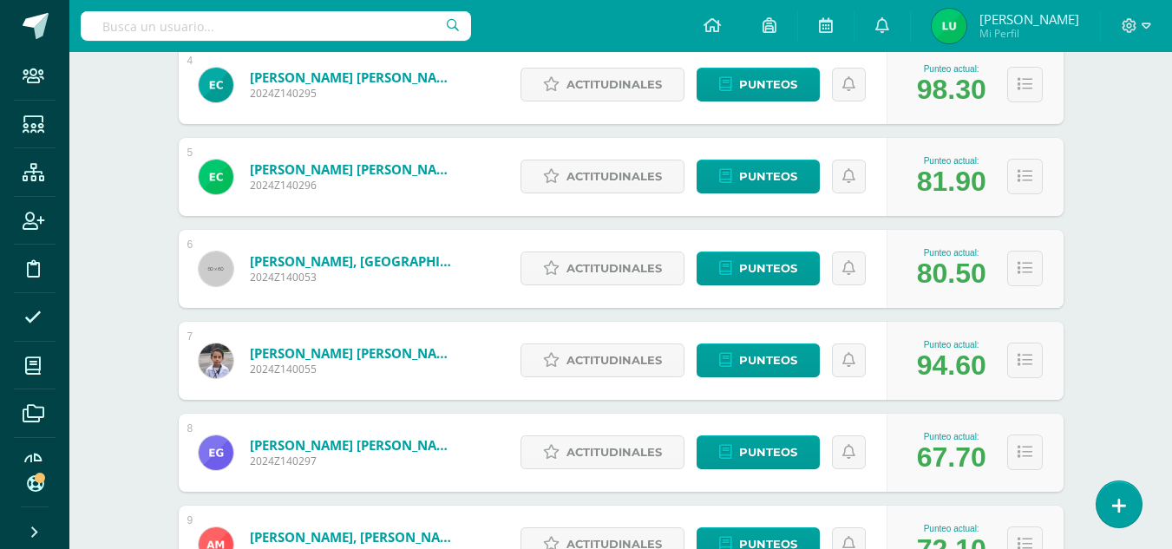
scroll to position [694, 0]
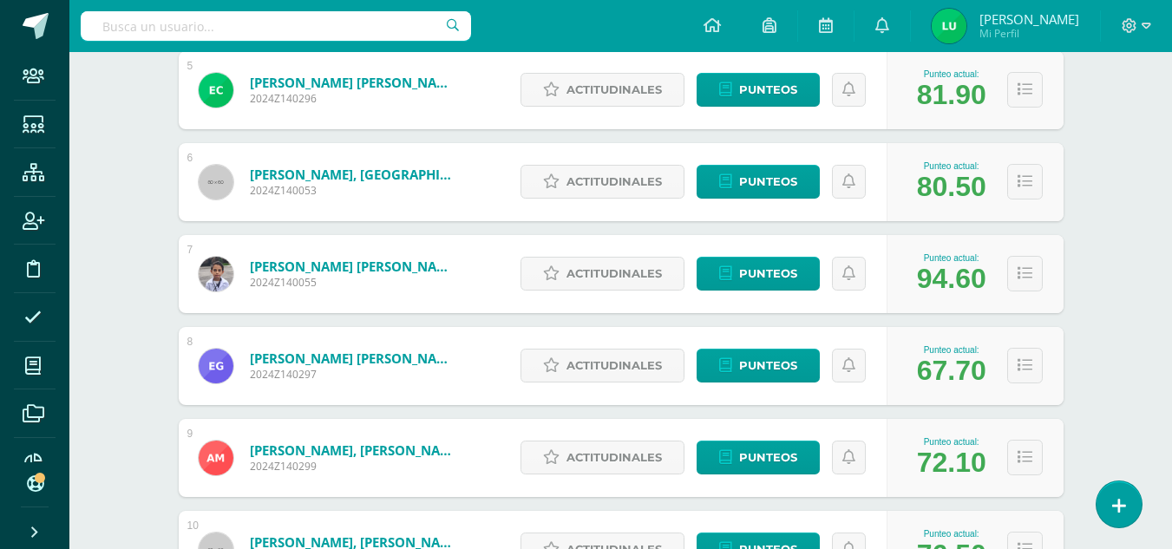
click at [1044, 378] on div "Punteo actual: 67.70" at bounding box center [974, 366] width 177 height 78
click at [1029, 373] on icon at bounding box center [1024, 365] width 15 height 15
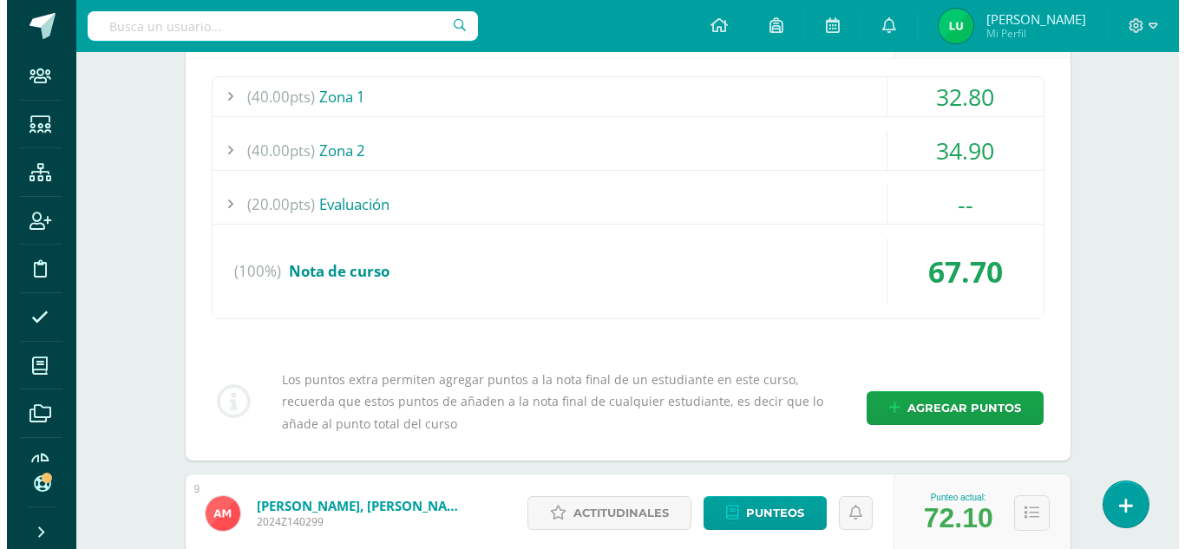
scroll to position [1127, 0]
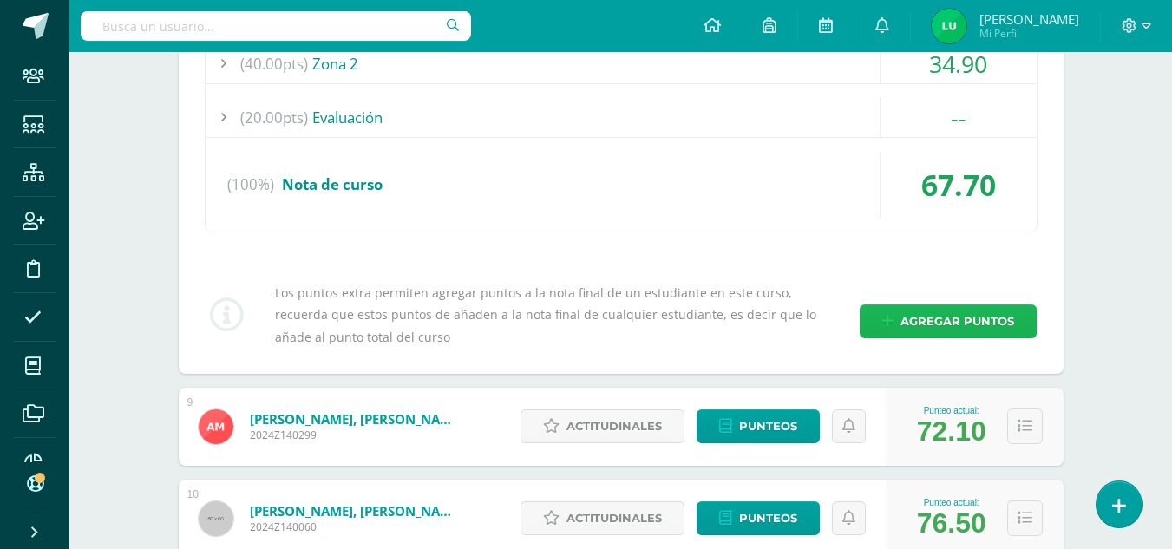
click at [961, 329] on span "Agregar puntos" at bounding box center [957, 321] width 114 height 32
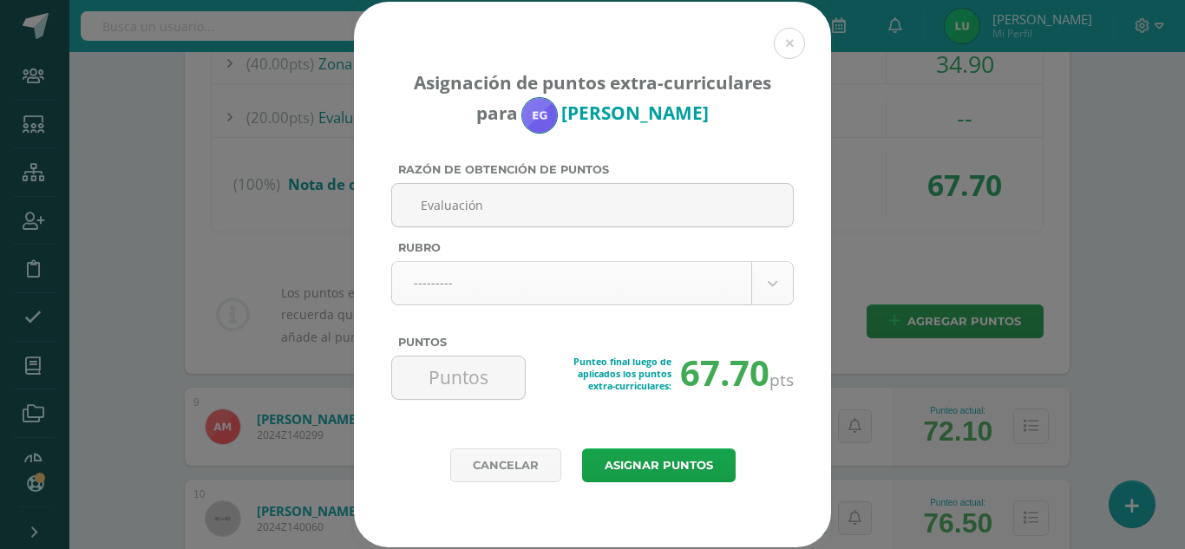
type input "Evaluación"
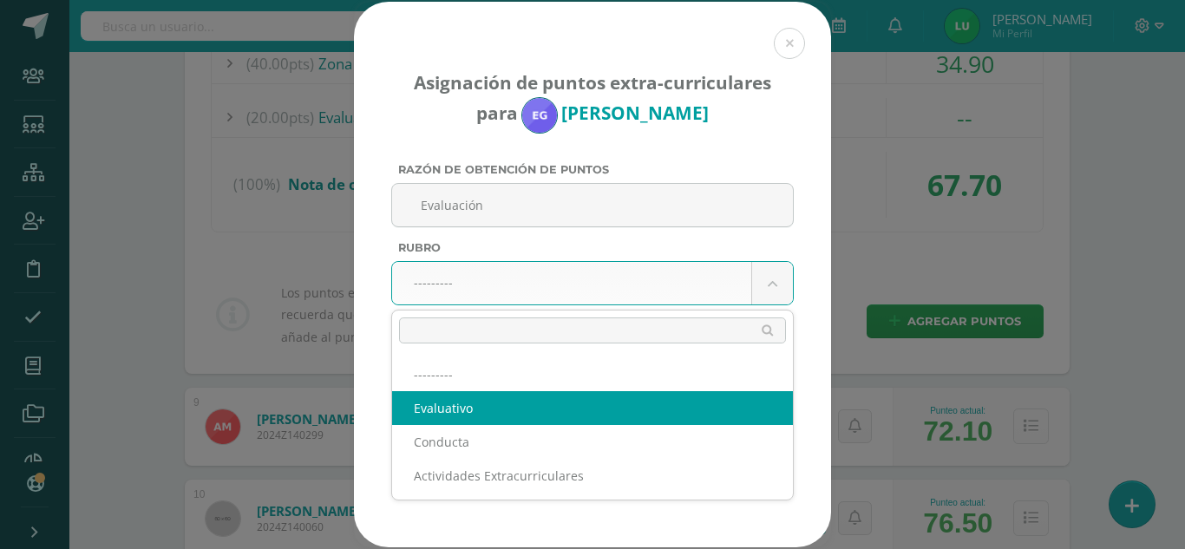
select select "1"
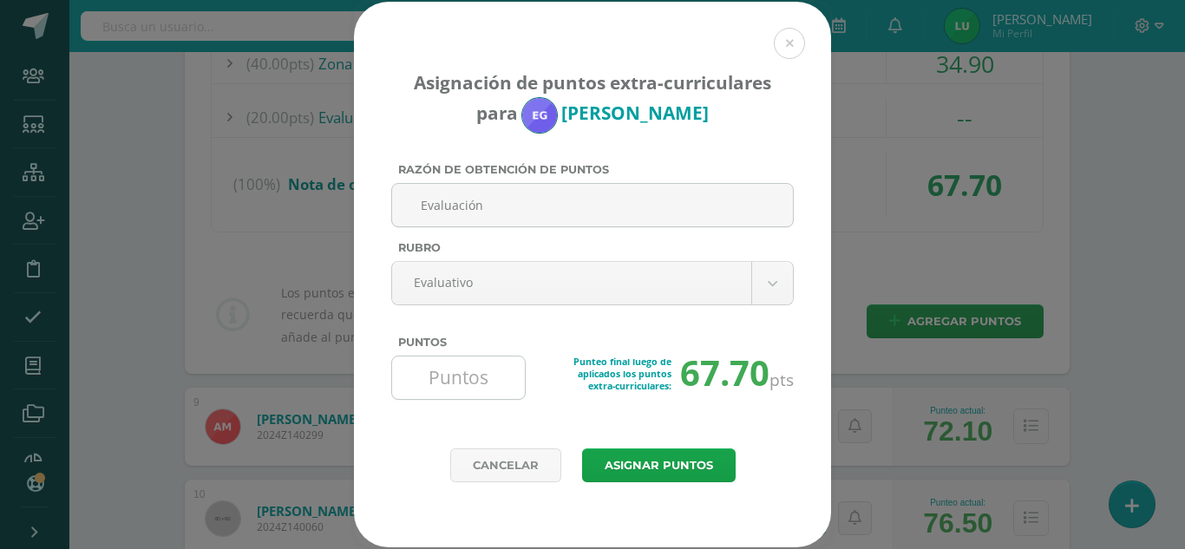
click at [507, 369] on input "Puntos" at bounding box center [458, 377] width 119 height 42
type input "16.8"
click at [660, 456] on button "Asignar puntos" at bounding box center [658, 465] width 153 height 34
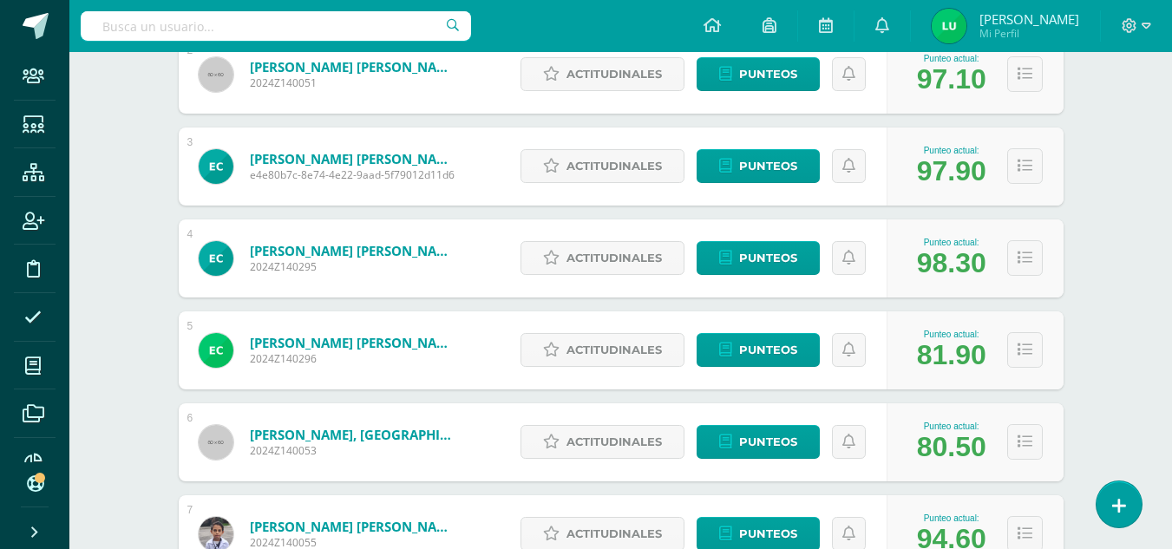
scroll to position [520, 0]
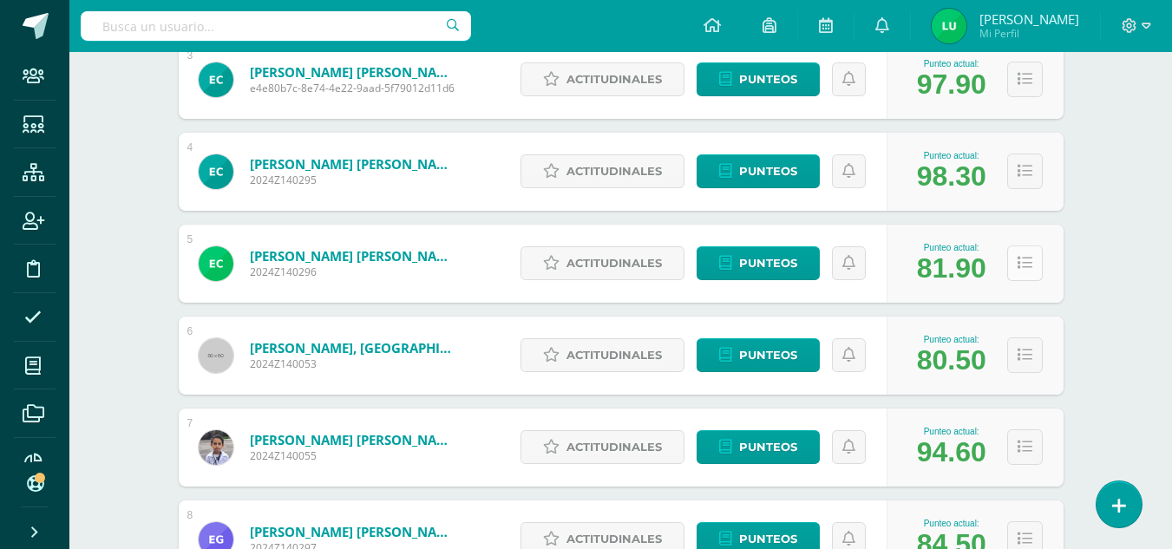
click at [1017, 258] on icon at bounding box center [1024, 263] width 15 height 15
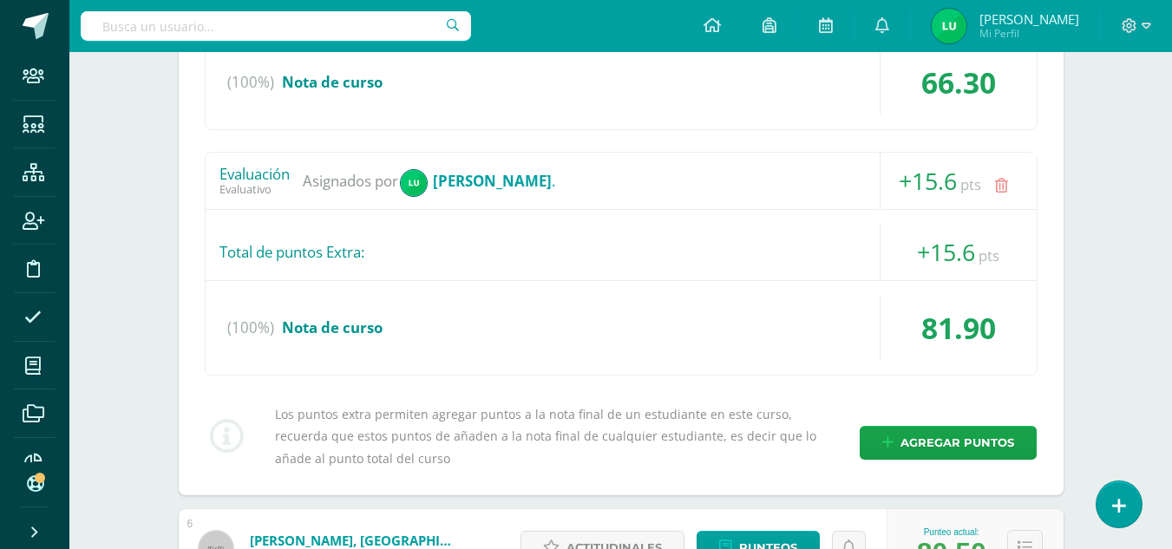
scroll to position [607, 0]
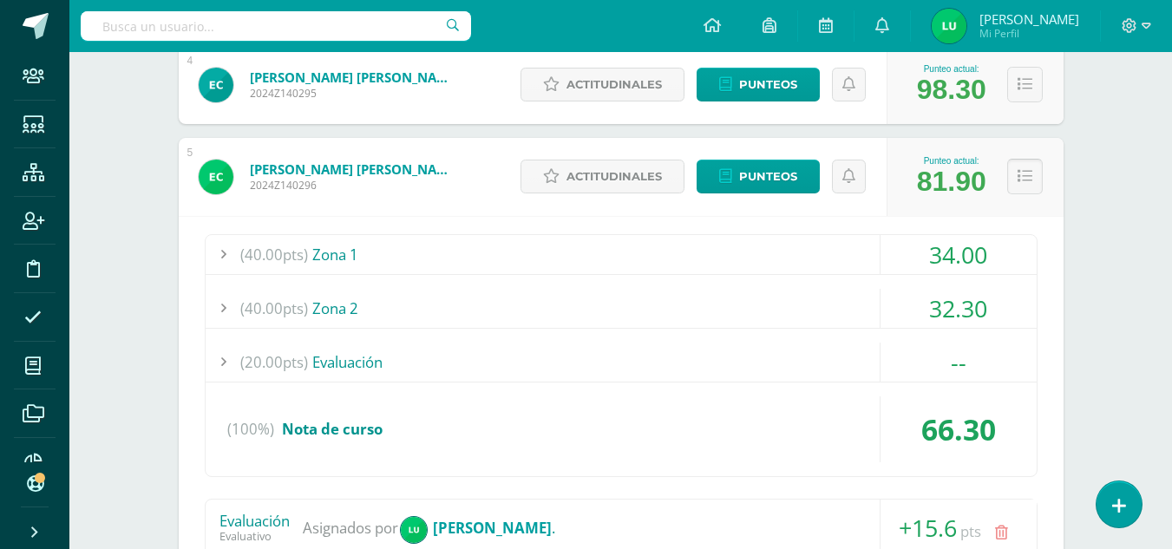
click at [1018, 174] on icon at bounding box center [1024, 176] width 15 height 15
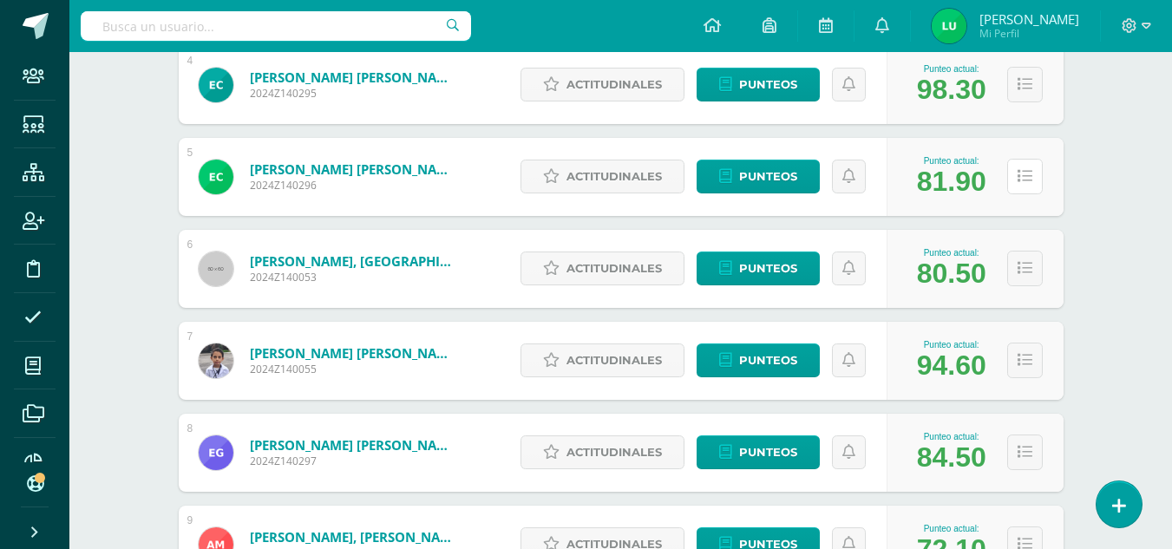
scroll to position [694, 0]
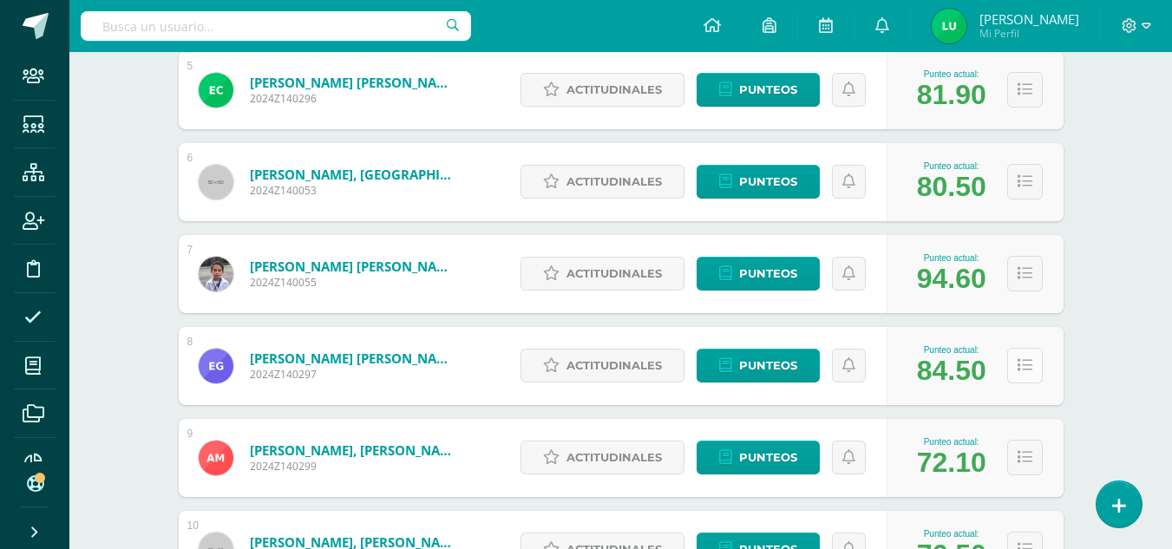
click at [1028, 363] on icon at bounding box center [1024, 365] width 15 height 15
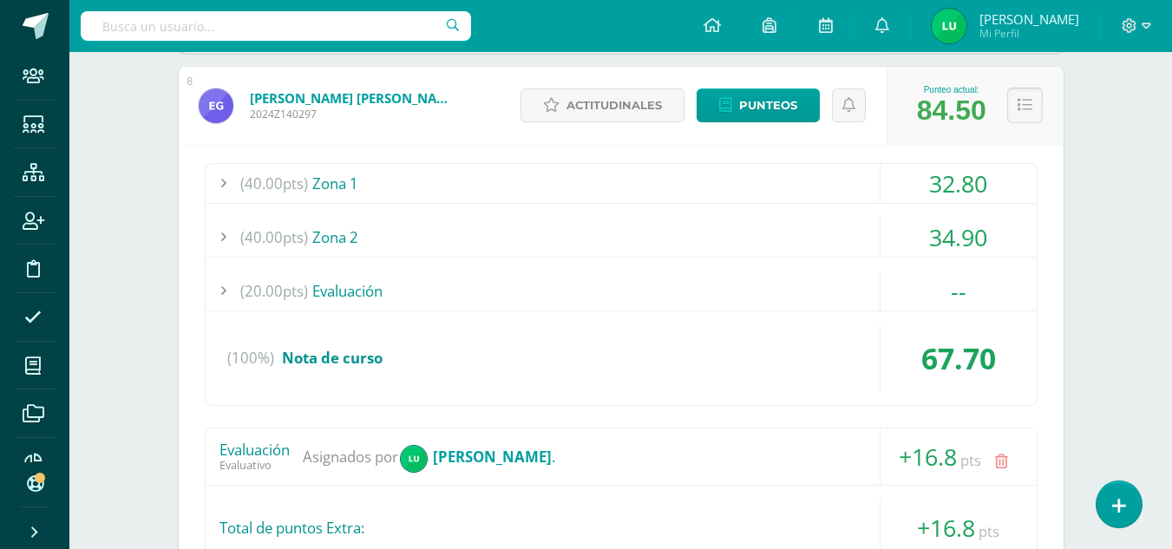
scroll to position [867, 0]
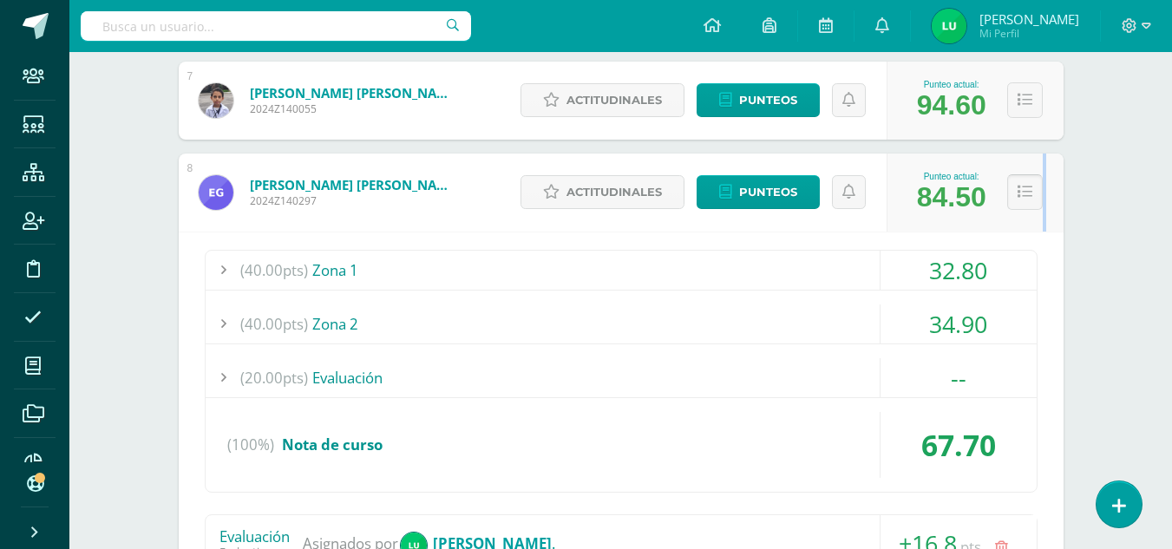
click at [1042, 205] on div "Punteo actual: 84.50" at bounding box center [974, 192] width 177 height 78
click at [1030, 196] on icon at bounding box center [1024, 192] width 15 height 15
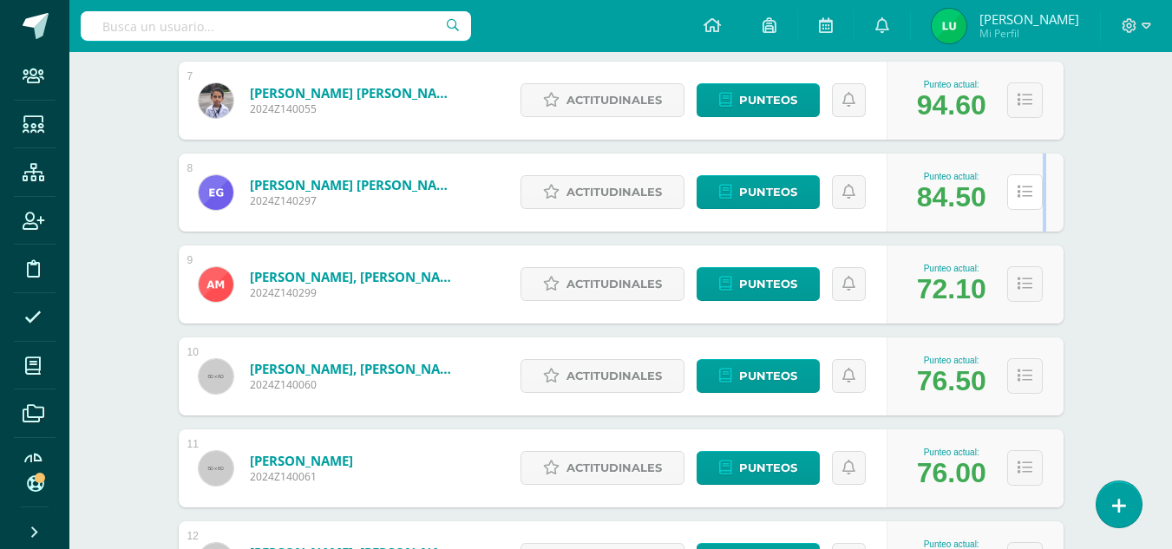
scroll to position [954, 0]
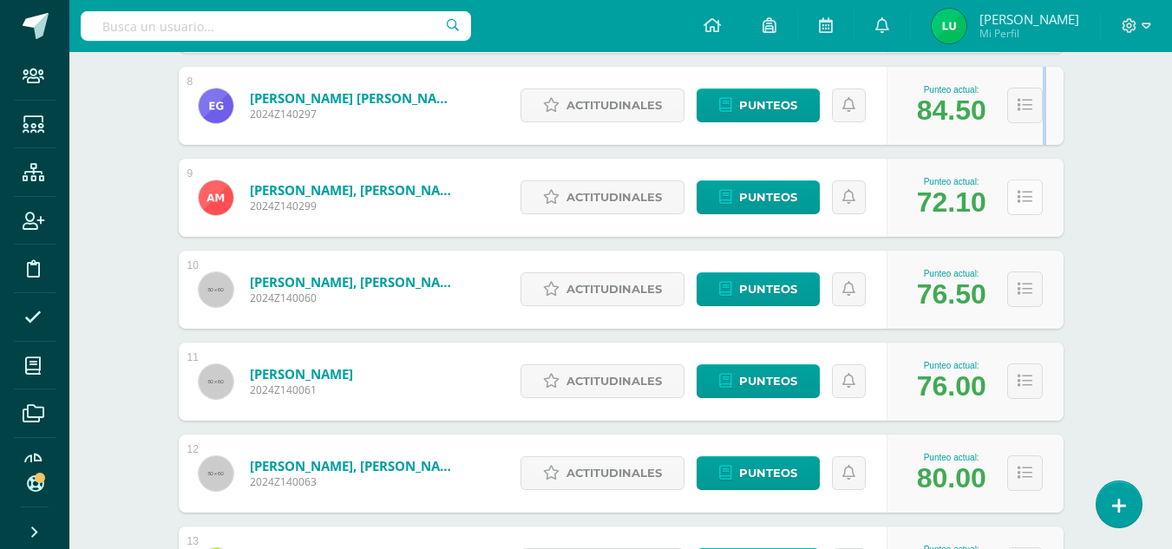
click at [1020, 206] on button at bounding box center [1025, 198] width 36 height 36
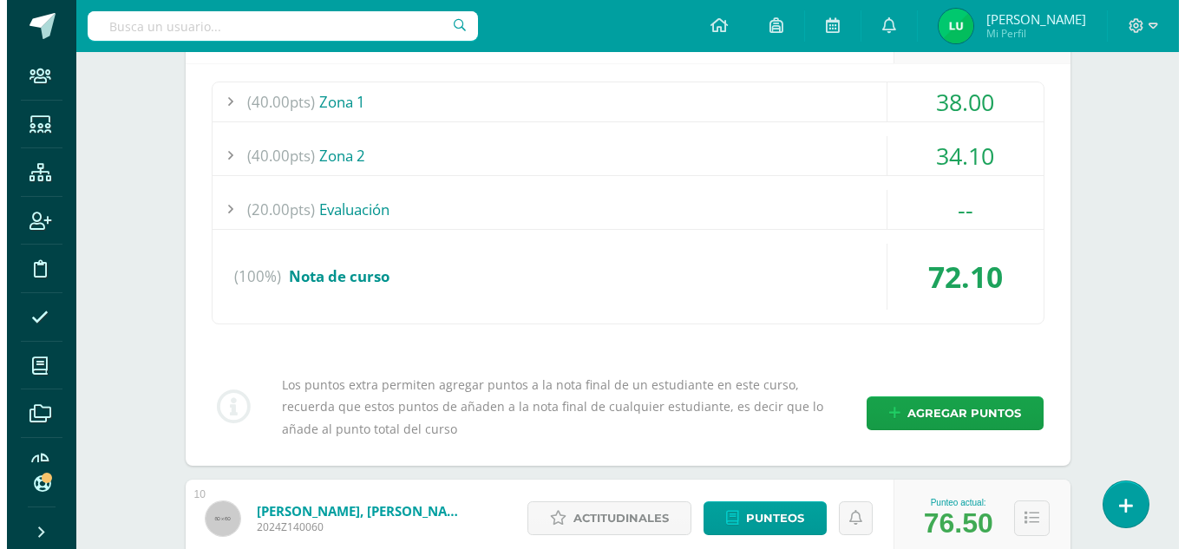
scroll to position [1214, 0]
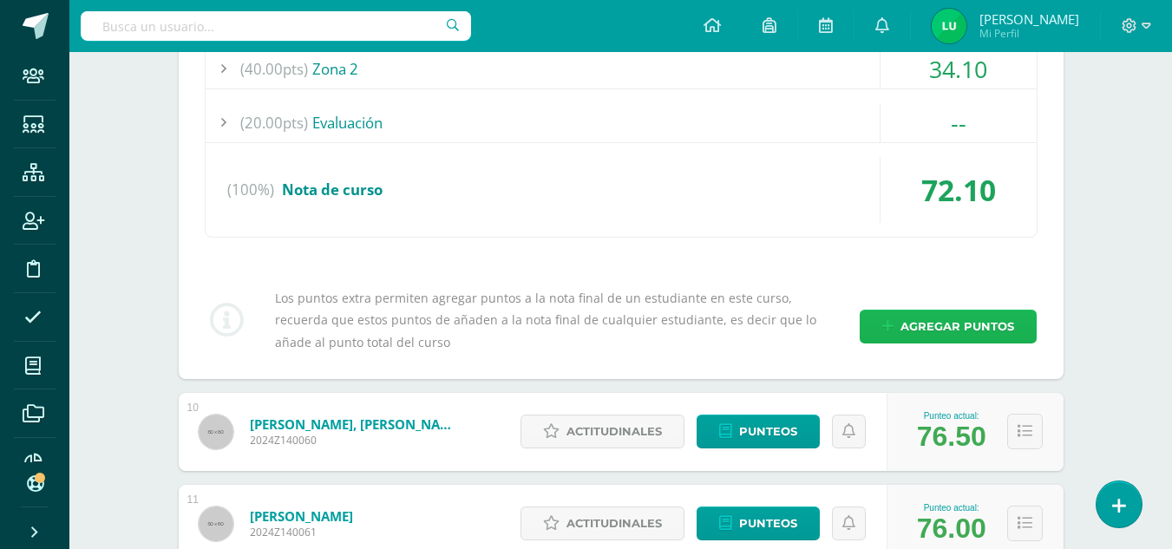
click at [934, 327] on span "Agregar puntos" at bounding box center [957, 326] width 114 height 32
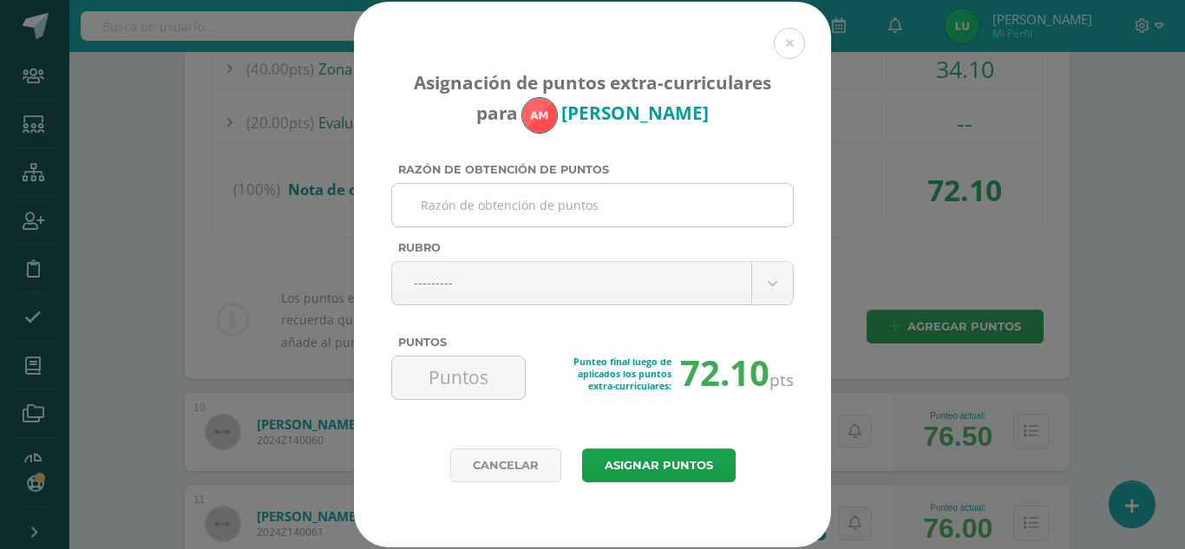
paste input "Evaluación"
type input "Evaluación"
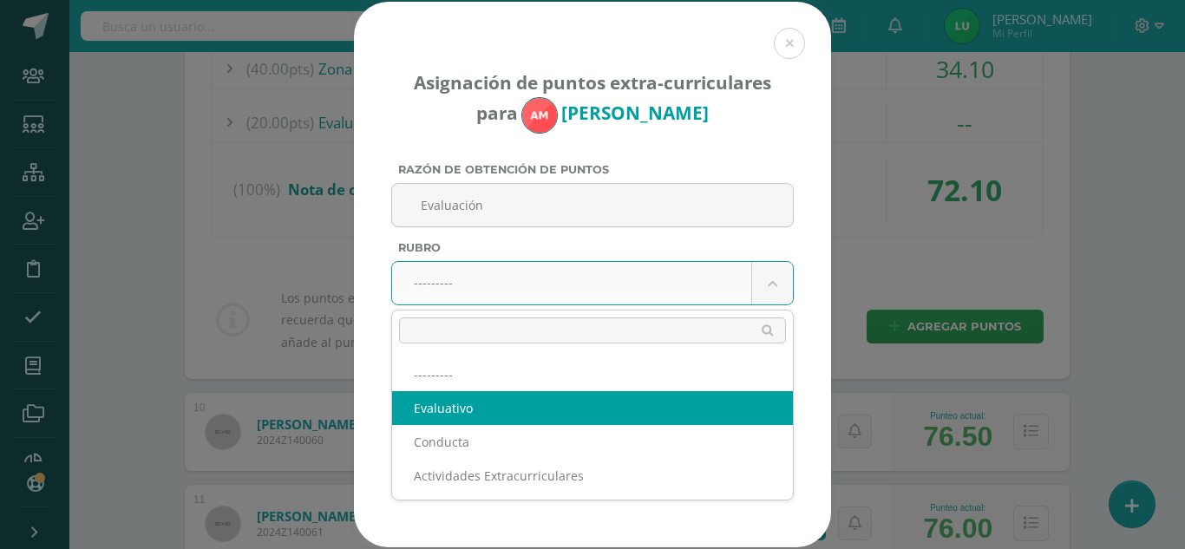
select select "1"
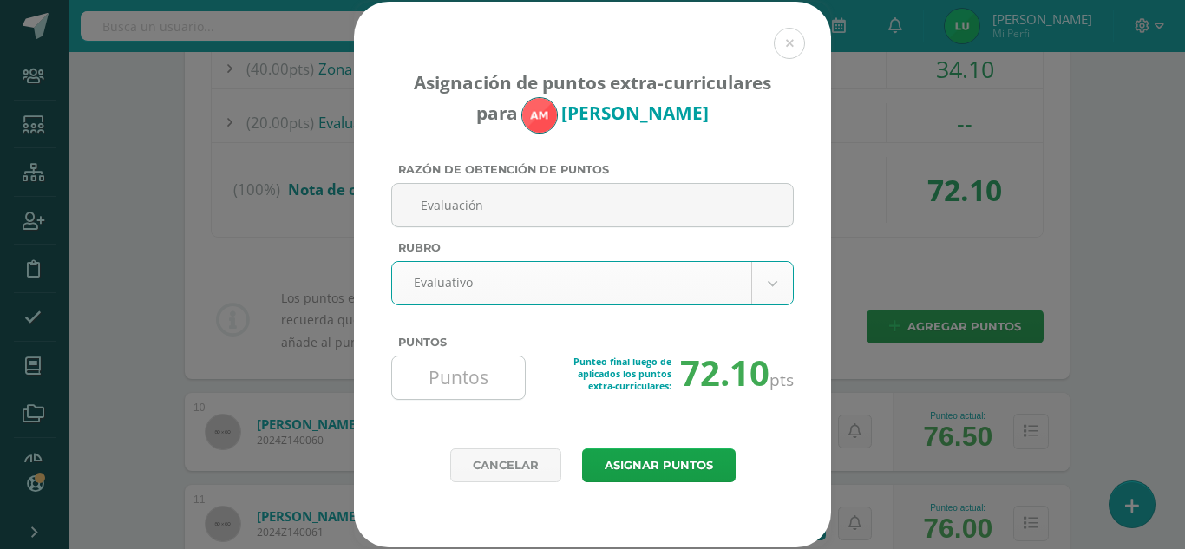
click at [487, 380] on input "Puntos" at bounding box center [458, 377] width 119 height 42
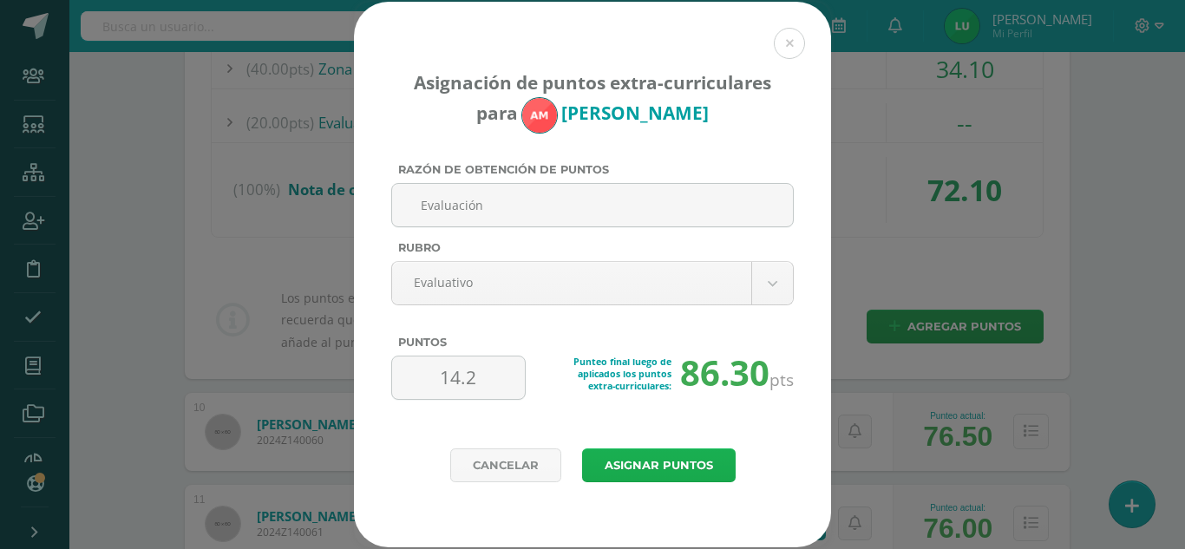
type input "14.2"
click at [671, 452] on button "Asignar puntos" at bounding box center [658, 465] width 153 height 34
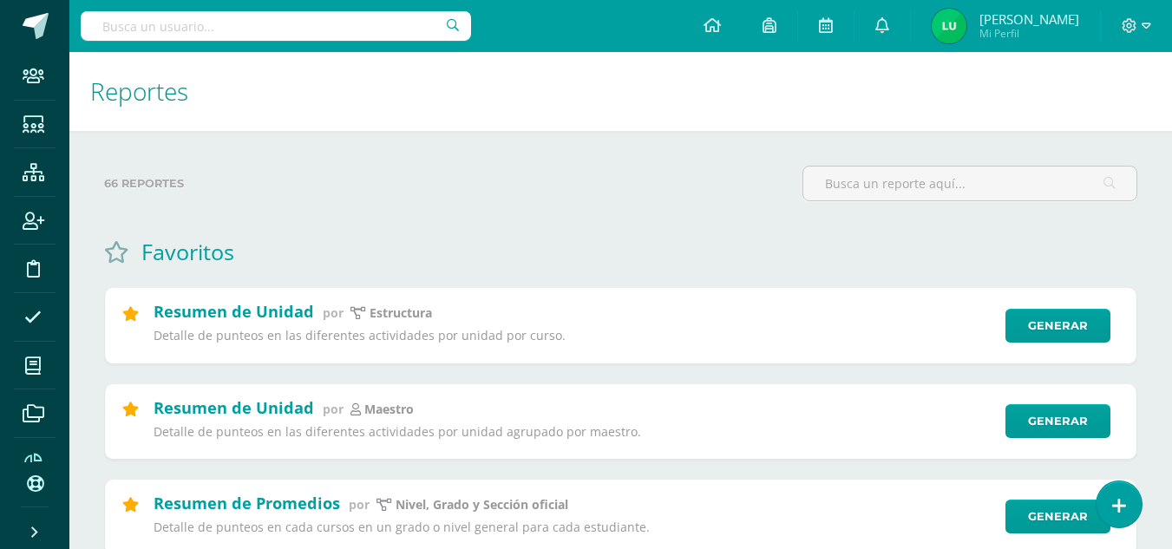
click at [277, 25] on input "text" at bounding box center [276, 25] width 390 height 29
type input "educación física pri 4"
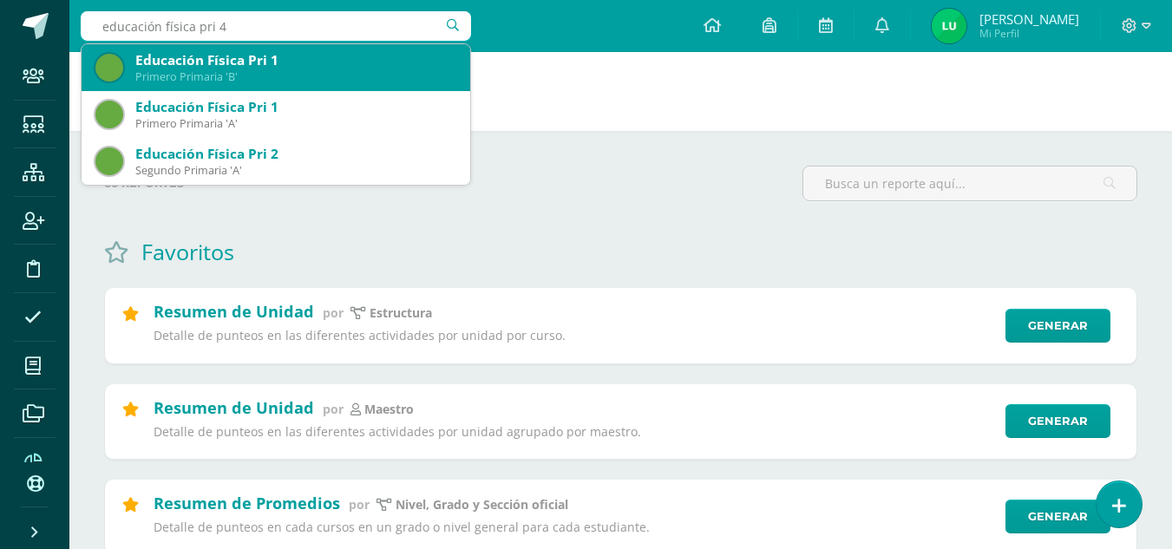
scroll to position [173, 0]
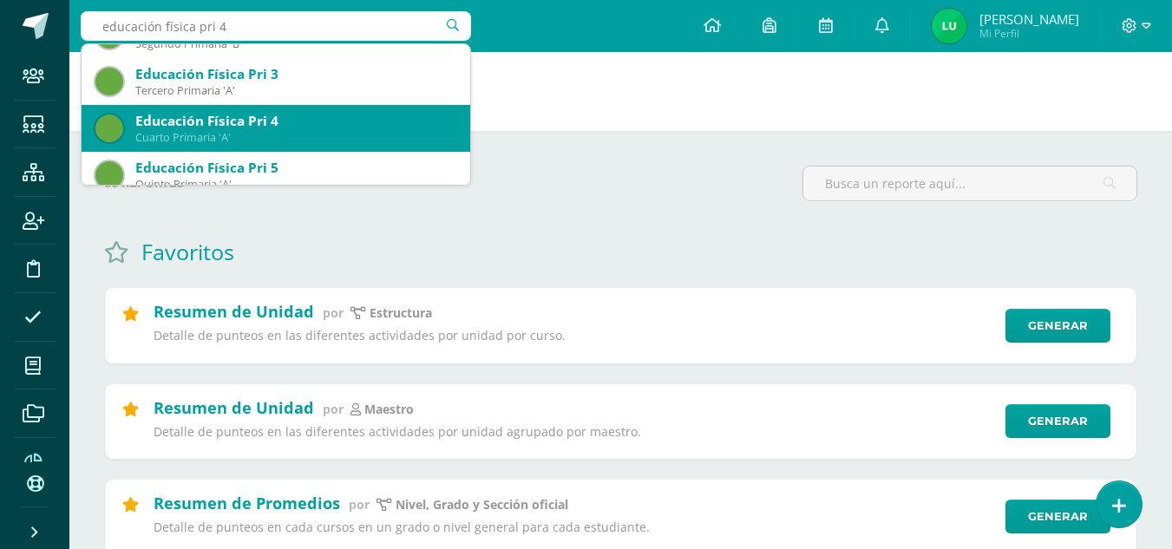
click at [280, 120] on div "Educación Física Pri 4" at bounding box center [295, 121] width 321 height 18
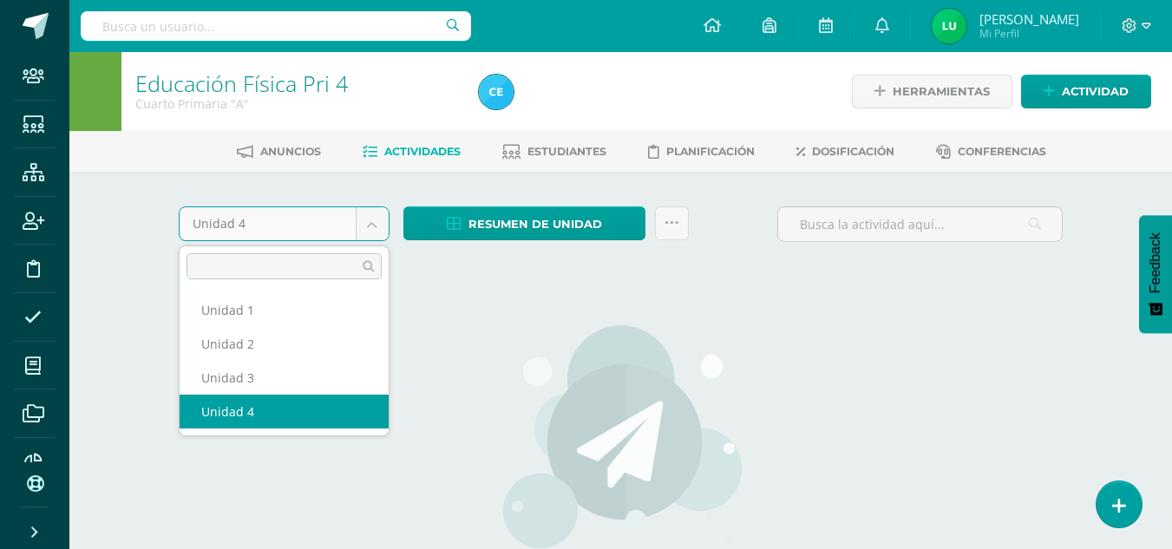
click at [361, 206] on body "Staff Estudiantes Estructura Inscripción Disciplina Asistencia Mis cursos Archi…" at bounding box center [586, 372] width 1172 height 745
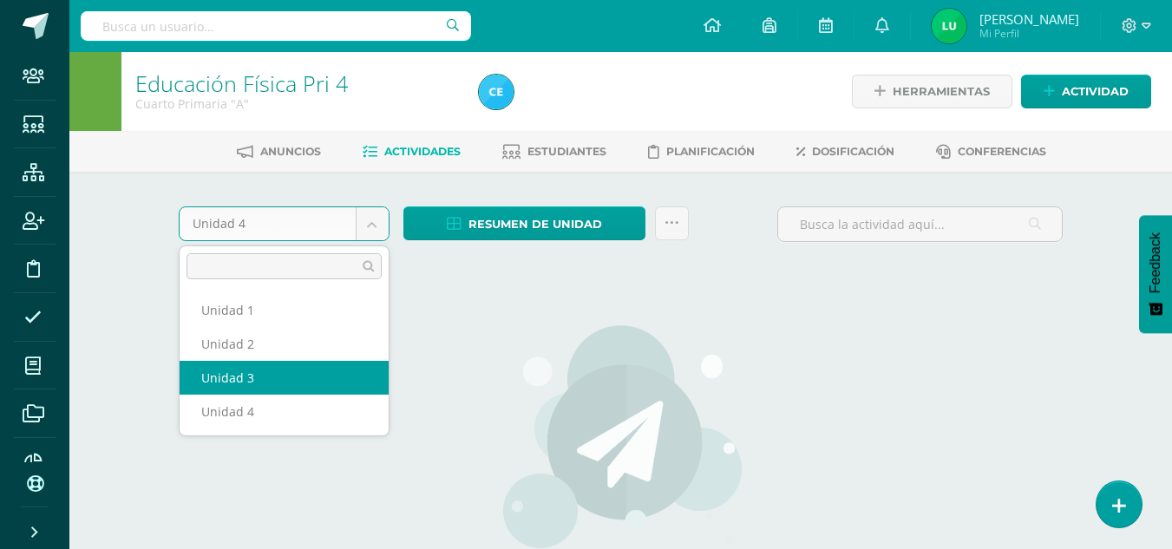
select select "Unidad 3"
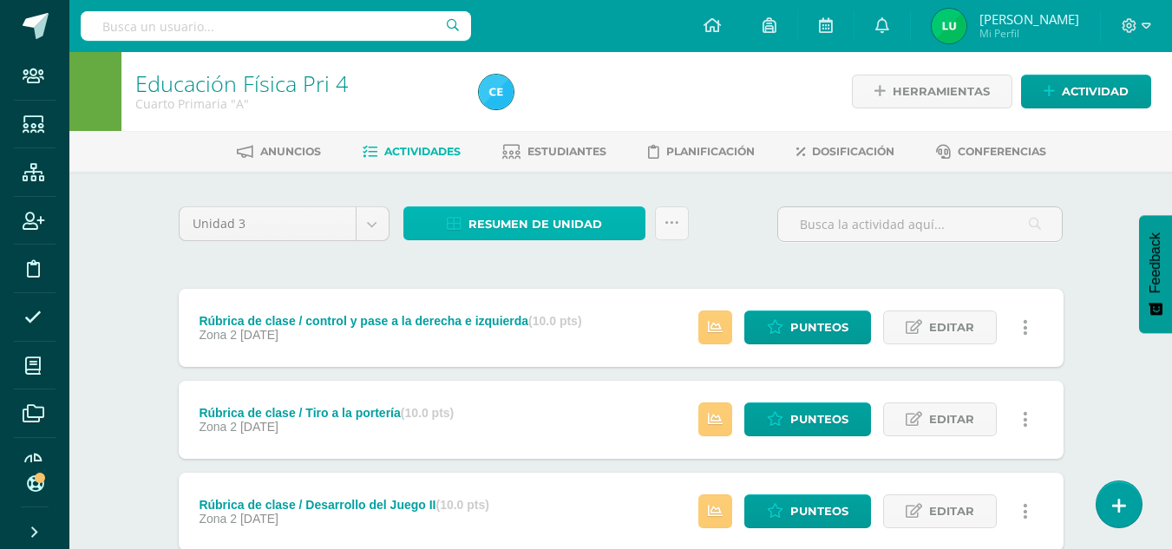
click at [578, 236] on span "Resumen de unidad" at bounding box center [535, 224] width 134 height 32
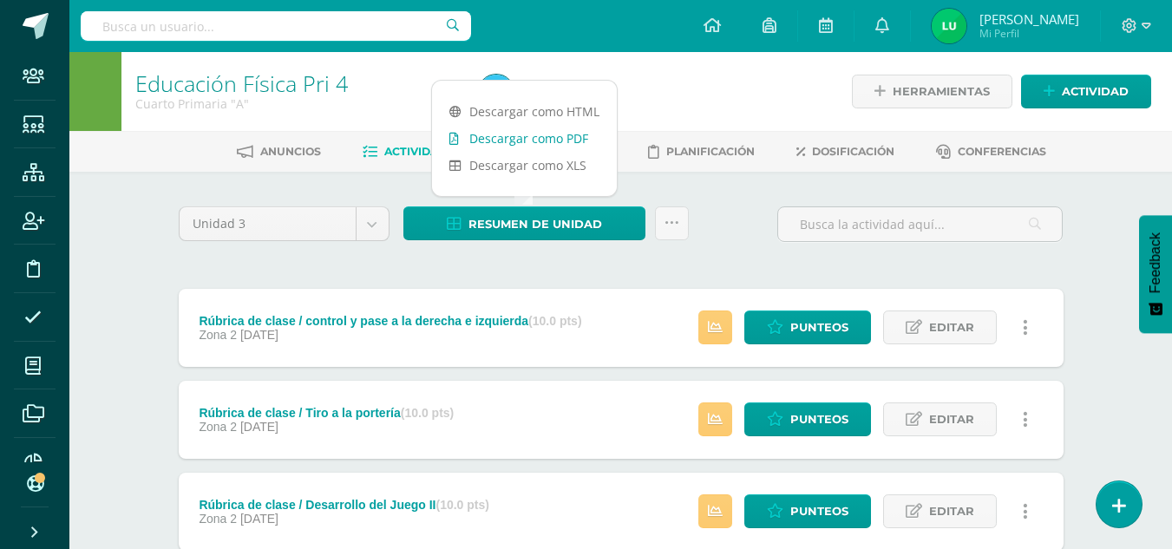
click at [545, 134] on link "Descargar como PDF" at bounding box center [524, 138] width 185 height 27
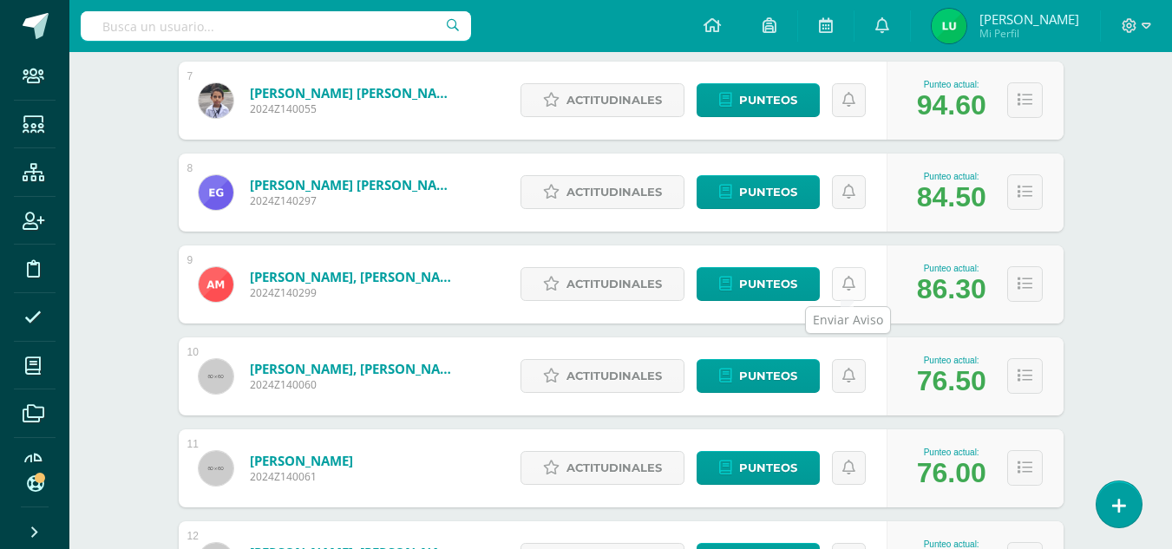
scroll to position [954, 0]
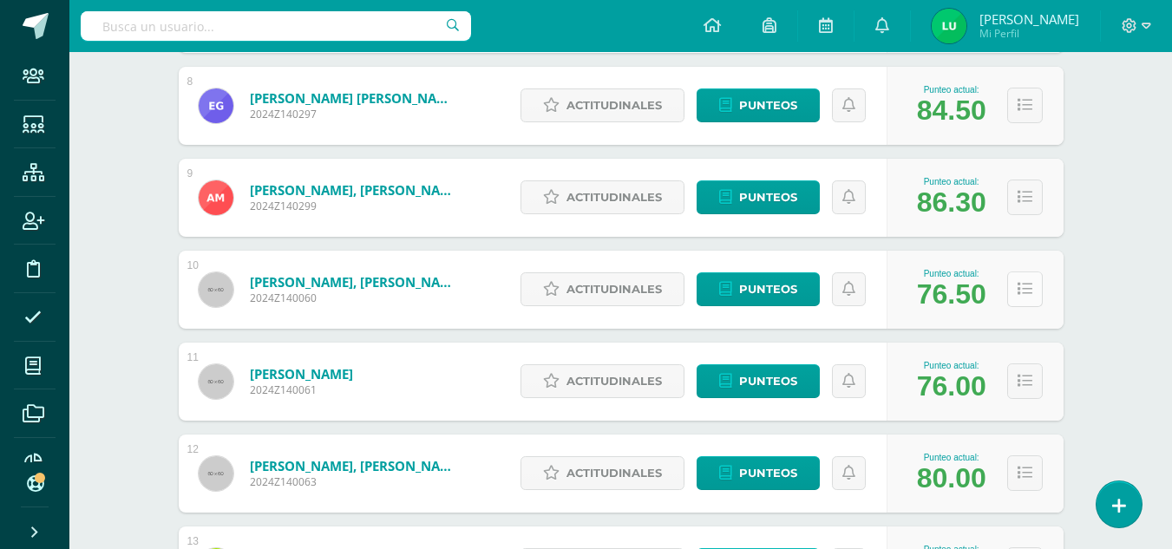
click at [1028, 295] on icon at bounding box center [1024, 289] width 15 height 15
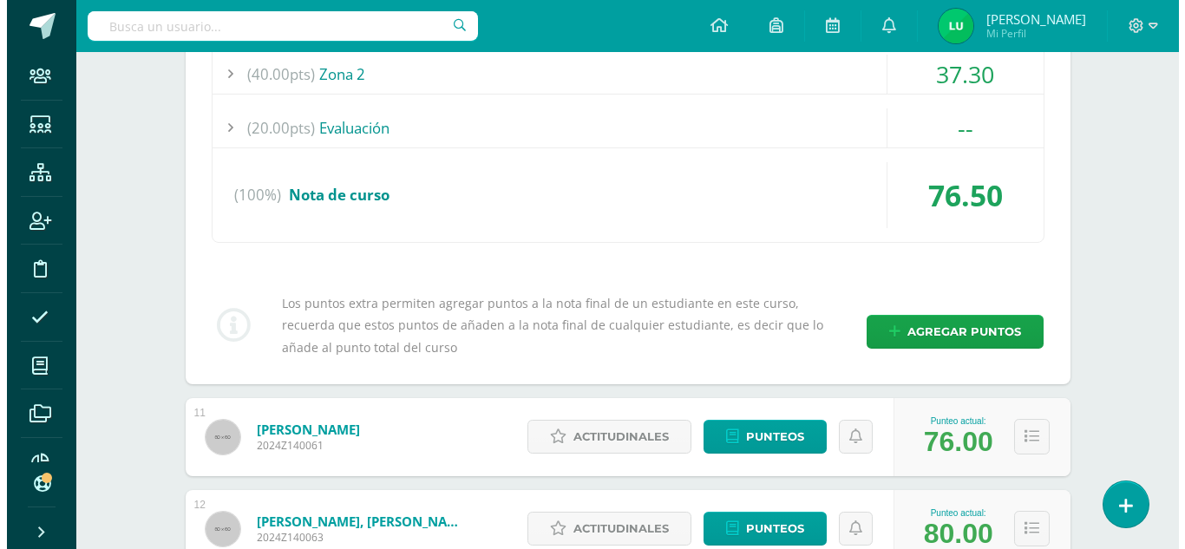
scroll to position [1388, 0]
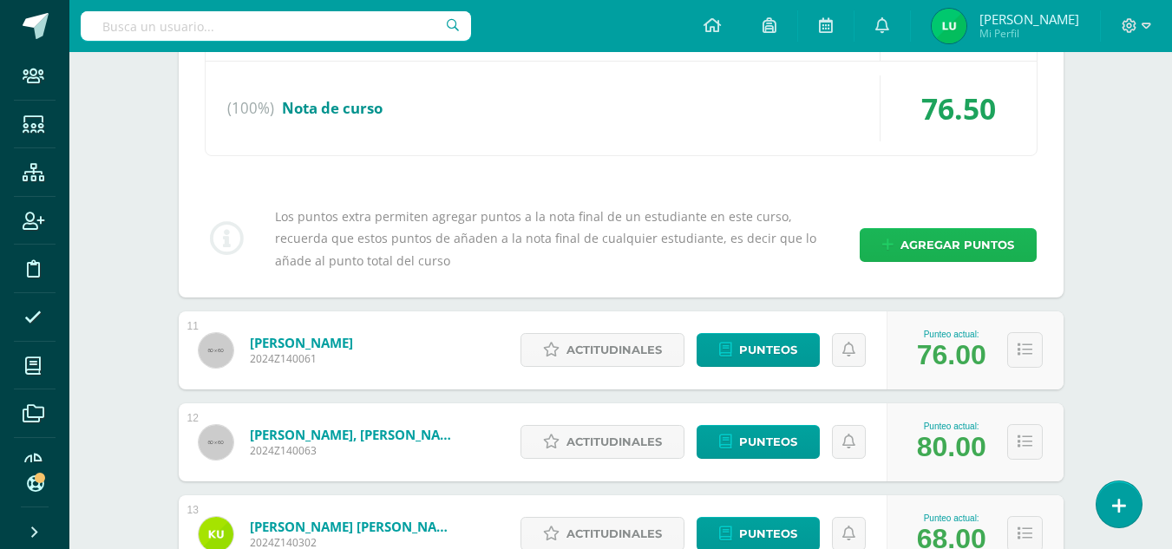
click at [959, 253] on span "Agregar puntos" at bounding box center [957, 245] width 114 height 32
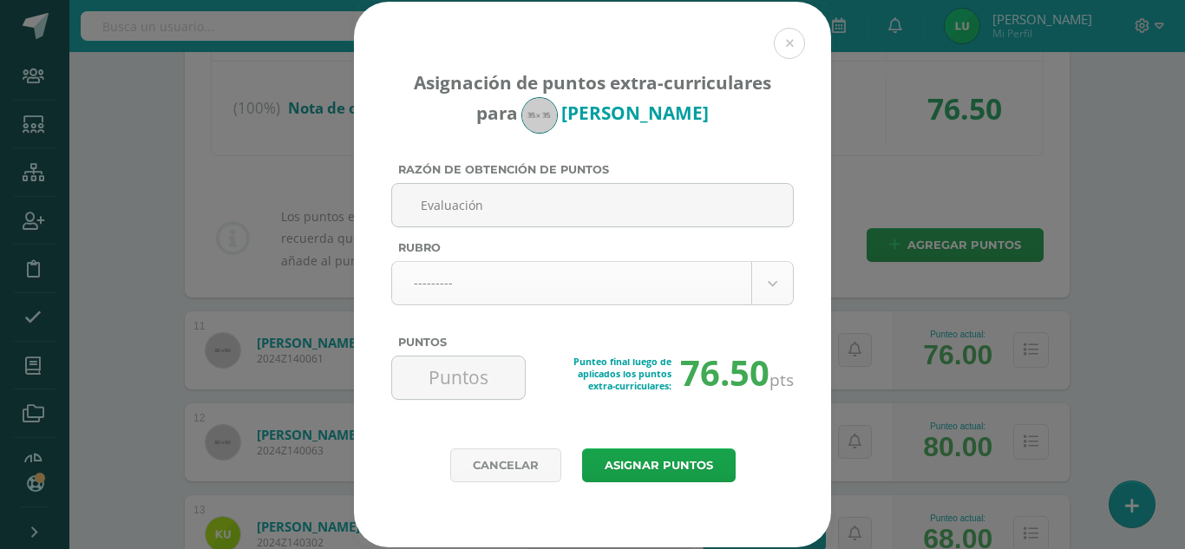
type input "Evaluación"
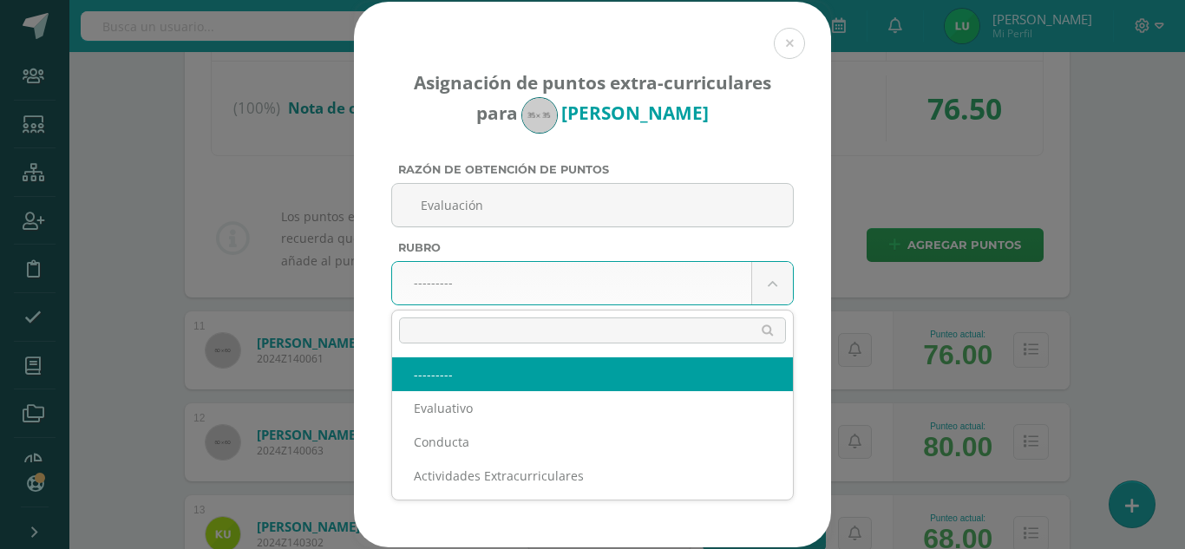
select select "1"
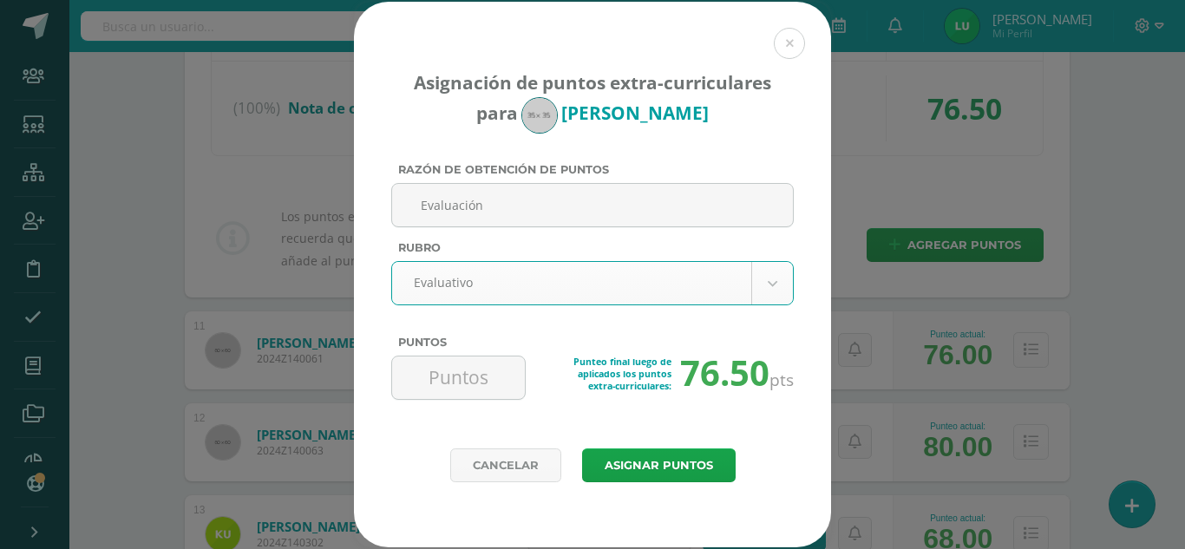
click at [452, 345] on label "Puntos" at bounding box center [592, 342] width 402 height 13
click at [452, 356] on input "Puntos" at bounding box center [458, 377] width 119 height 42
click at [444, 372] on input "Puntos" at bounding box center [458, 377] width 119 height 42
type input "1"
type input "19.6"
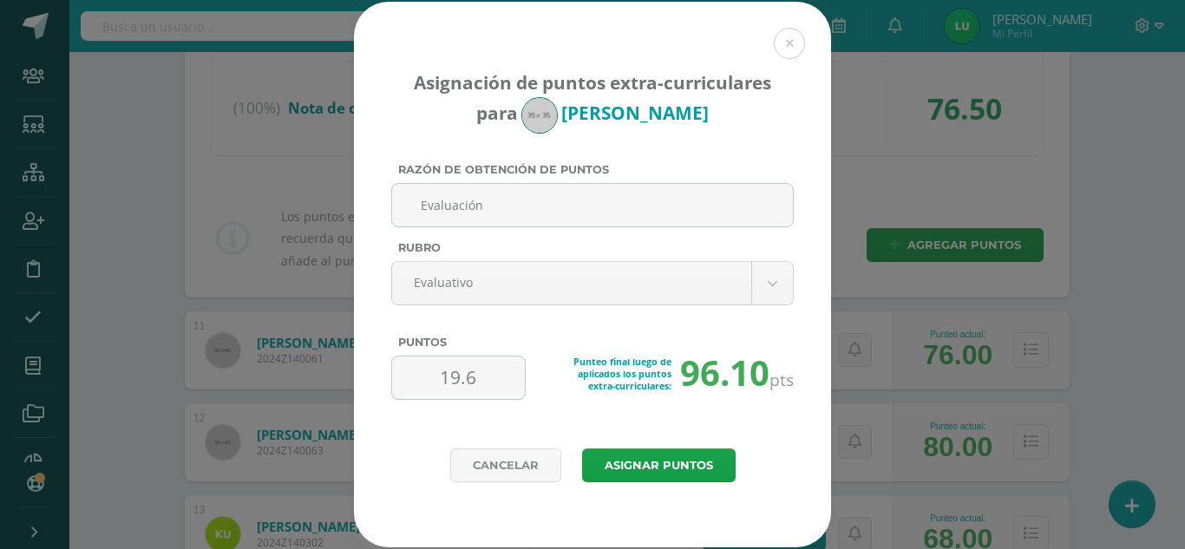
click at [550, 402] on div "Punteo final luego de aplicados los puntos extra-curriculares: 96.10 pts" at bounding box center [660, 385] width 268 height 58
click at [616, 462] on button "Asignar puntos" at bounding box center [658, 465] width 153 height 34
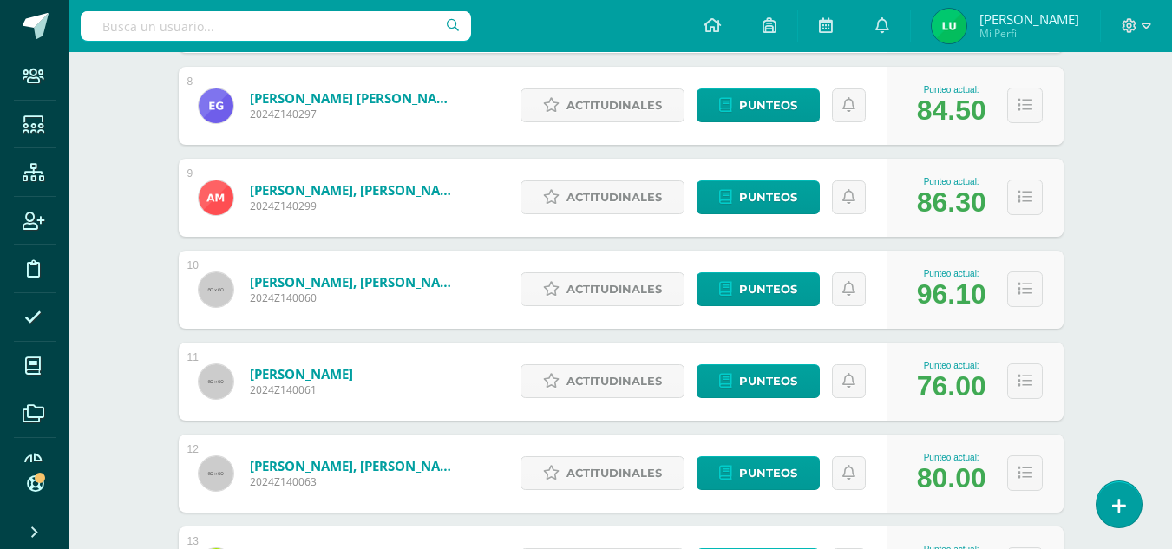
scroll to position [1125, 0]
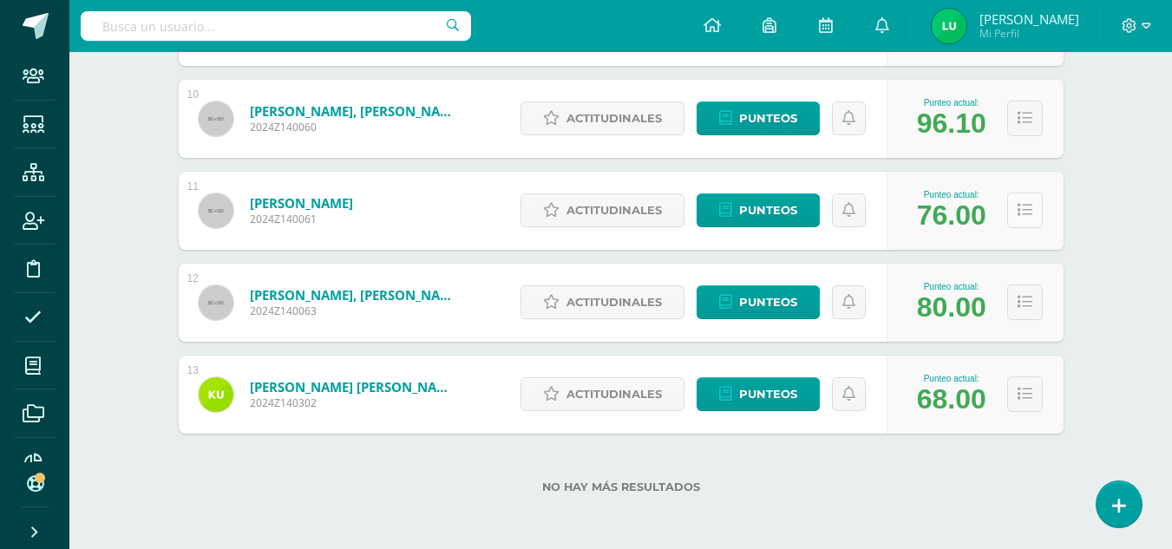
click at [1022, 209] on icon at bounding box center [1024, 210] width 15 height 15
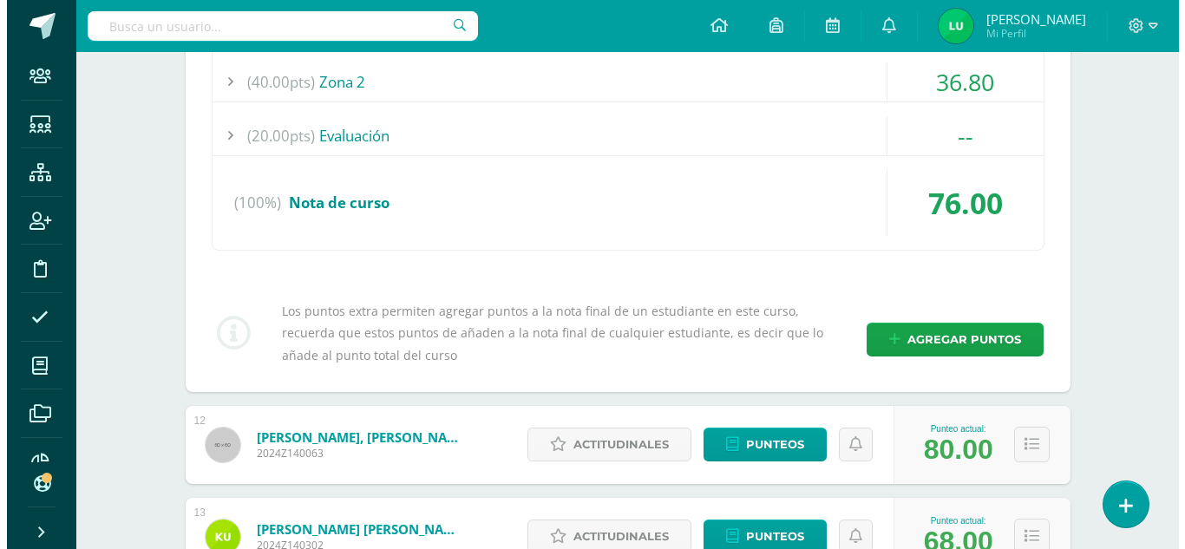
scroll to position [1472, 0]
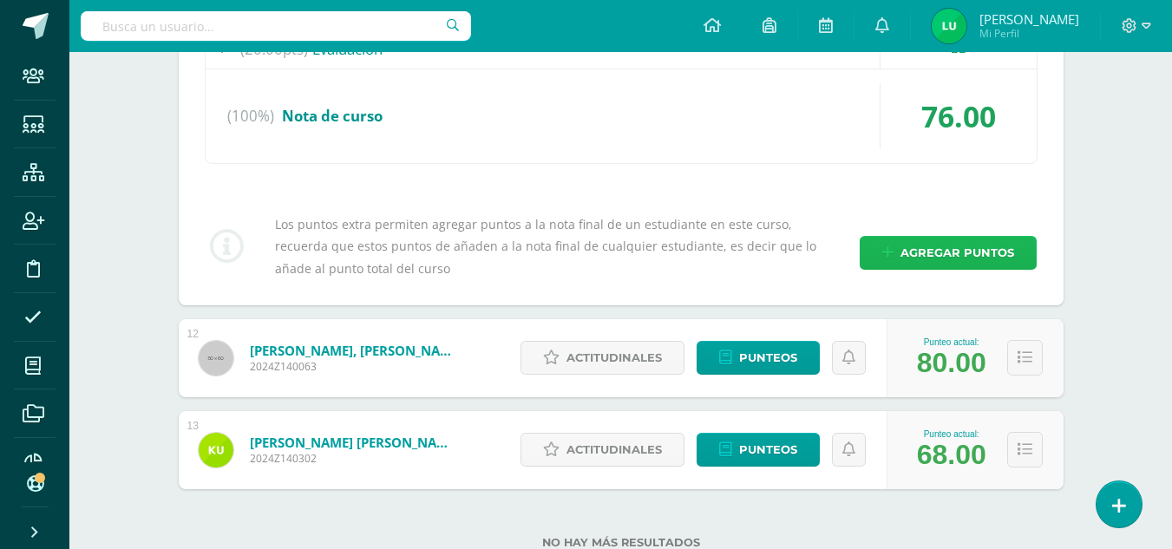
click at [954, 252] on span "Agregar puntos" at bounding box center [957, 253] width 114 height 32
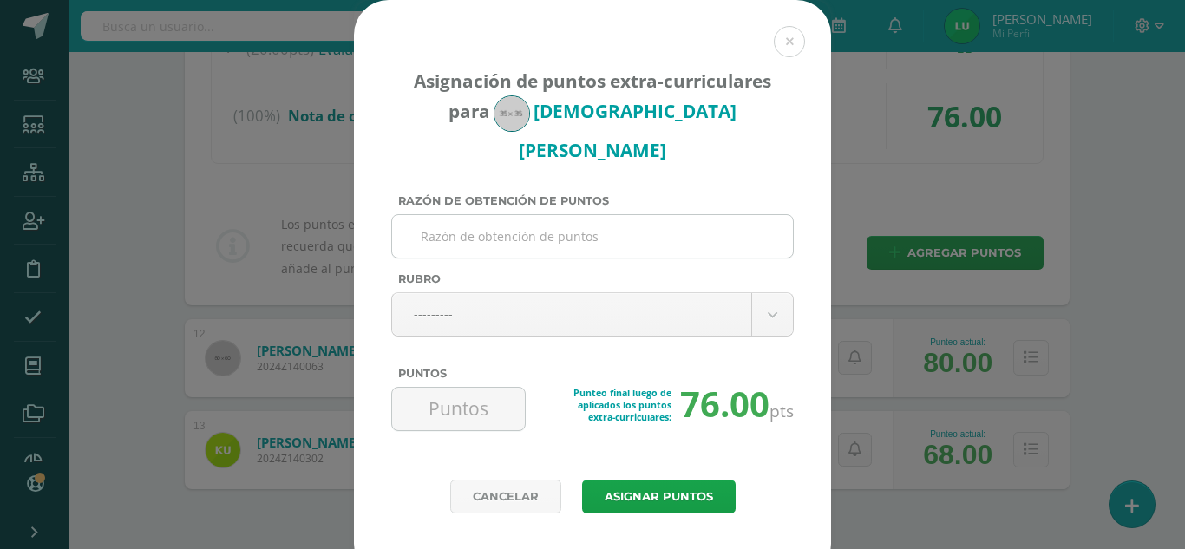
paste input "Evaluación"
type input "Evaluación"
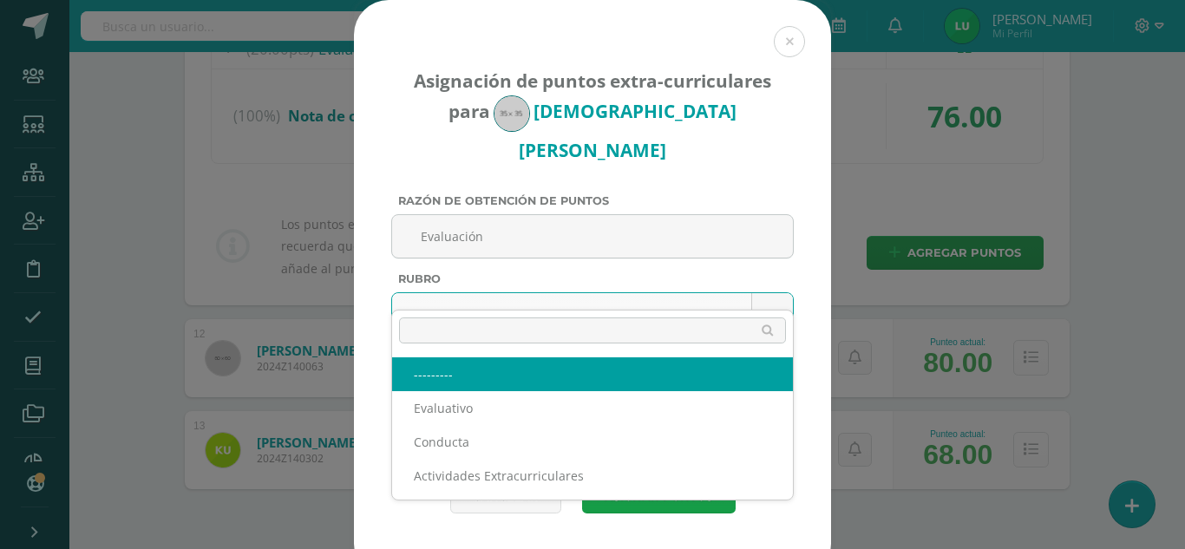
drag, startPoint x: 430, startPoint y: 295, endPoint x: 430, endPoint y: 305, distance: 10.4
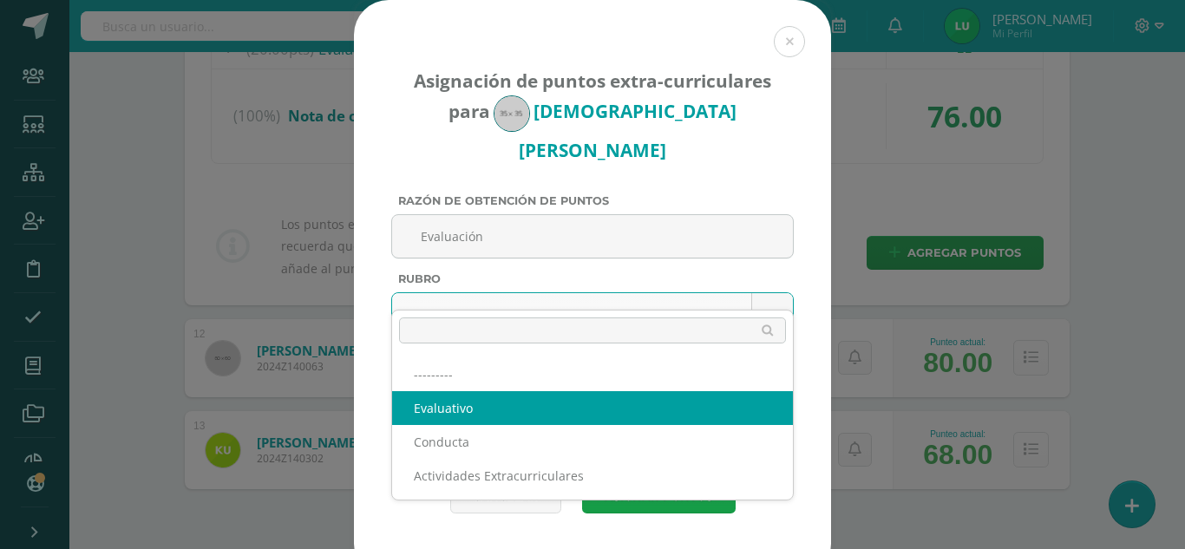
select select "1"
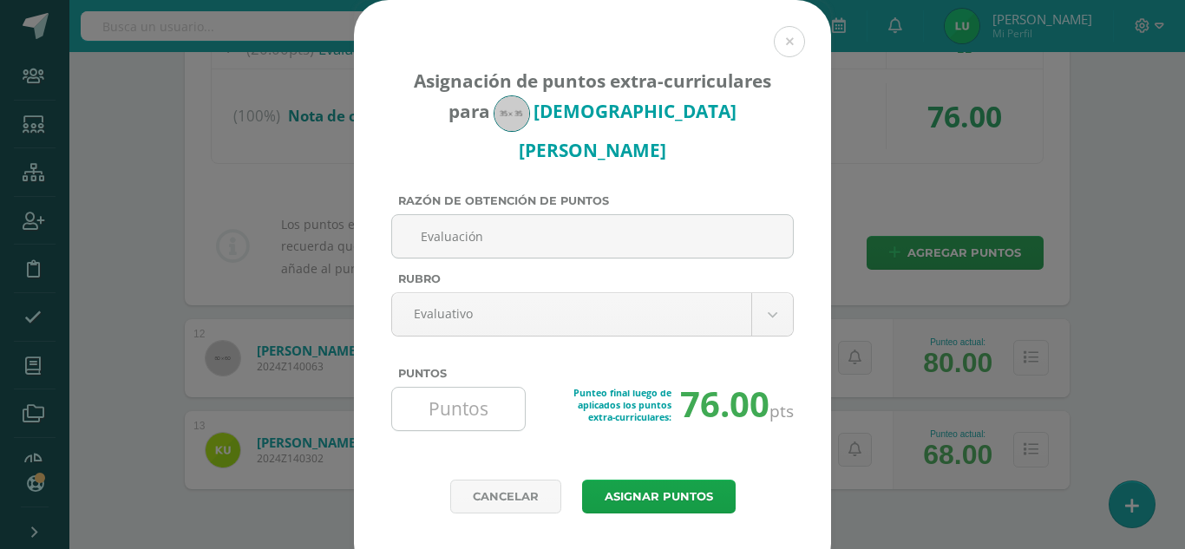
click at [456, 388] on input "Puntos" at bounding box center [458, 409] width 119 height 42
type input "19.6"
click at [640, 480] on button "Asignar puntos" at bounding box center [658, 497] width 153 height 34
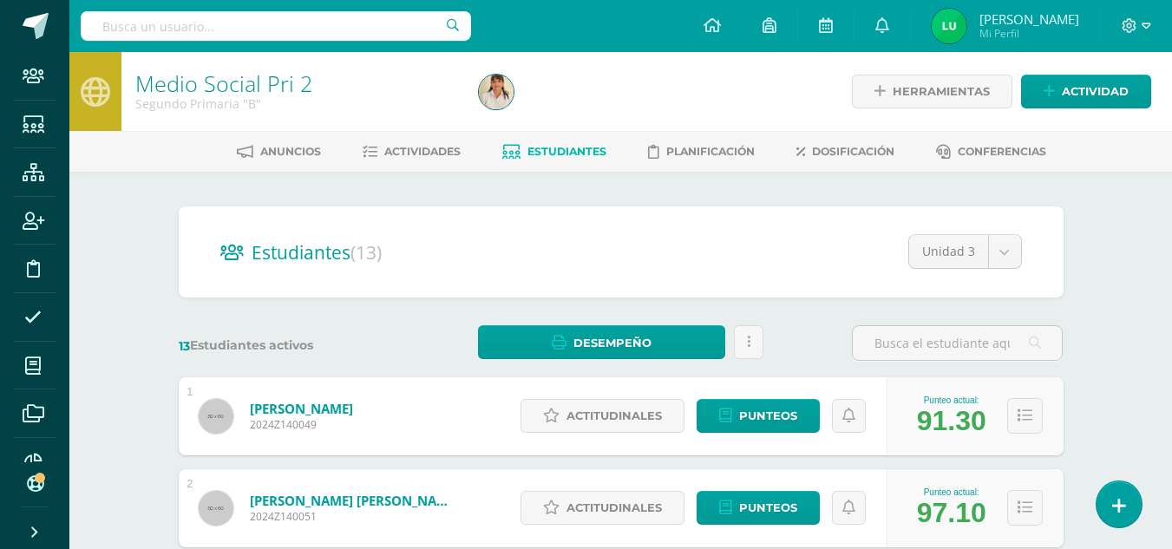
scroll to position [843, 0]
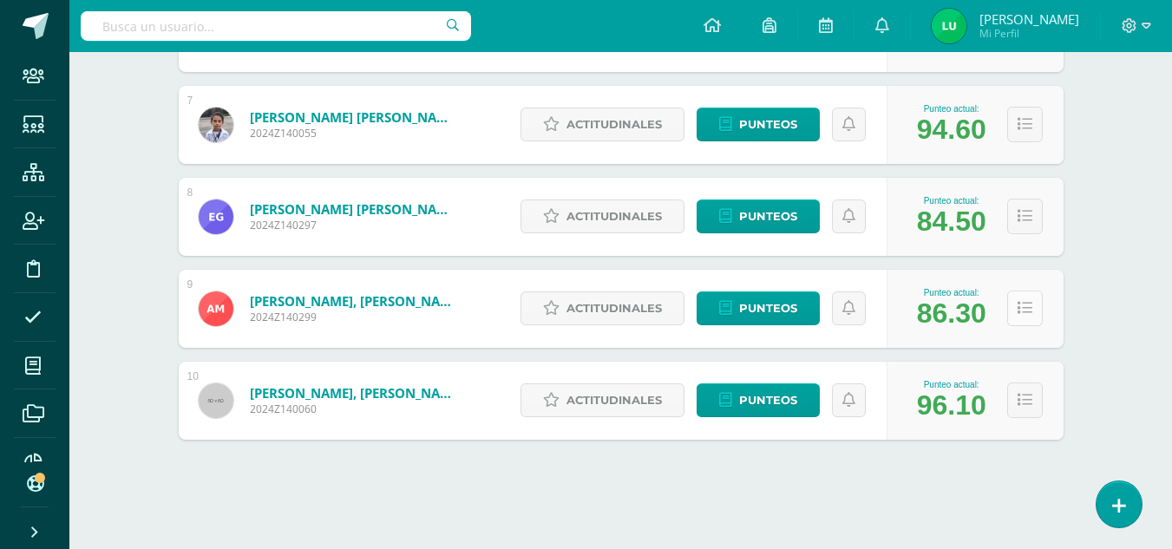
click at [1024, 298] on button at bounding box center [1025, 309] width 36 height 36
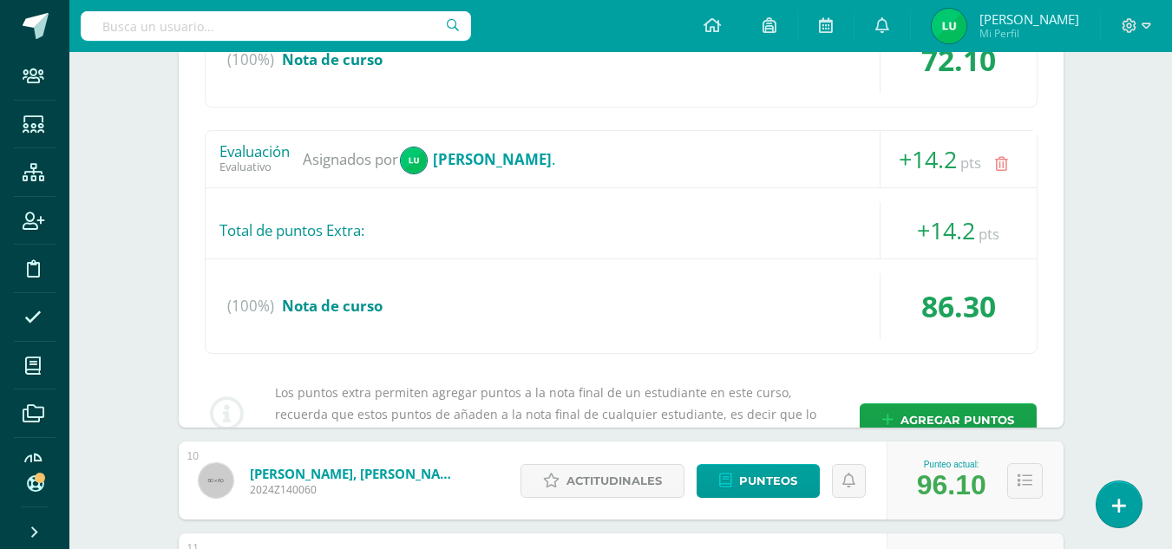
scroll to position [1751, 0]
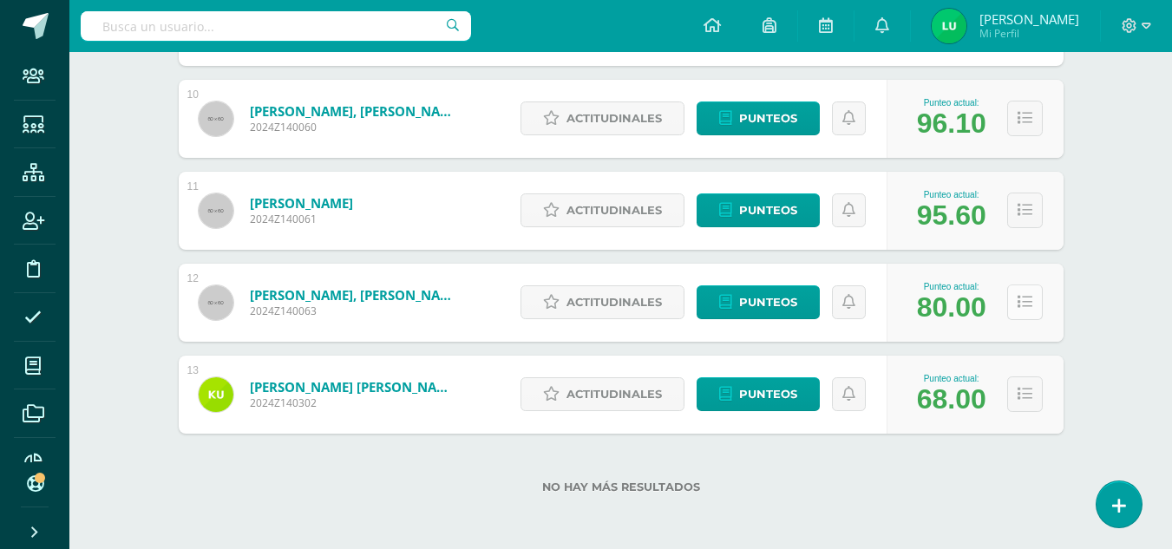
click at [1035, 305] on button at bounding box center [1025, 302] width 36 height 36
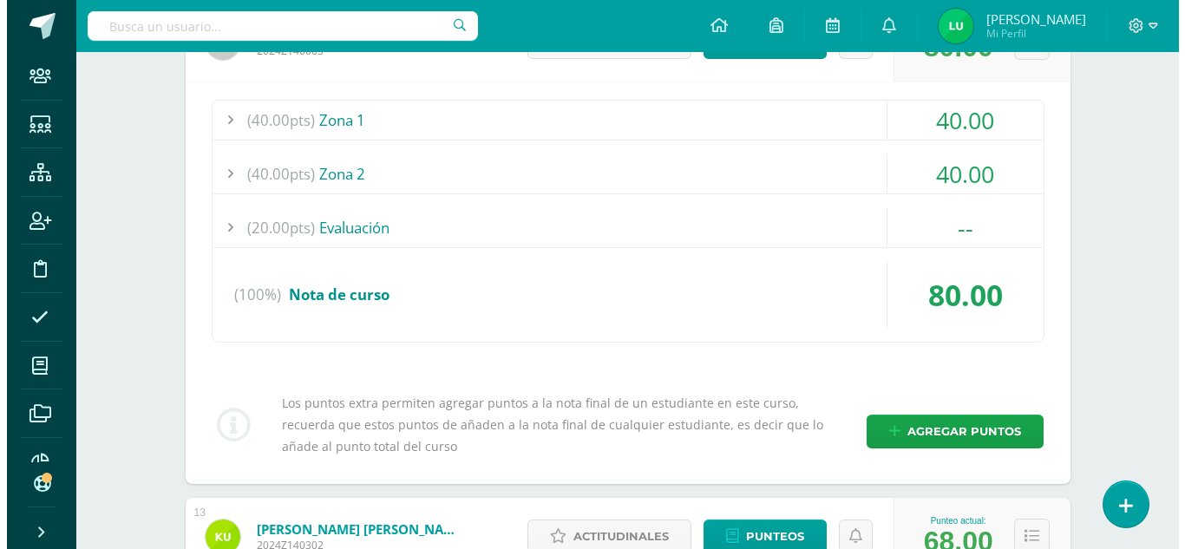
scroll to position [2098, 0]
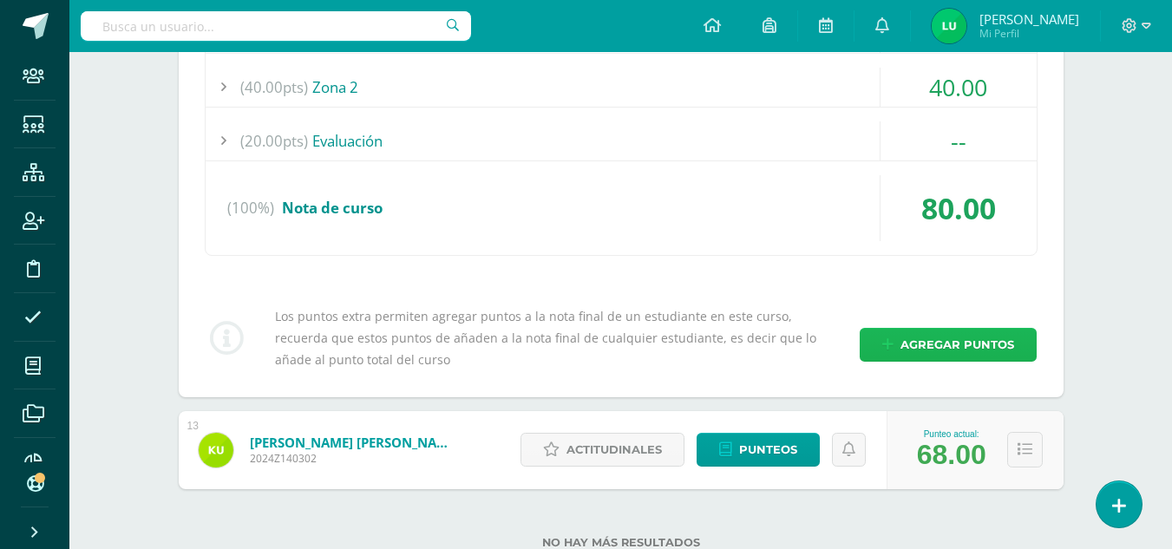
click at [948, 332] on span "Agregar puntos" at bounding box center [957, 345] width 114 height 32
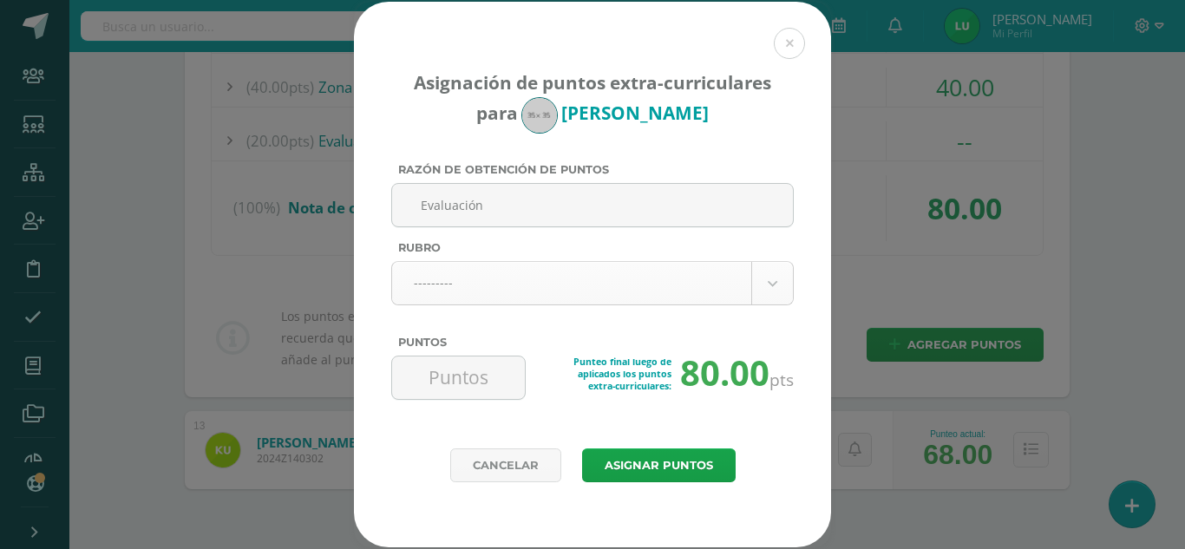
type input "Evaluación"
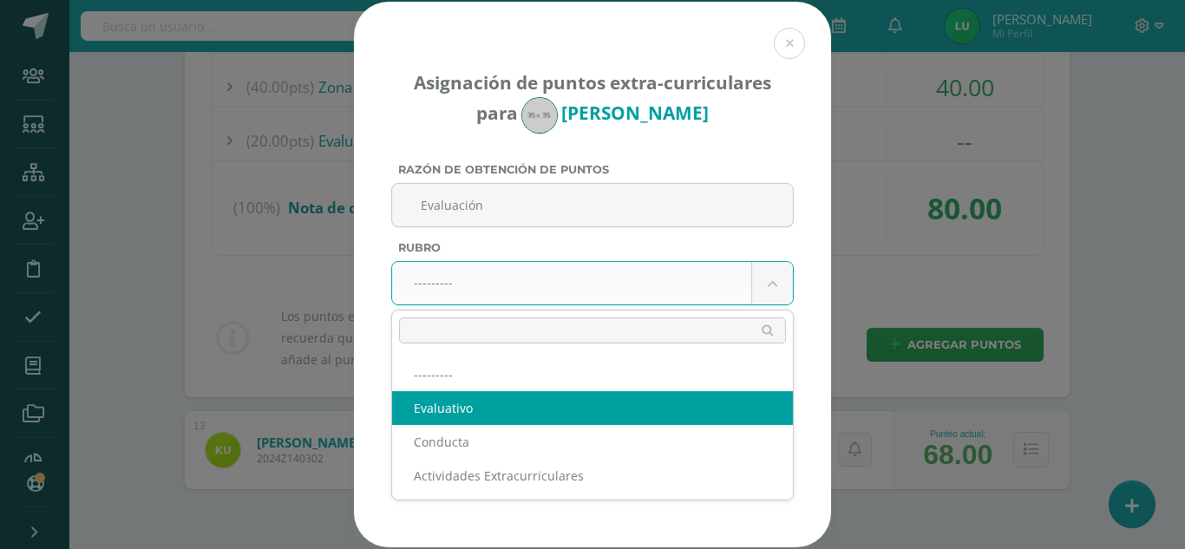
select select "1"
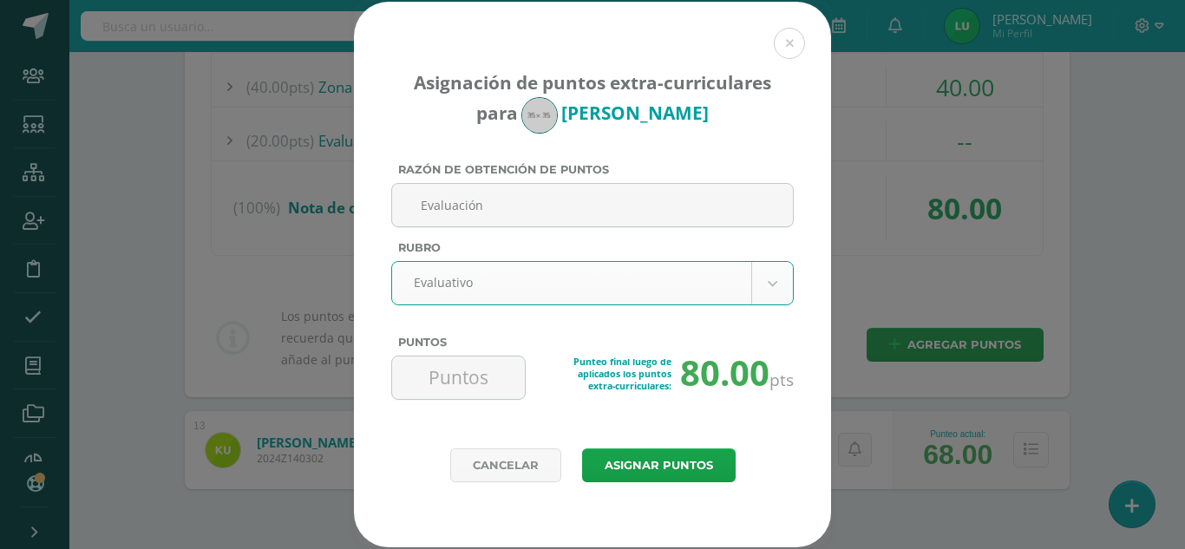
click at [541, 384] on div "Punteo final luego de aplicados los puntos extra-curriculares: 80.00 pts" at bounding box center [660, 374] width 268 height 36
click at [533, 384] on div "Punteo final luego de aplicados los puntos extra-curriculares: 80.00 pts" at bounding box center [660, 374] width 268 height 36
click at [459, 376] on input "Puntos" at bounding box center [458, 377] width 119 height 42
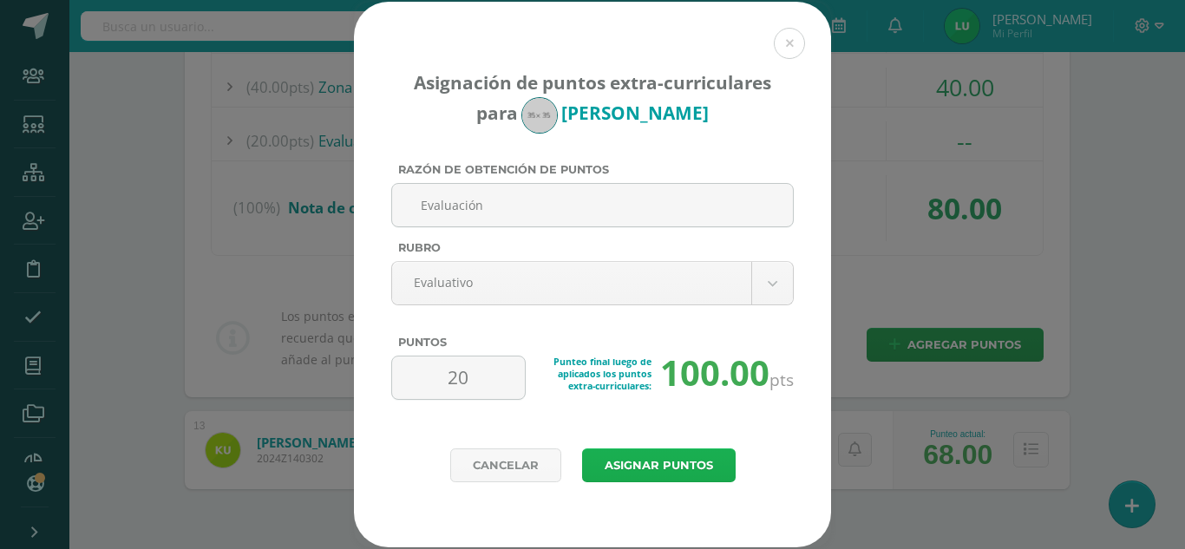
type input "20"
click at [600, 471] on button "Asignar puntos" at bounding box center [658, 465] width 153 height 34
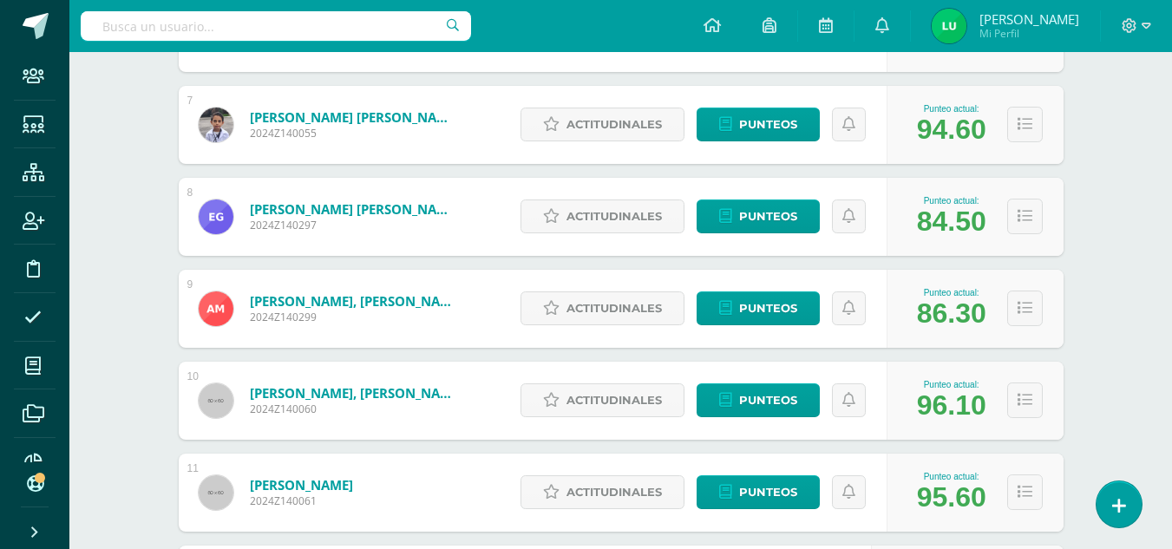
scroll to position [1125, 0]
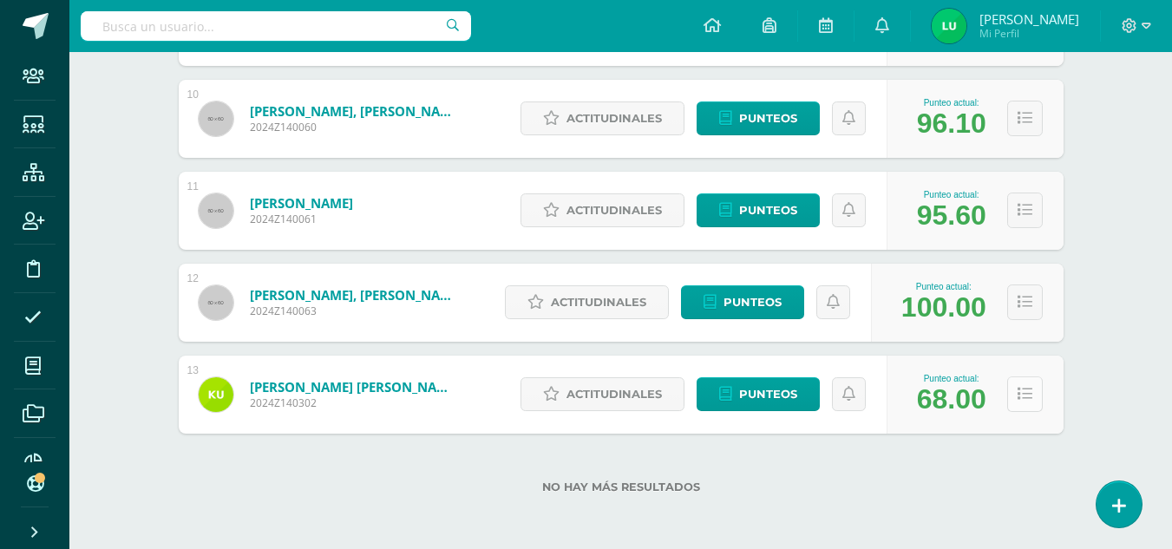
click at [1023, 394] on icon at bounding box center [1024, 394] width 15 height 15
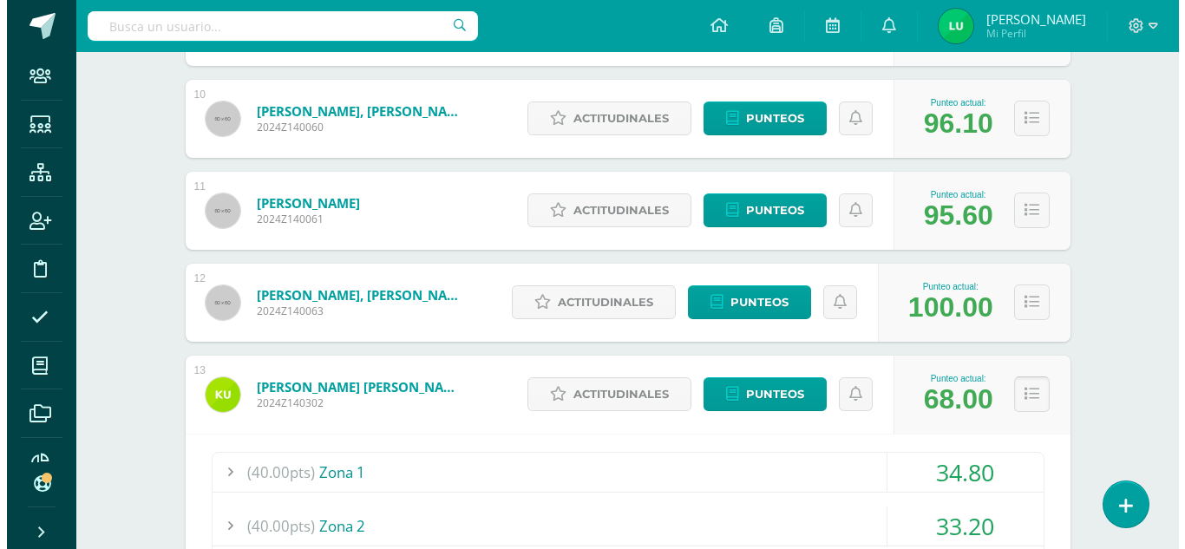
scroll to position [1472, 0]
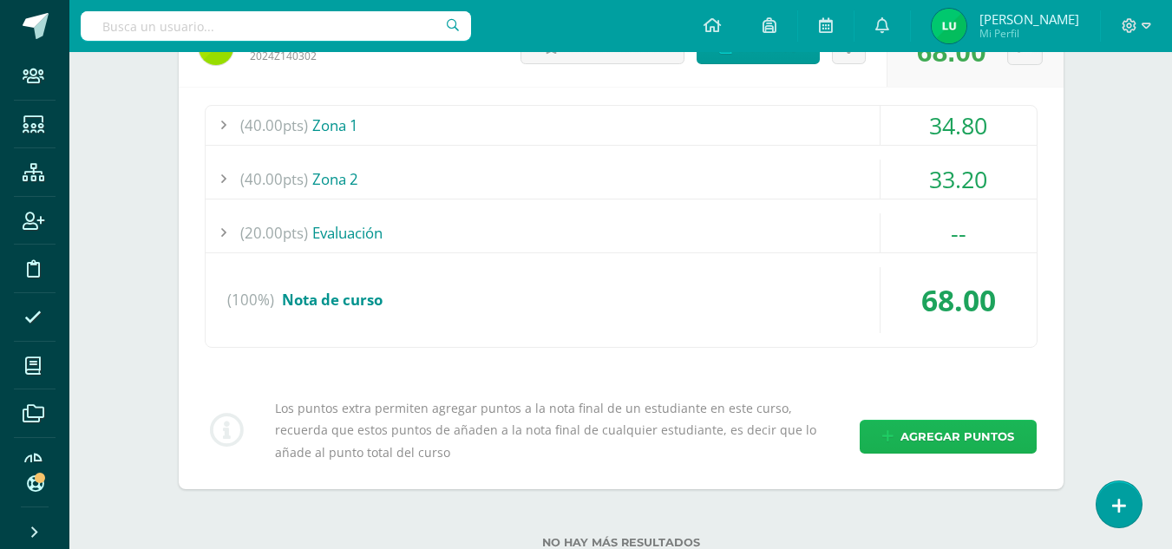
click at [950, 436] on span "Agregar puntos" at bounding box center [957, 437] width 114 height 32
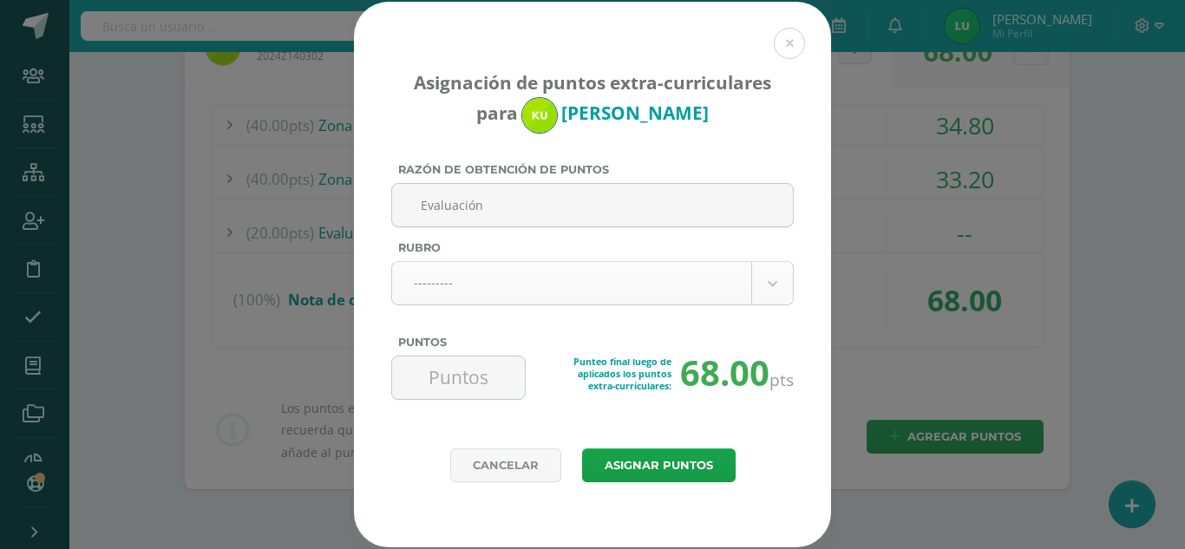
type input "Evaluación"
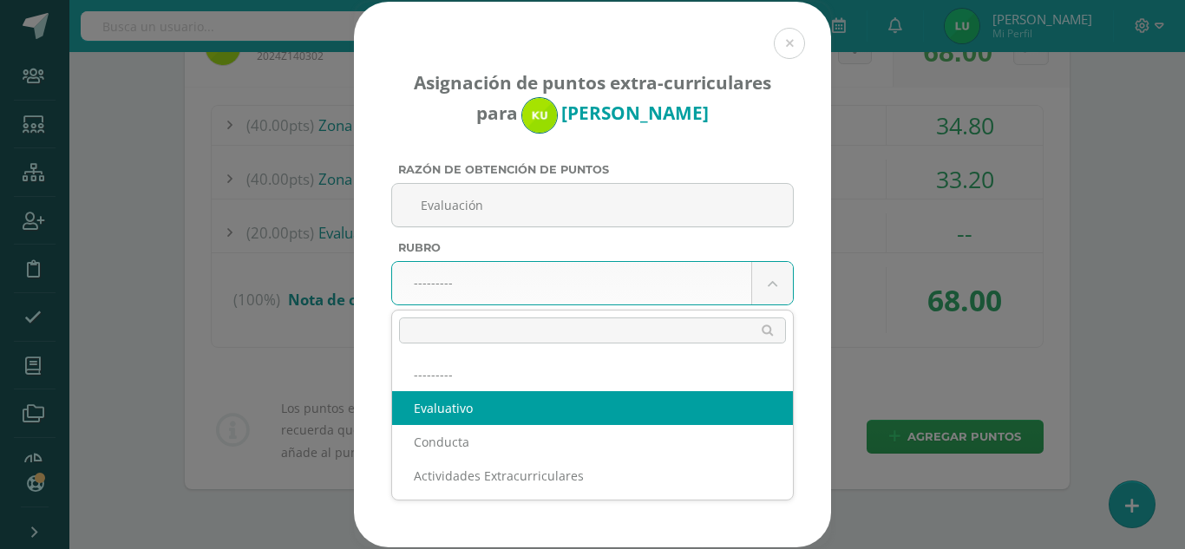
select select "1"
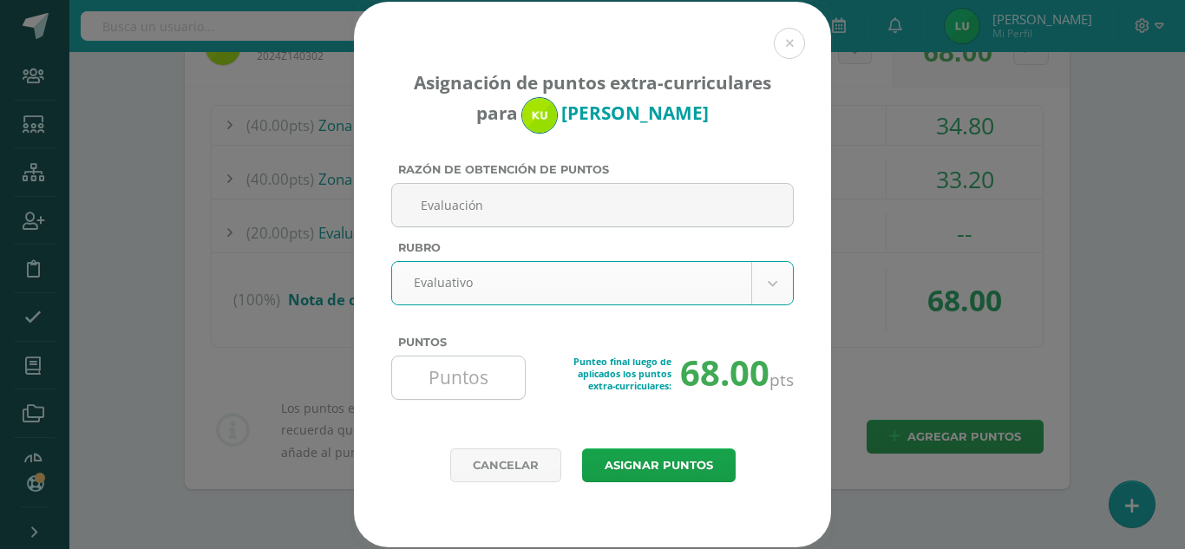
click at [461, 390] on input "Puntos" at bounding box center [458, 377] width 119 height 42
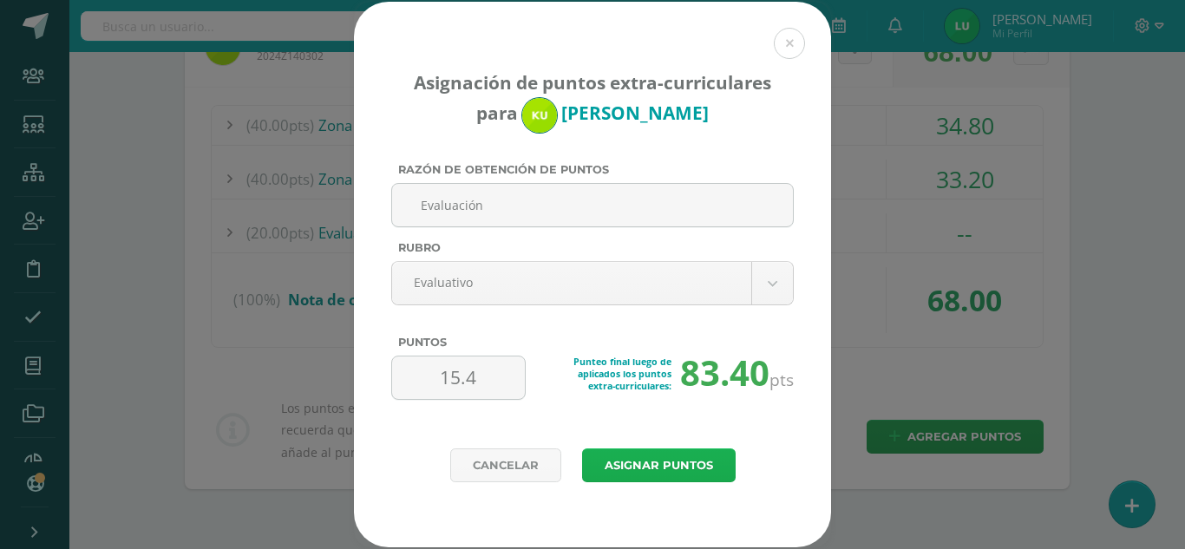
type input "15.4"
click at [592, 452] on button "Asignar puntos" at bounding box center [658, 465] width 153 height 34
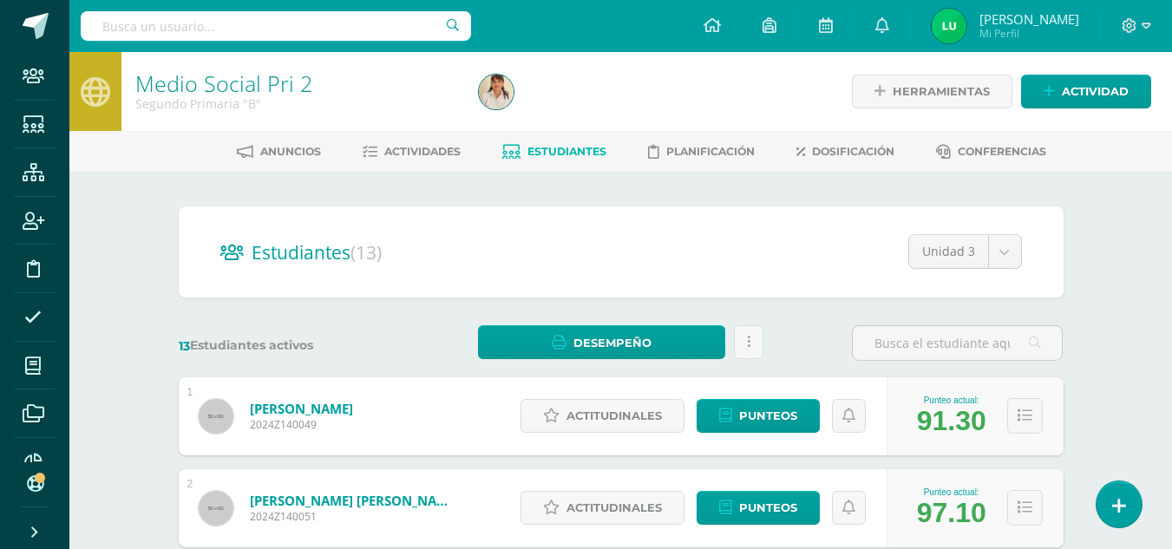
click at [272, 29] on input "text" at bounding box center [276, 25] width 390 height 29
type input "educación física pri 4"
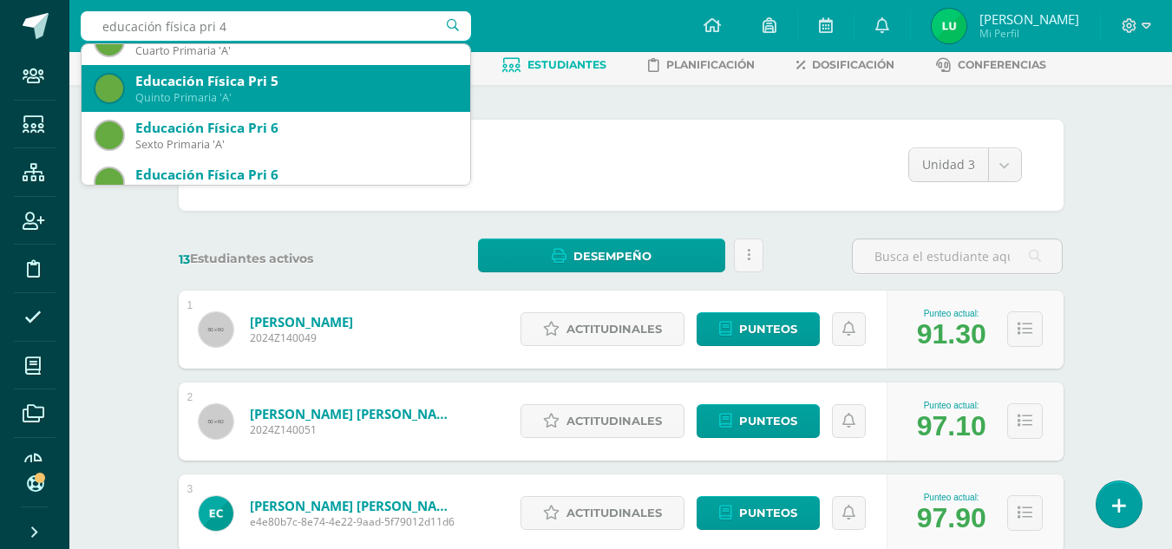
scroll to position [173, 0]
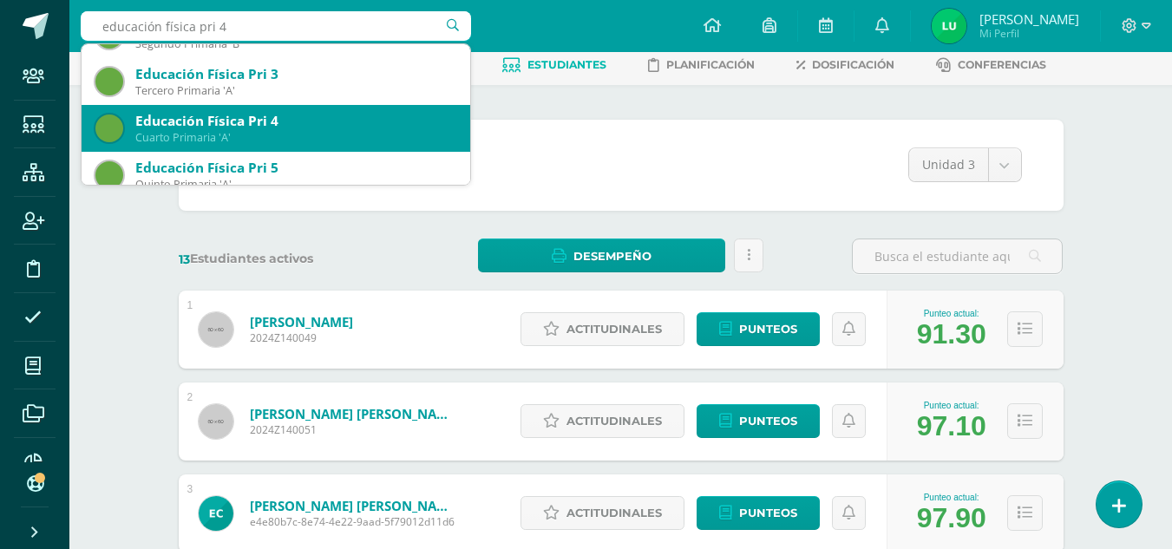
click at [244, 122] on div "Educación Física Pri 4" at bounding box center [295, 121] width 321 height 18
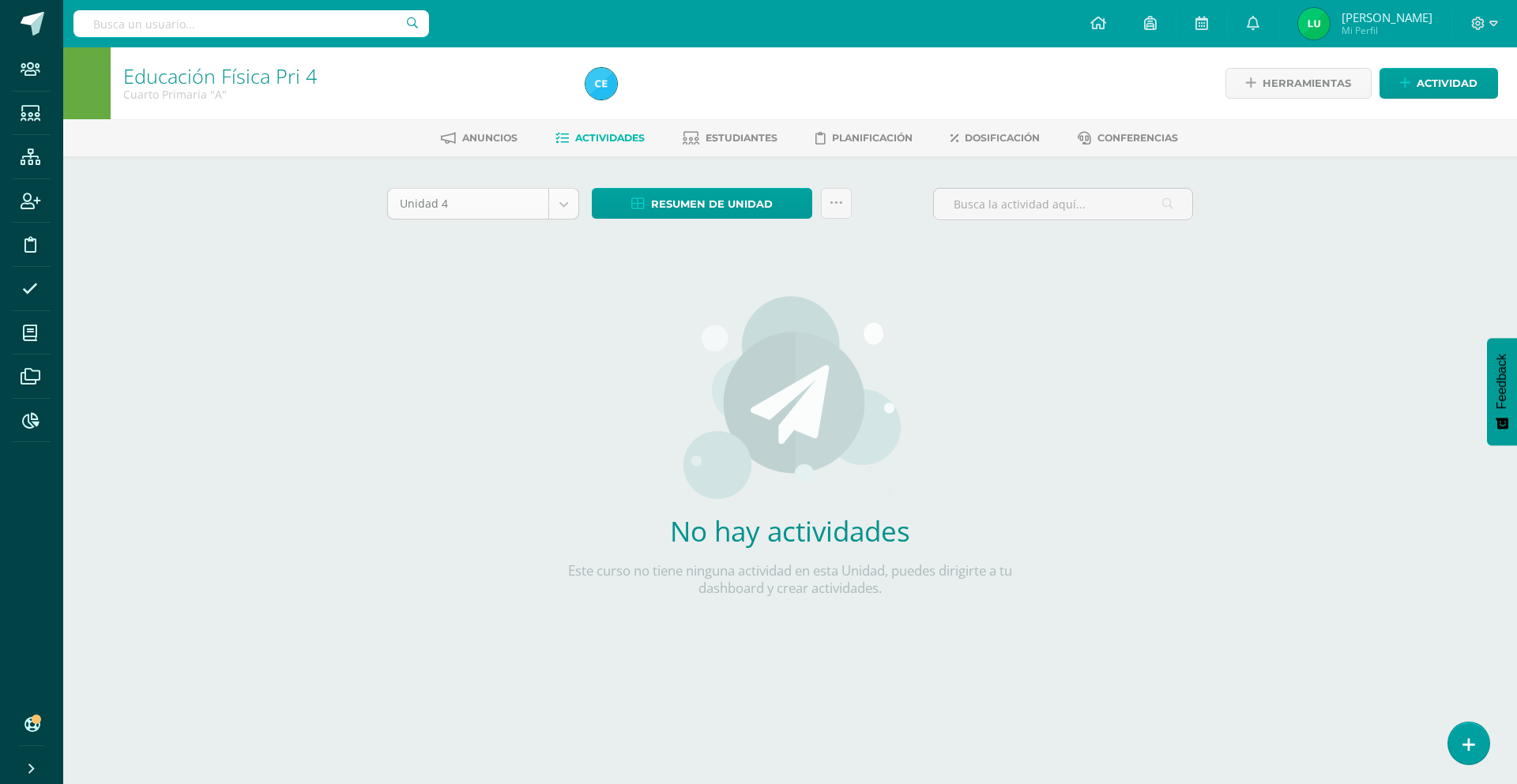
click at [548, 189] on body "Staff Estudiantes Estructura Inscripción Disciplina Asistencia Mis cursos Archi…" at bounding box center [758, 339] width 1517 height 678
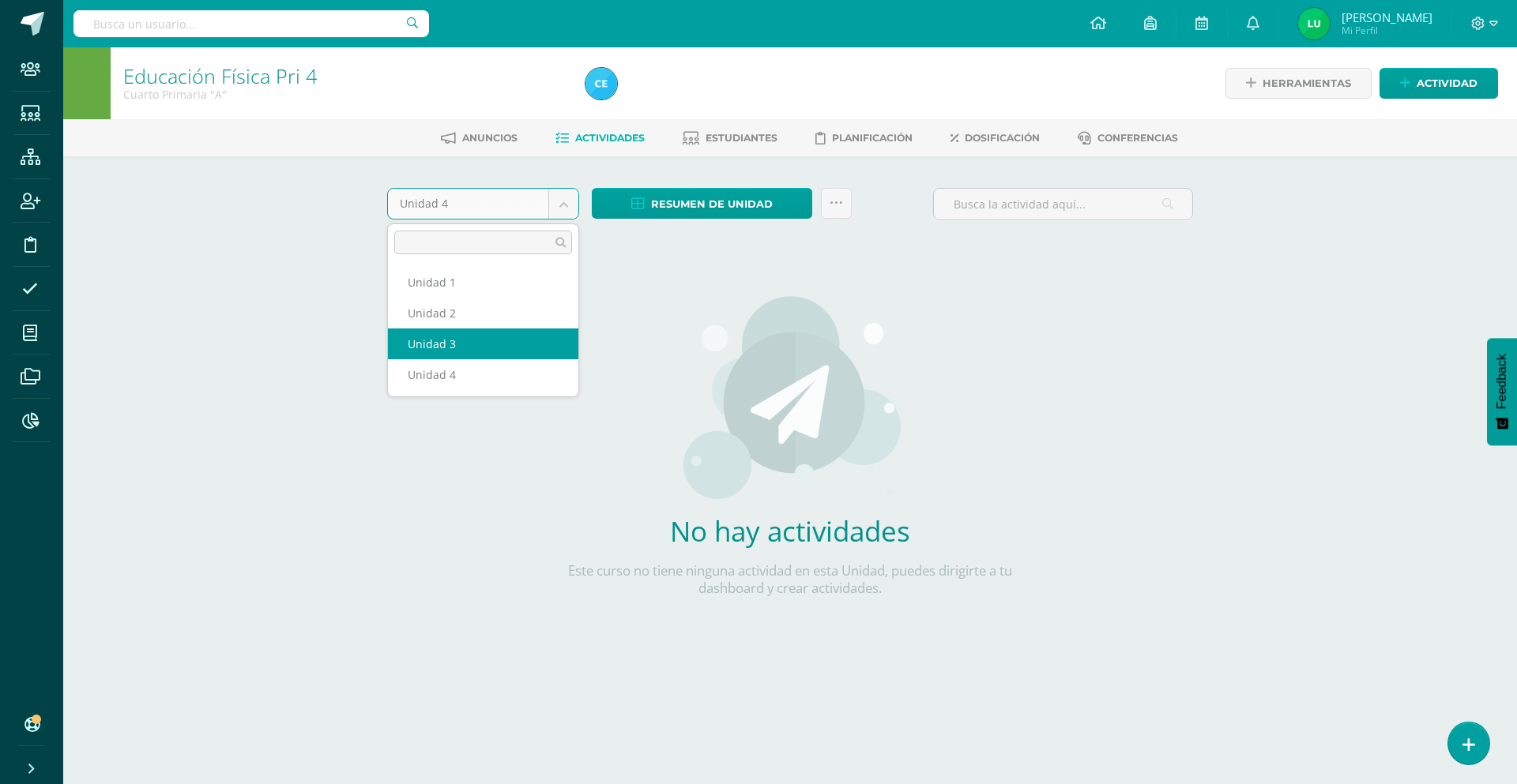
select select "Unidad 3"
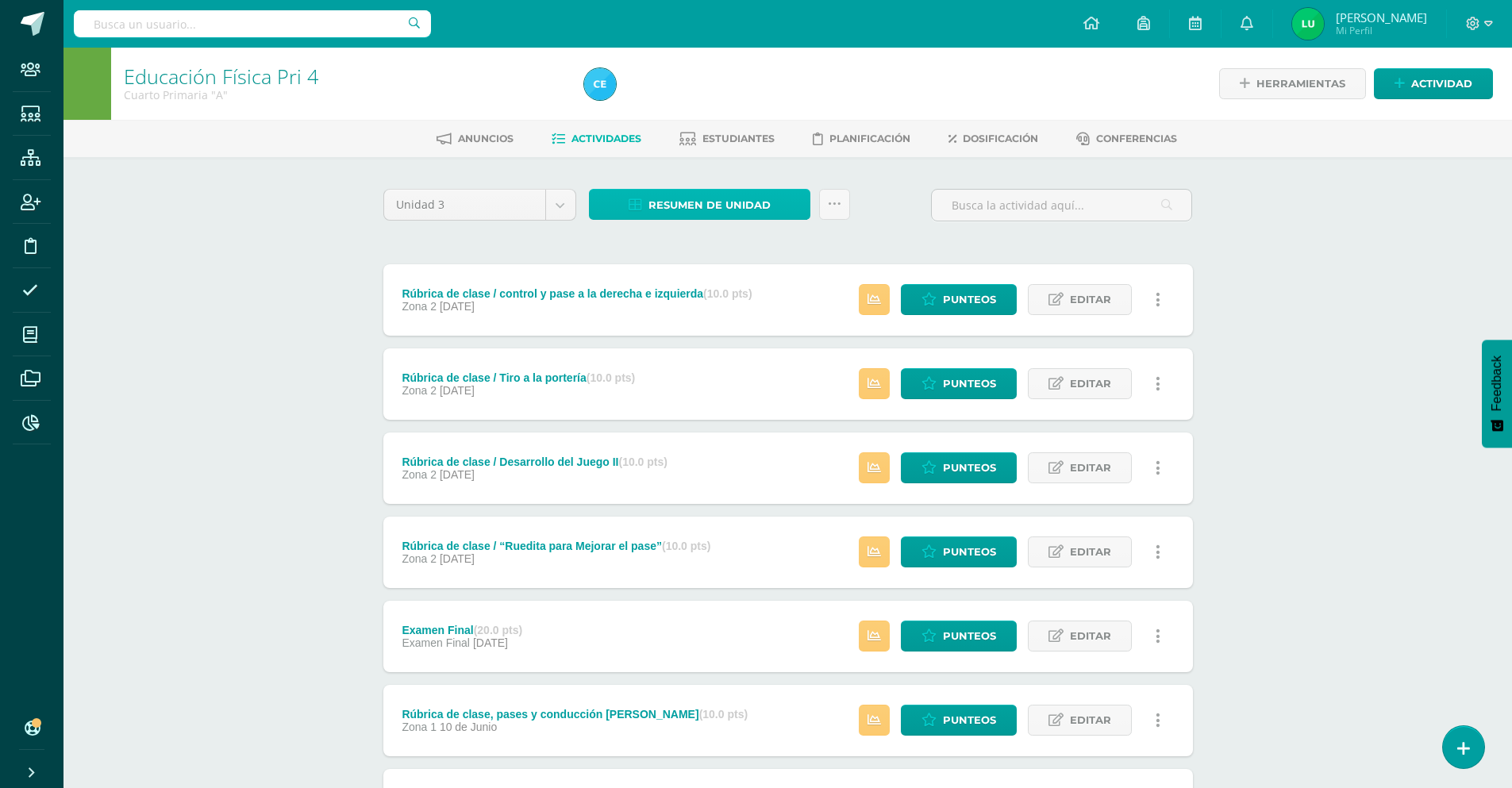
click at [704, 195] on span "Resumen de unidad" at bounding box center [710, 205] width 123 height 29
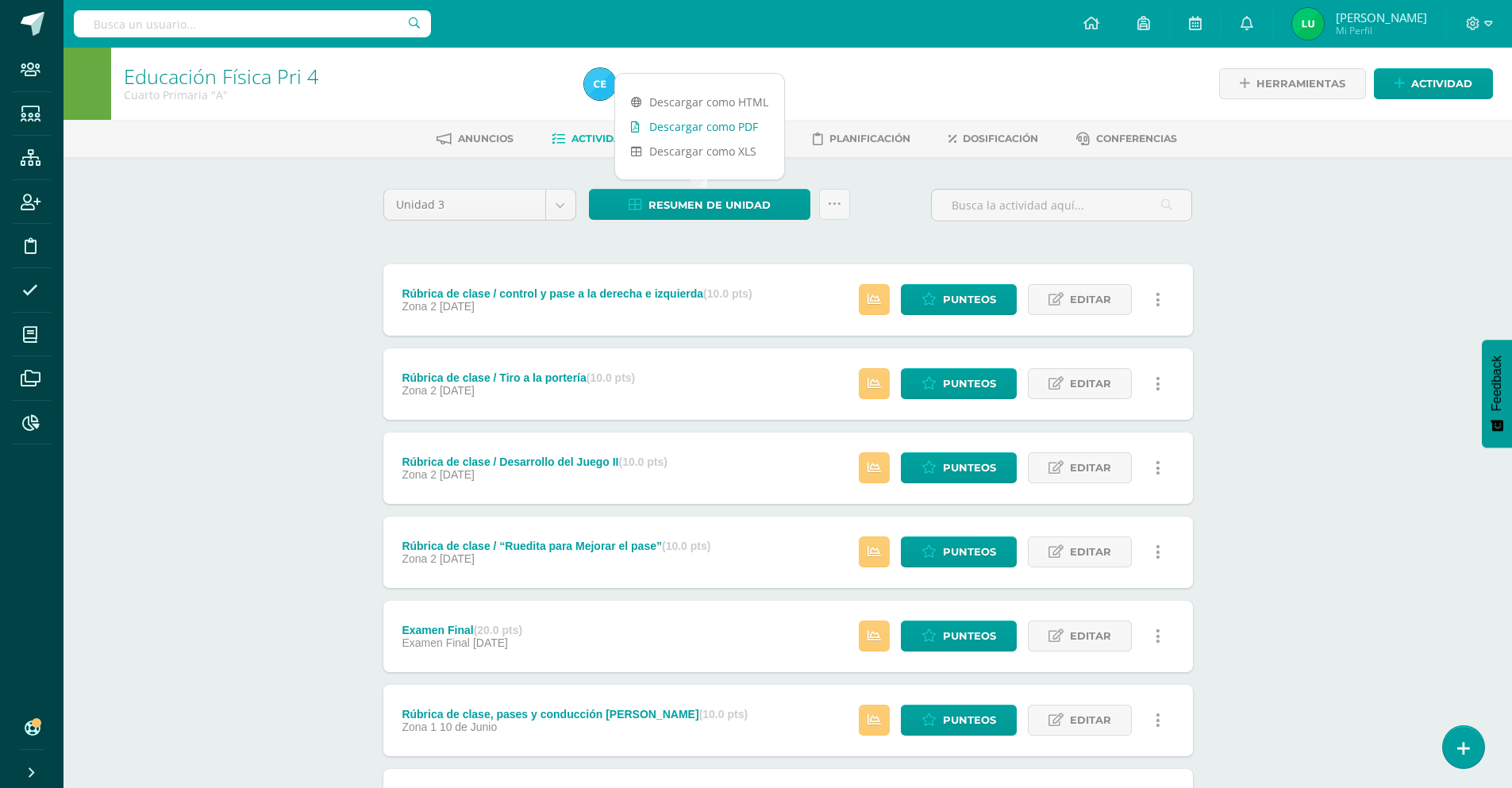
click at [690, 123] on link "Descargar como PDF" at bounding box center [699, 126] width 169 height 25
click at [329, 448] on div "Educación Física Pri 4 Cuarto Primaria "A" Herramientas Detalle de asistencias …" at bounding box center [787, 581] width 1449 height 1067
click at [708, 125] on li "Estudiantes" at bounding box center [727, 138] width 95 height 27
click at [708, 135] on span "Estudiantes" at bounding box center [738, 138] width 72 height 12
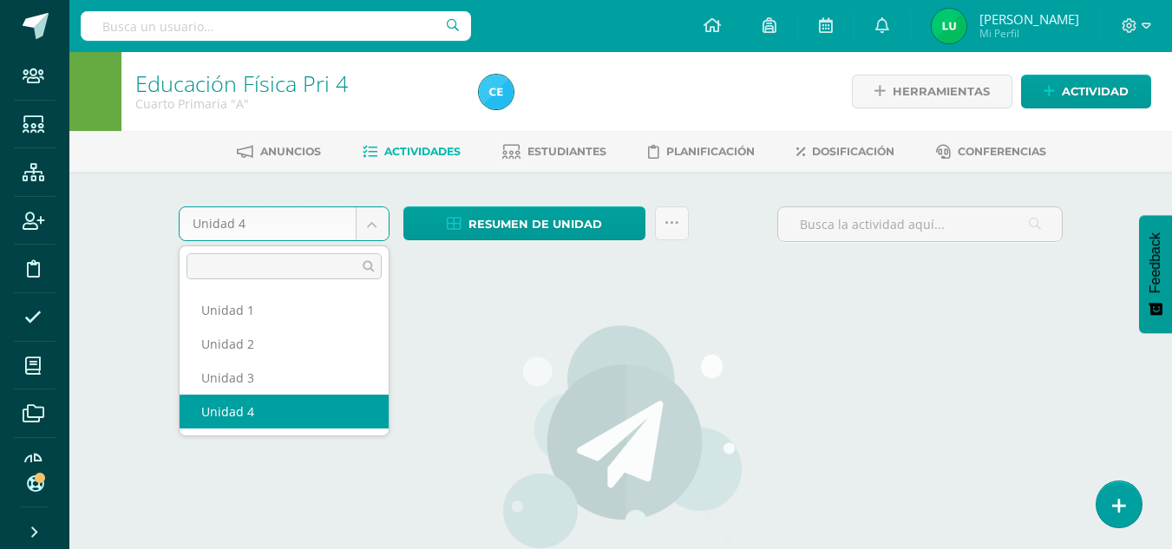
click at [369, 221] on body "Staff Estudiantes Estructura Inscripción Disciplina Asistencia Mis cursos Archi…" at bounding box center [586, 372] width 1172 height 745
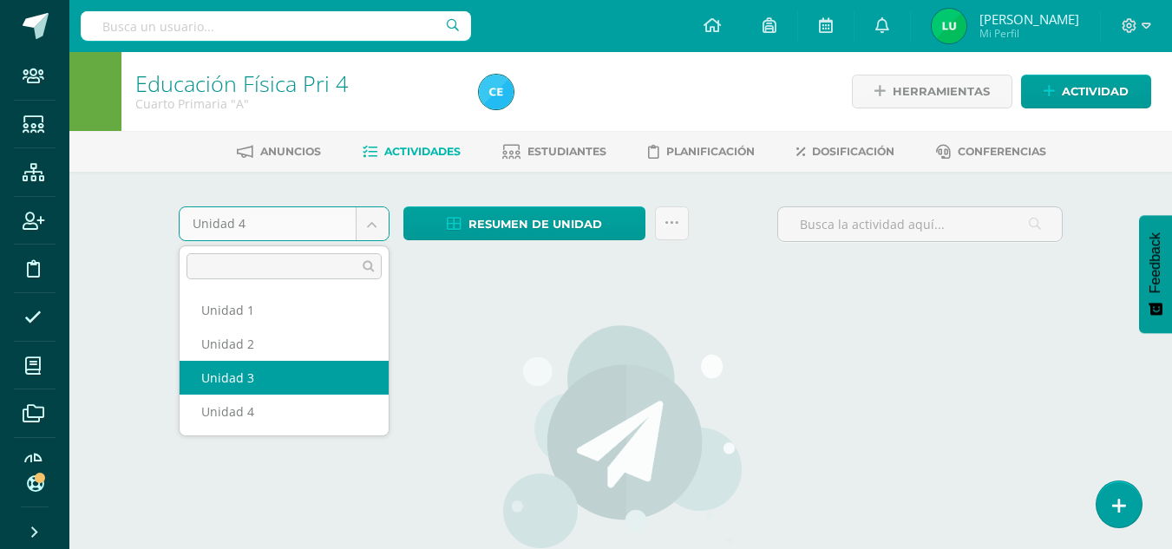
select select "Unidad 3"
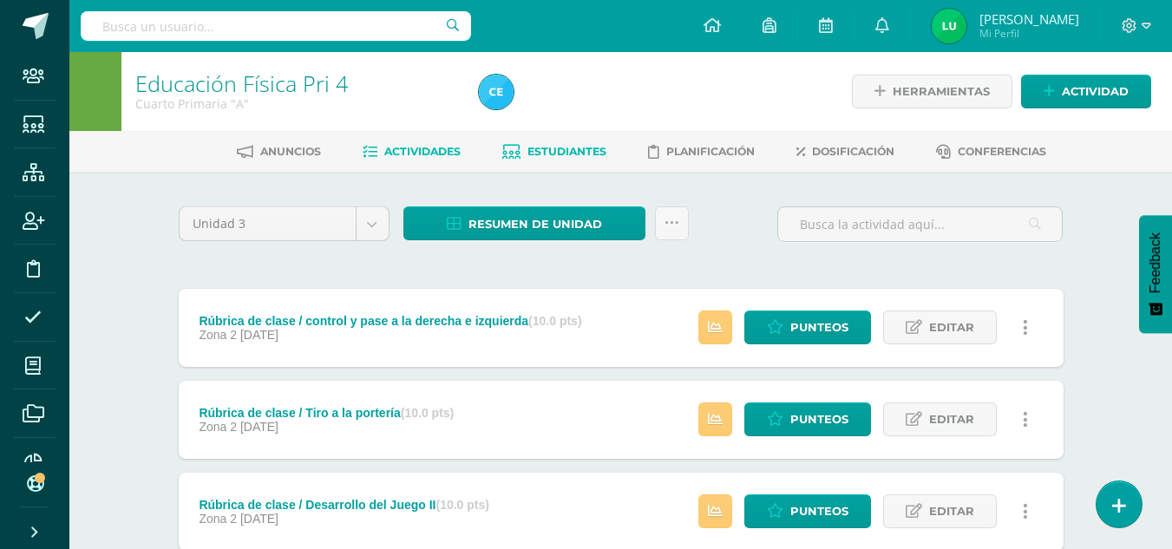
click at [567, 149] on span "Estudiantes" at bounding box center [566, 151] width 79 height 13
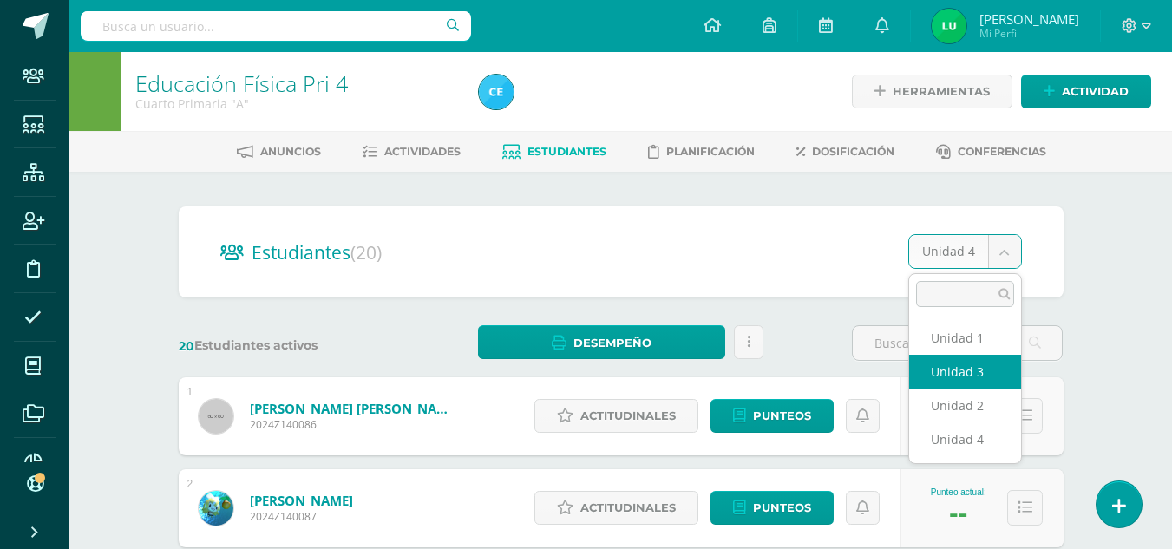
select select "/dashboard/teacher/section/685/students/?unit=19887"
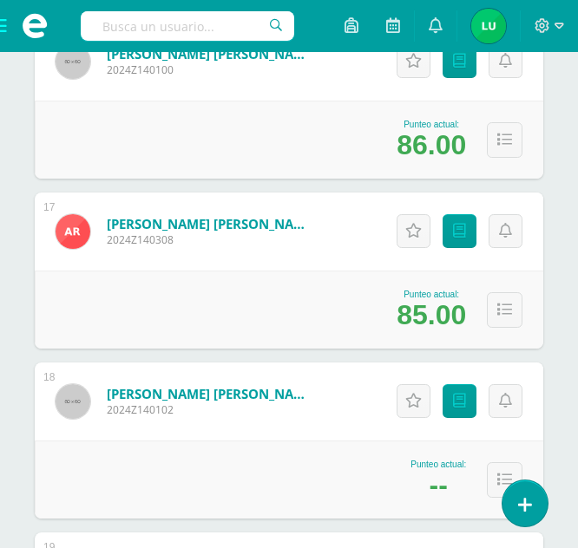
scroll to position [3035, 0]
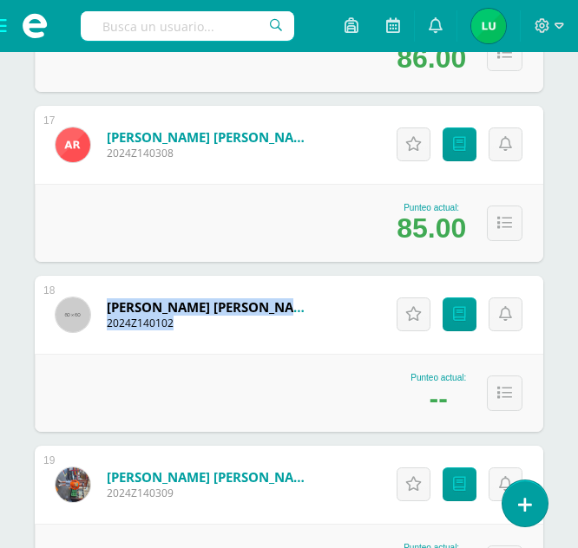
drag, startPoint x: 101, startPoint y: 302, endPoint x: 310, endPoint y: 315, distance: 209.4
click at [310, 315] on div "Sosa González, María Valentina 2024Z140102" at bounding box center [185, 315] width 301 height 78
copy span "Sosa González, María Valentina 2024Z140102"
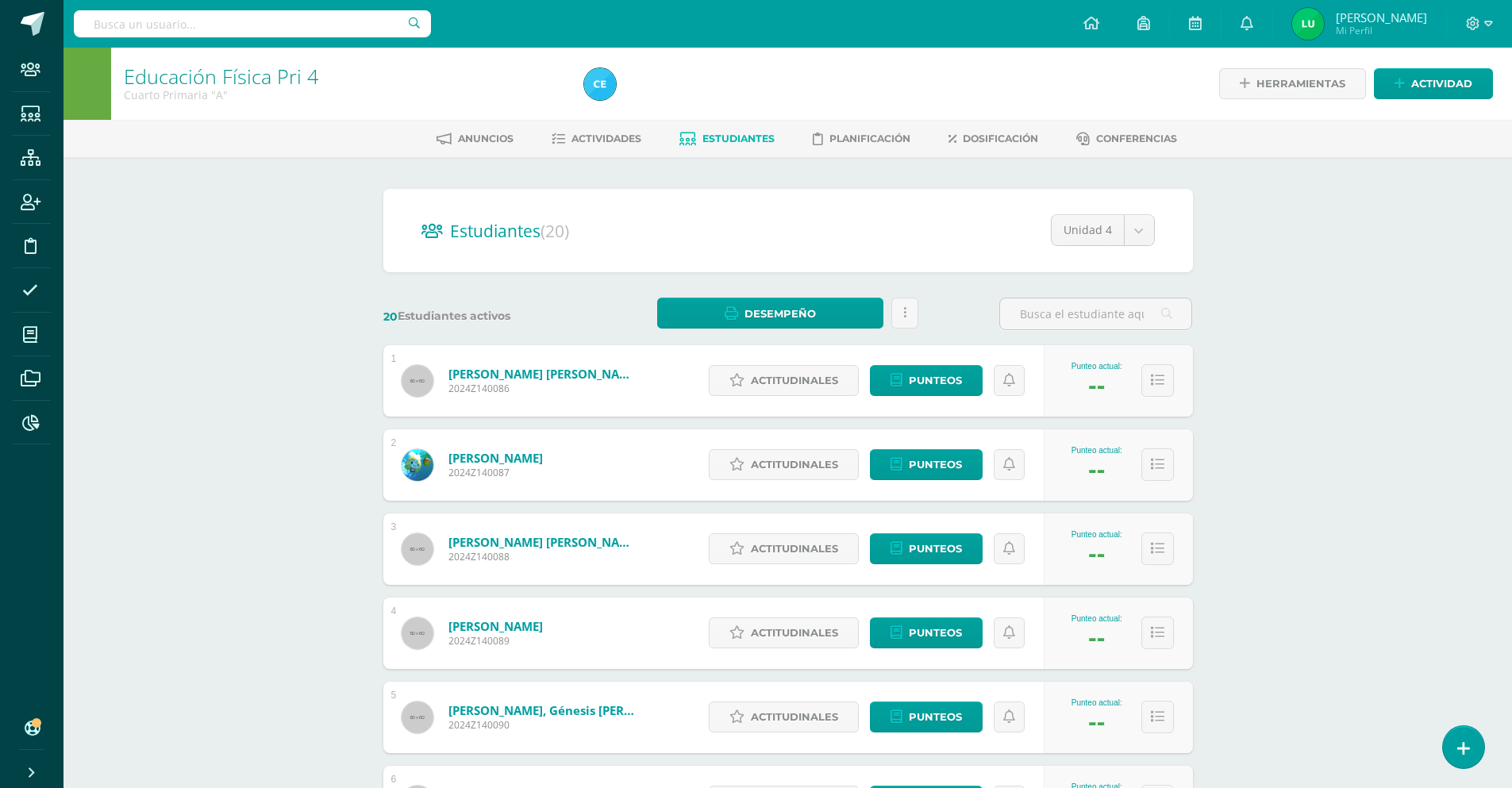
click at [1135, 212] on div "Estudiantes (20) Unidad 4 Unidad 1 Unidad 3 Unidad 2 Unidad 4" at bounding box center [788, 230] width 810 height 83
click at [1135, 225] on body "Staff Estudiantes Estructura Inscripción Disciplina Asistencia Mis cursos Archi…" at bounding box center [756, 637] width 1512 height 1274
select select "/dashboard/teacher/section/685/students/?unit=19887"
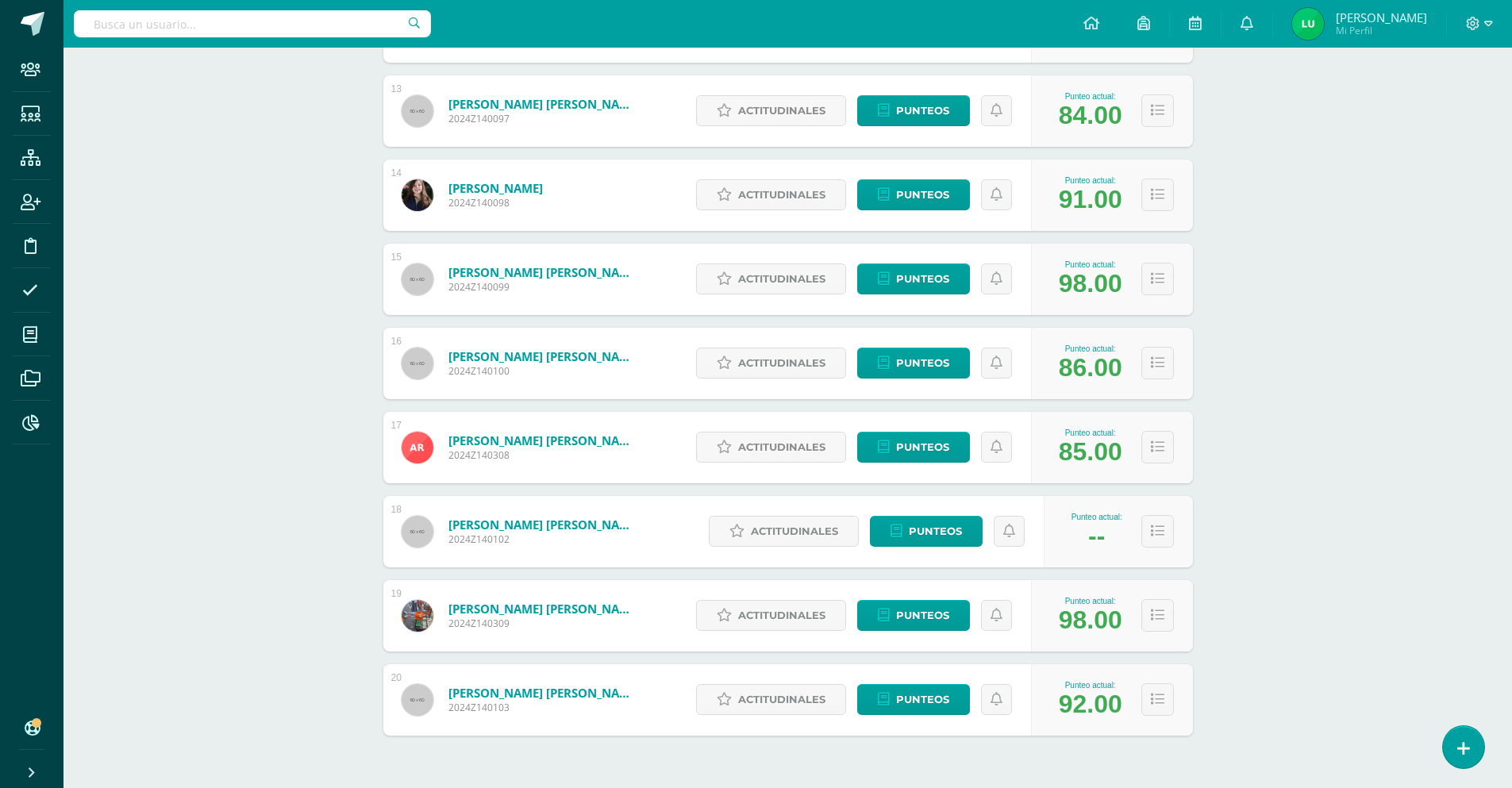
scroll to position [1327, 0]
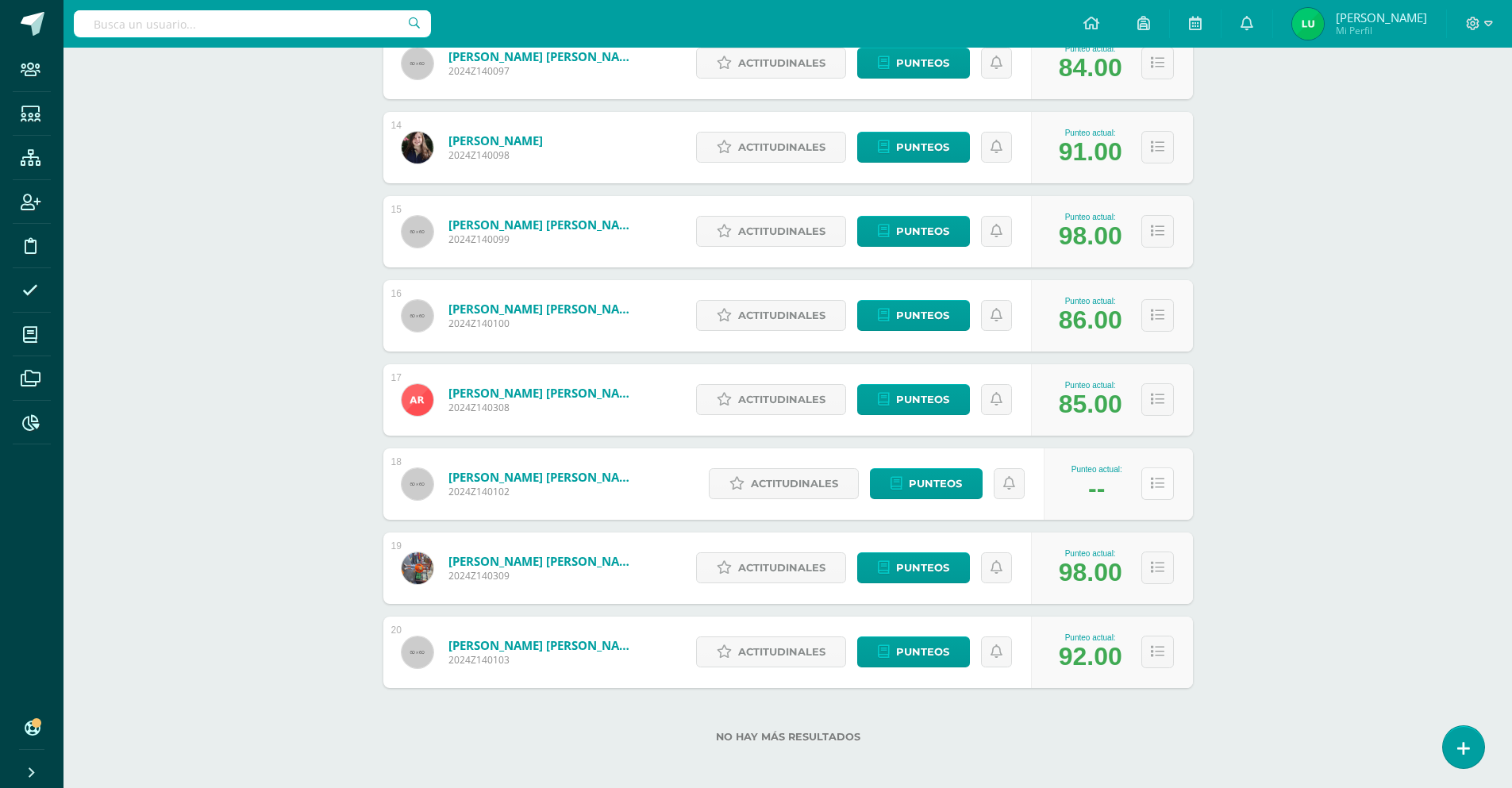
click at [1160, 484] on icon at bounding box center [1157, 483] width 14 height 14
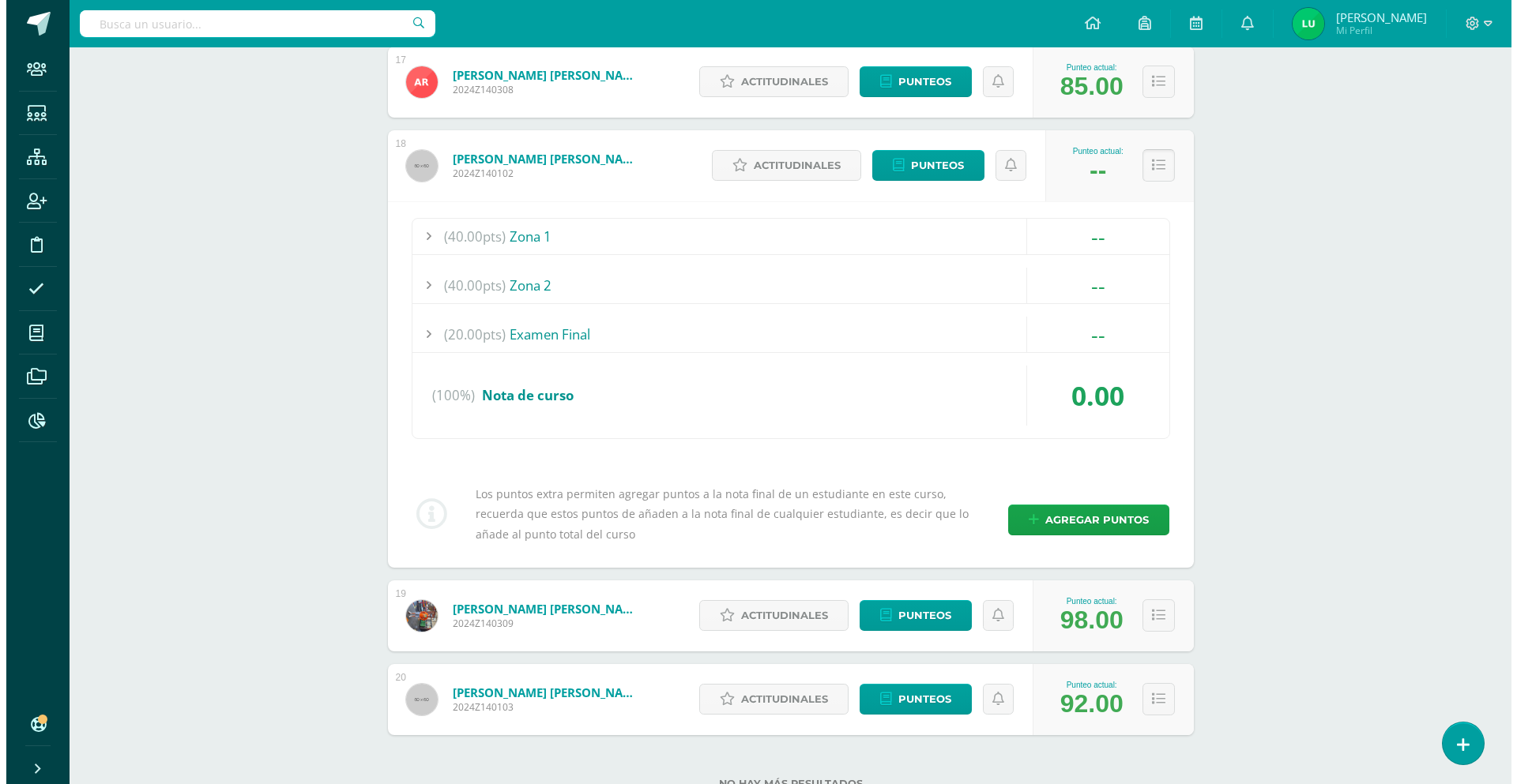
scroll to position [1692, 0]
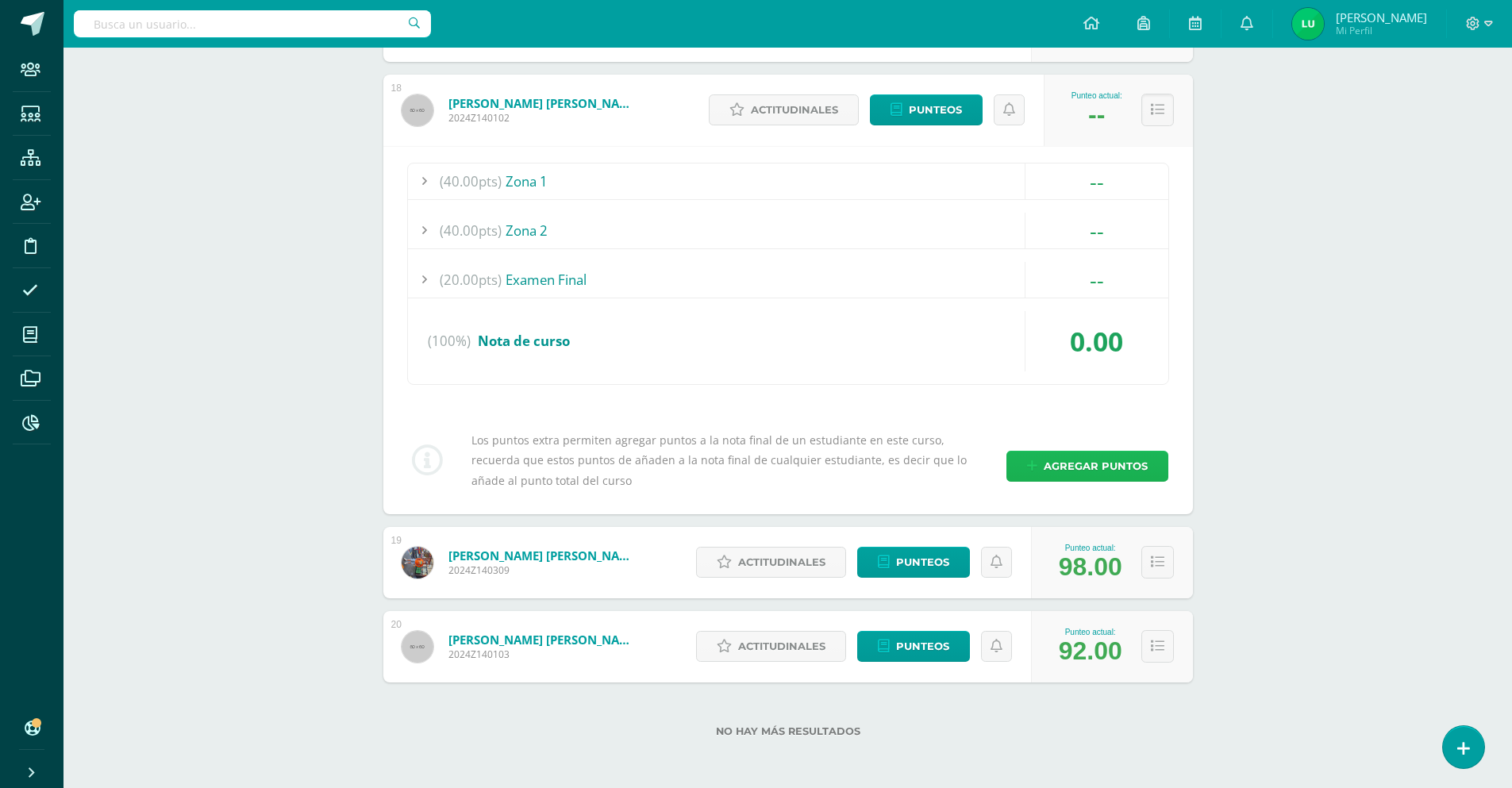
click at [1094, 459] on span "Agregar puntos" at bounding box center [1096, 466] width 104 height 29
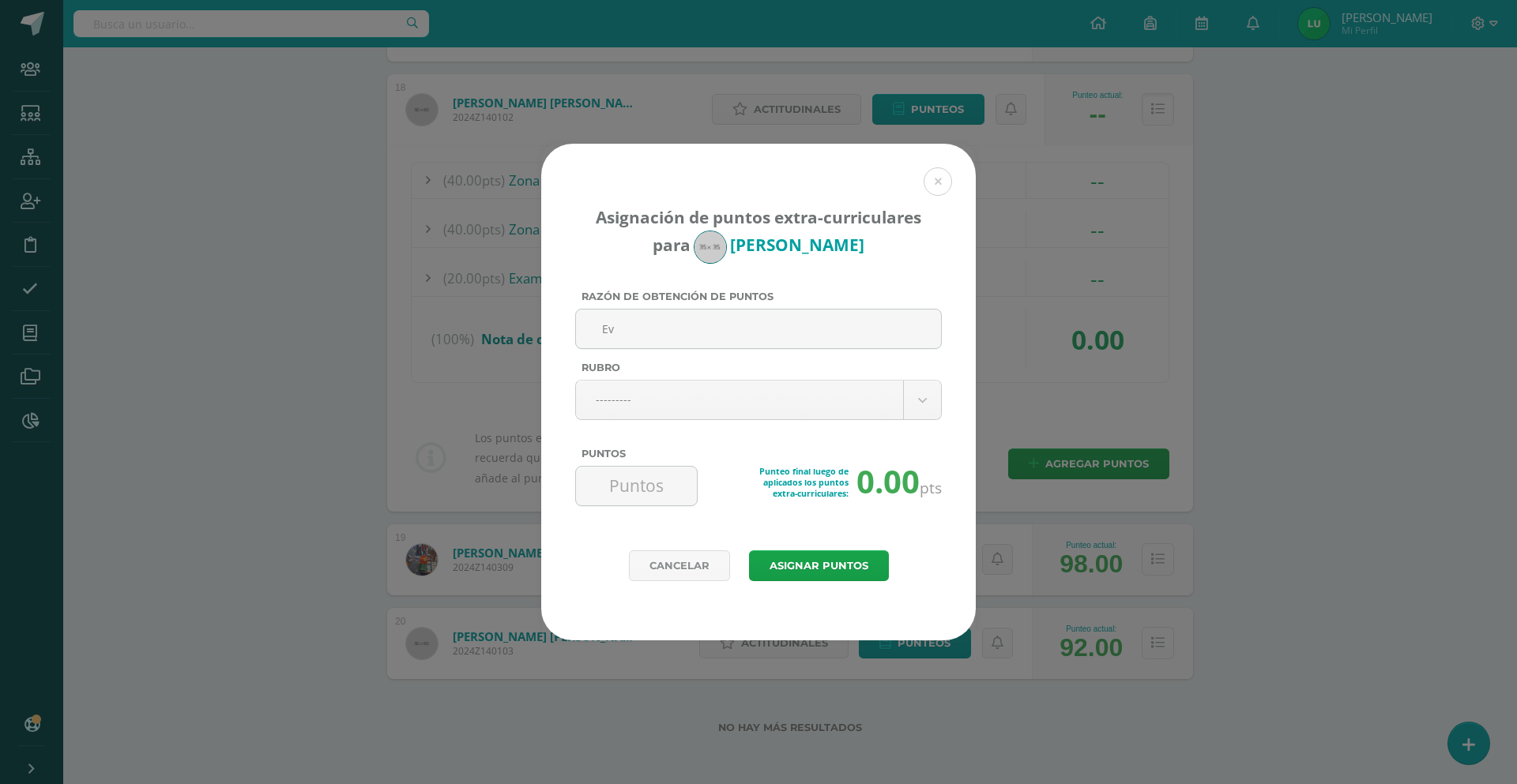
type input "E"
type input "Cambio de nota"
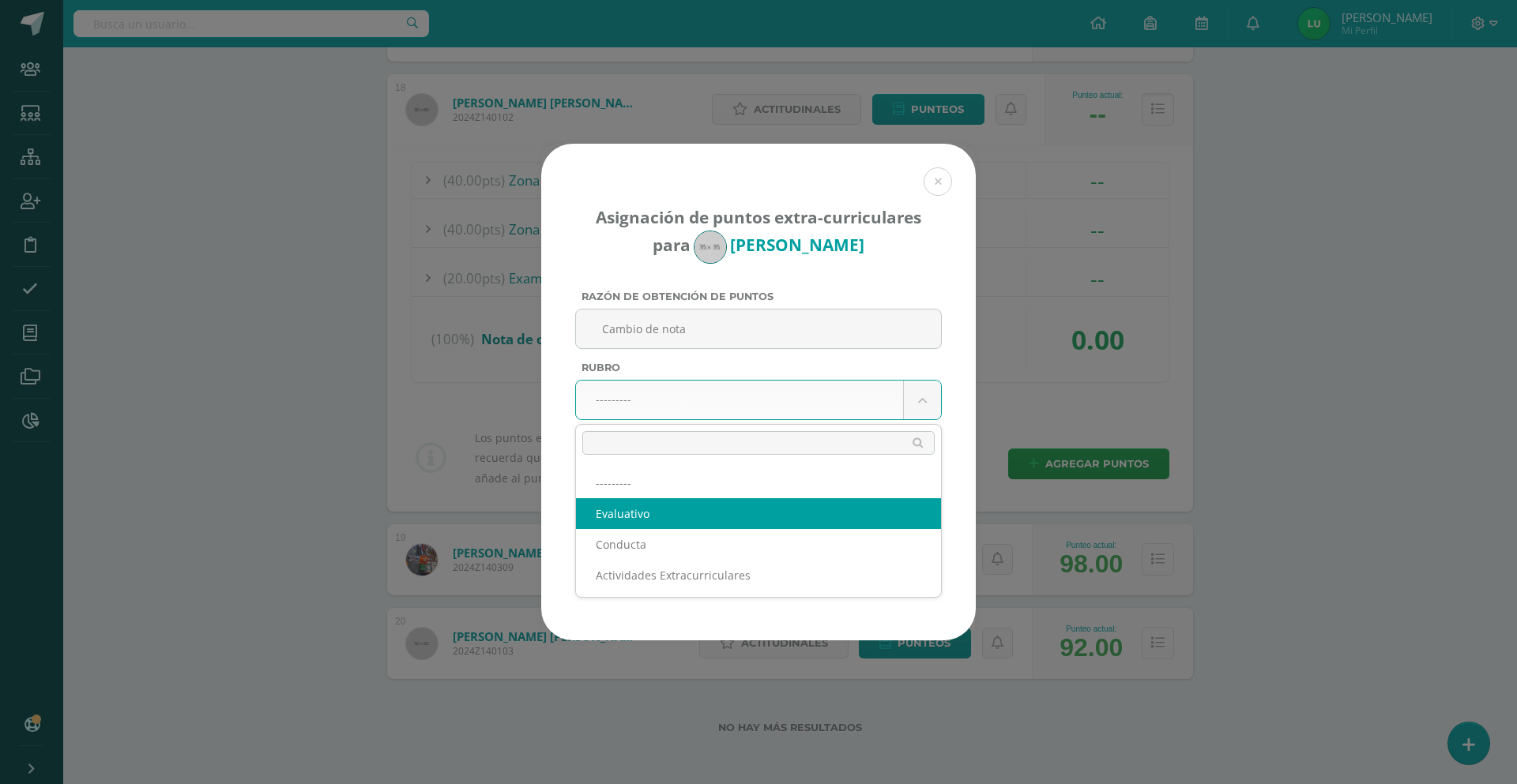
select select "1"
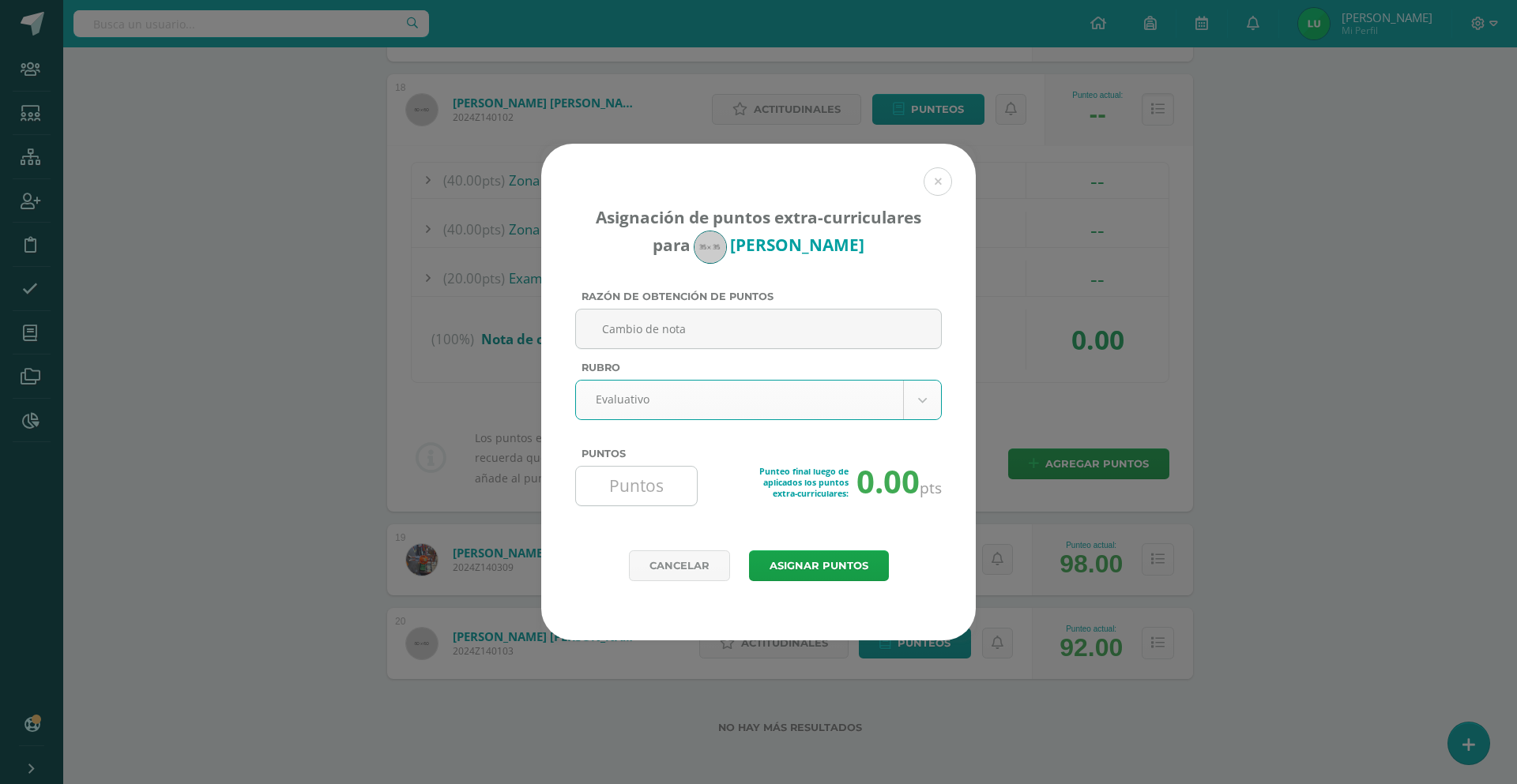
click at [631, 494] on input "Puntos" at bounding box center [636, 486] width 108 height 38
type input "90"
click at [832, 550] on button "Asignar puntos" at bounding box center [818, 565] width 139 height 31
